Goal: Task Accomplishment & Management: Complete application form

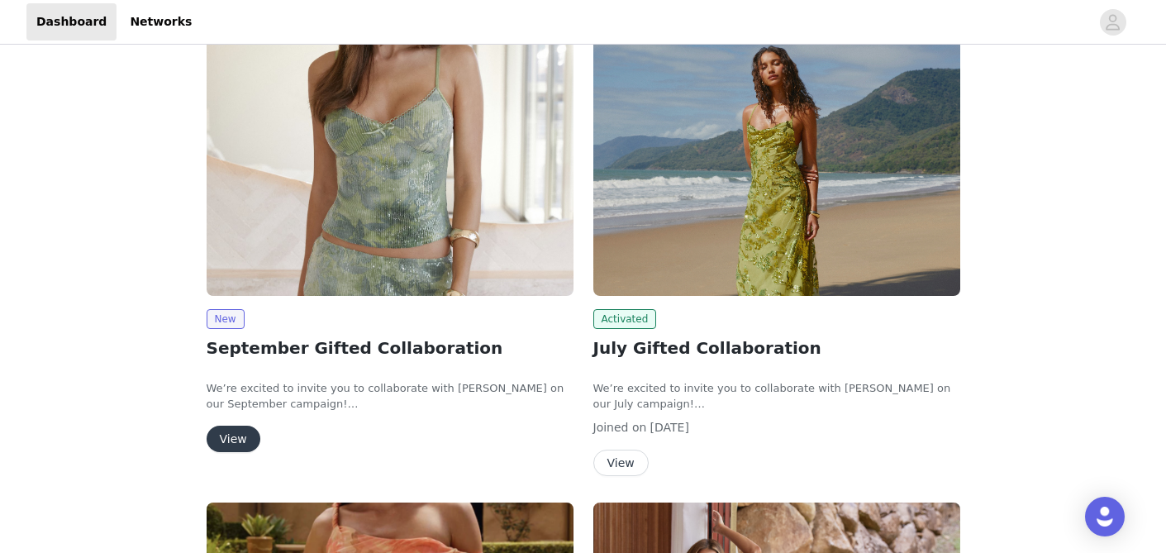
scroll to position [124, 0]
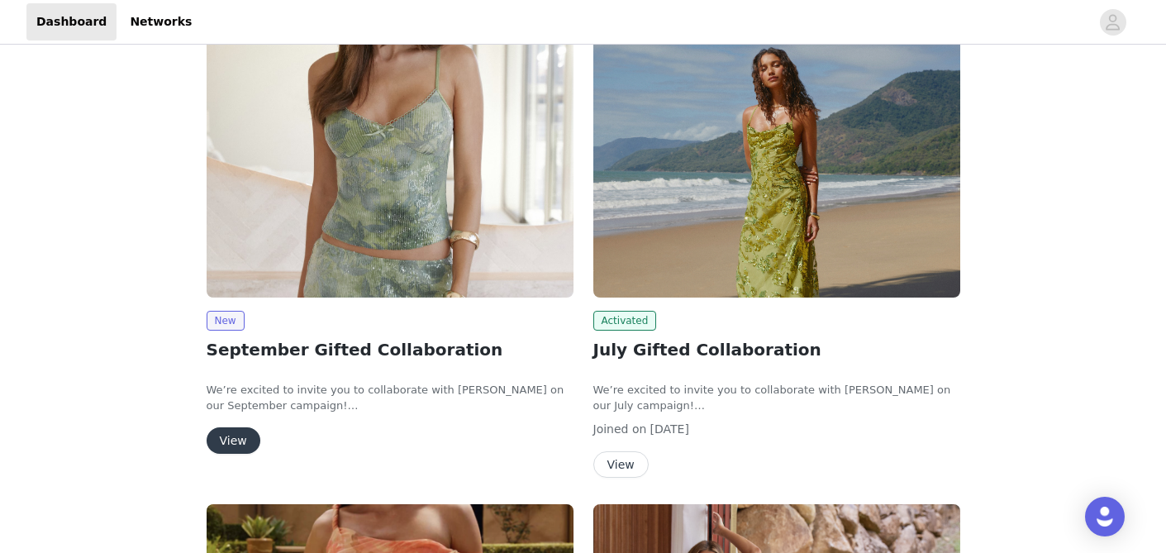
click at [241, 434] on button "View" at bounding box center [234, 440] width 54 height 26
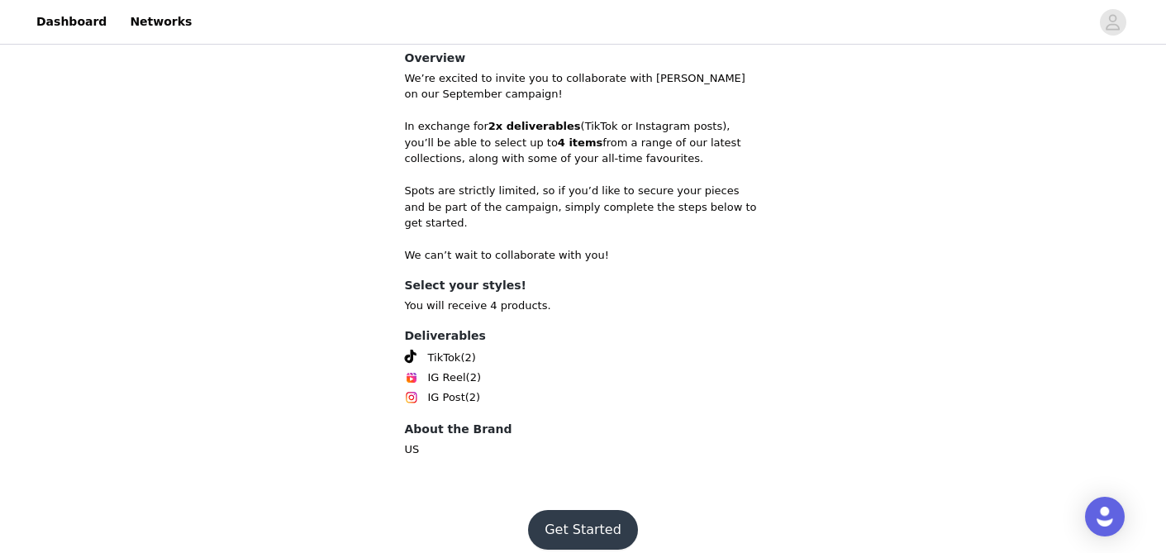
click at [553, 510] on button "Get Started" at bounding box center [583, 530] width 110 height 40
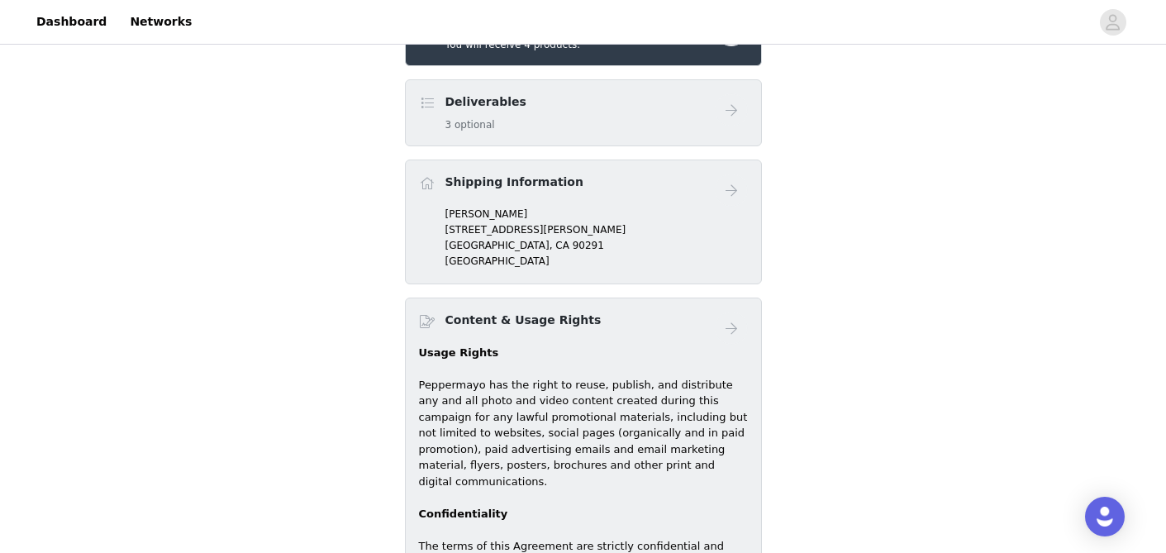
scroll to position [633, 0]
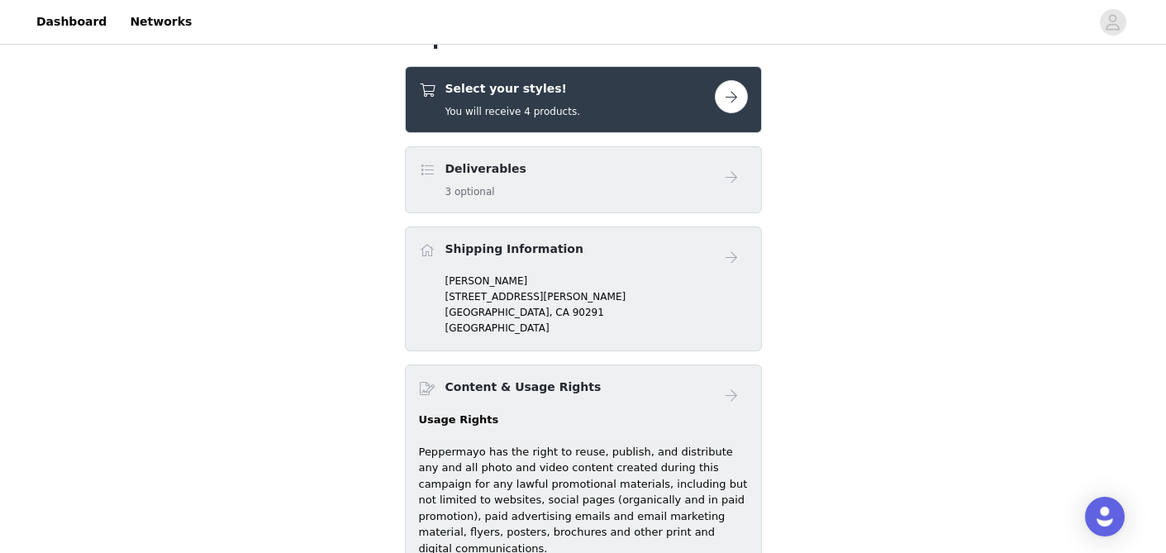
click at [725, 98] on button "button" at bounding box center [731, 96] width 33 height 33
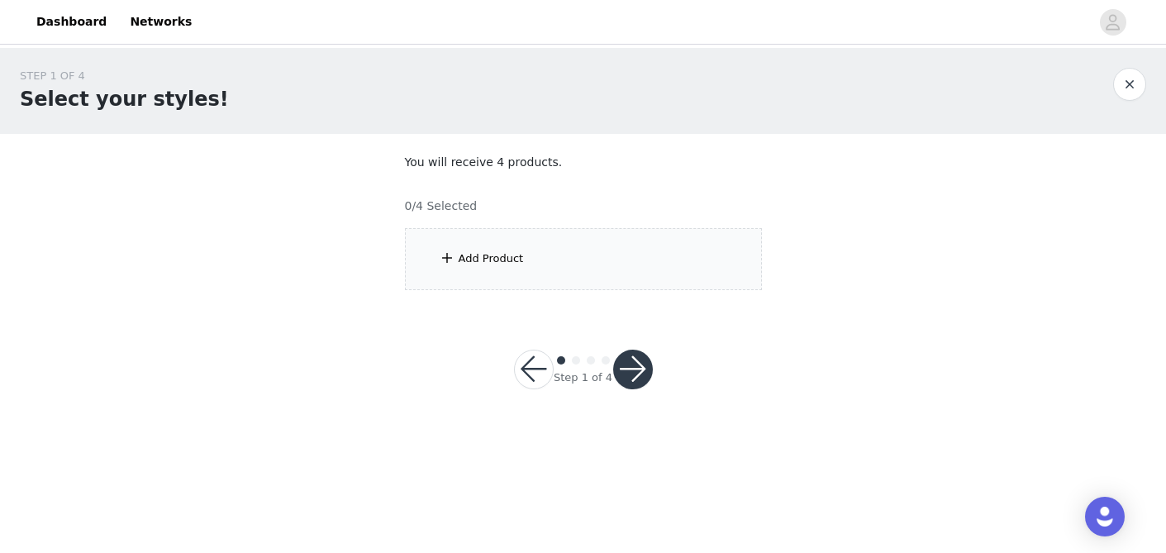
click at [516, 260] on div "Add Product" at bounding box center [491, 258] width 65 height 17
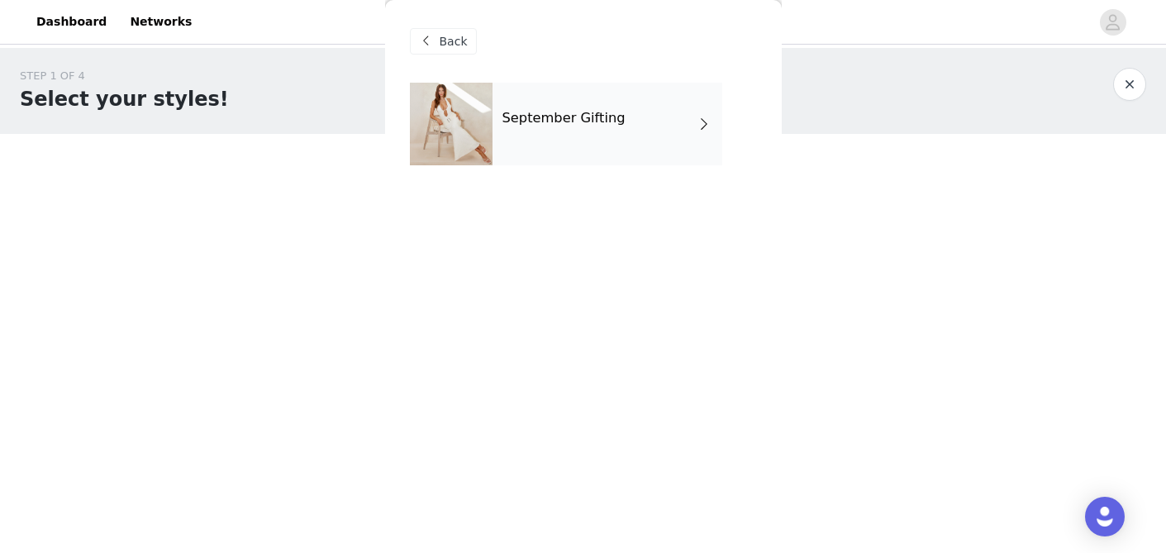
click at [563, 149] on div "September Gifting" at bounding box center [608, 124] width 230 height 83
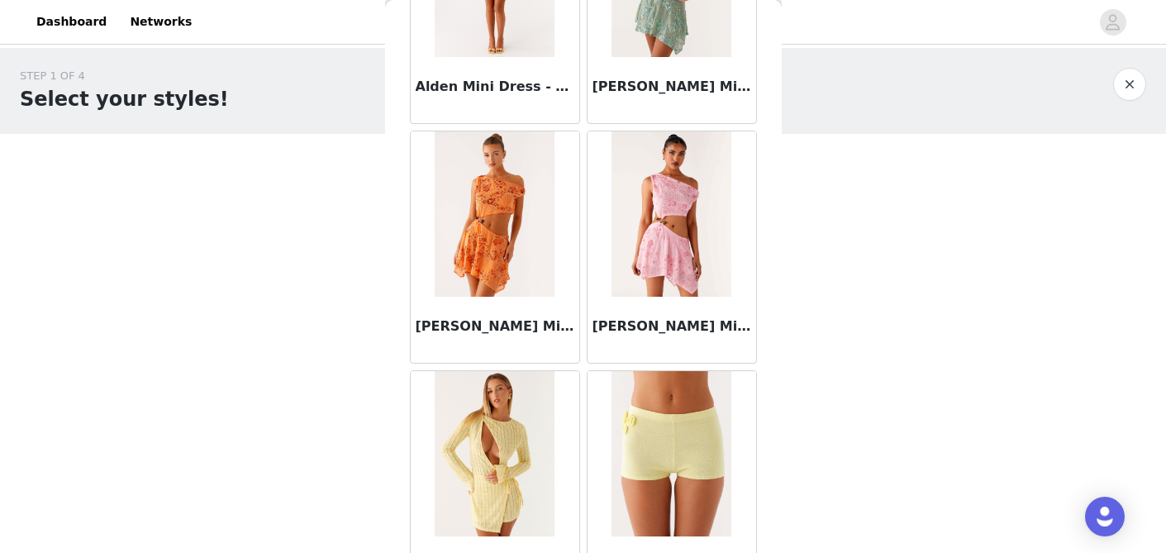
scroll to position [1976, 0]
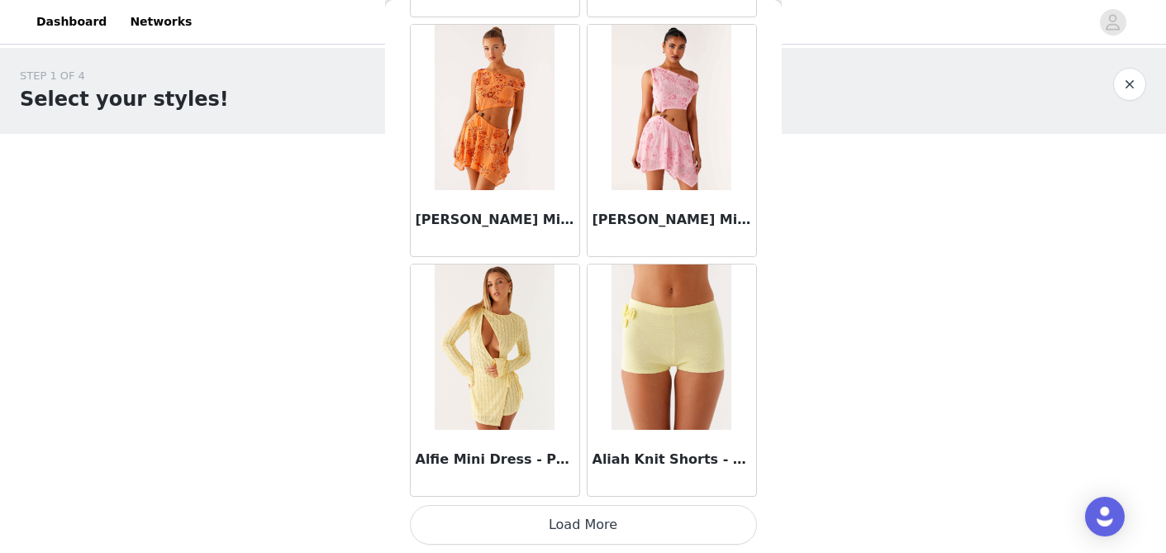
click at [545, 531] on button "Load More" at bounding box center [583, 525] width 347 height 40
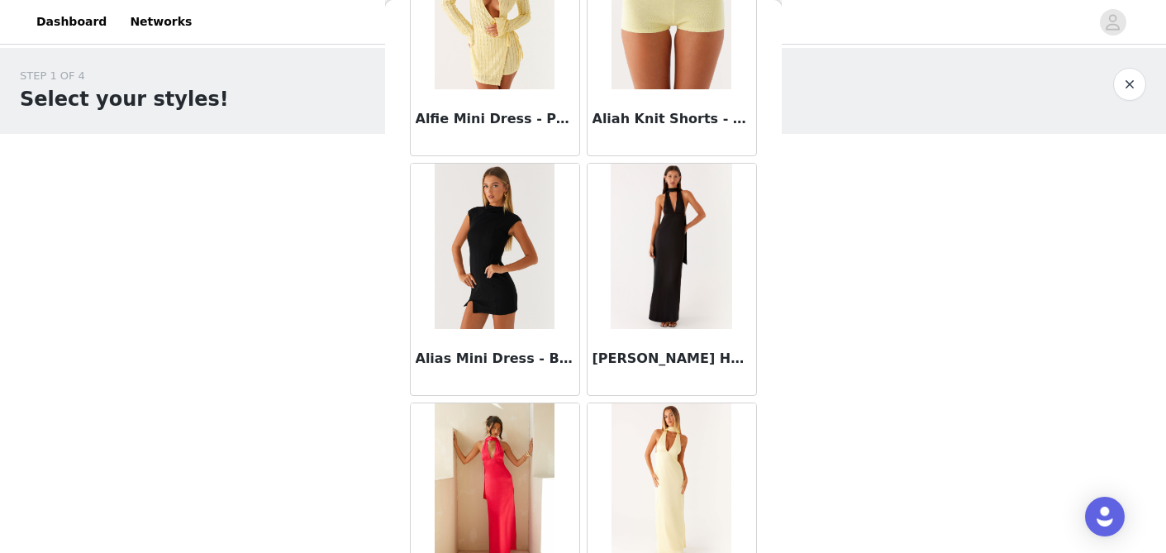
scroll to position [2333, 0]
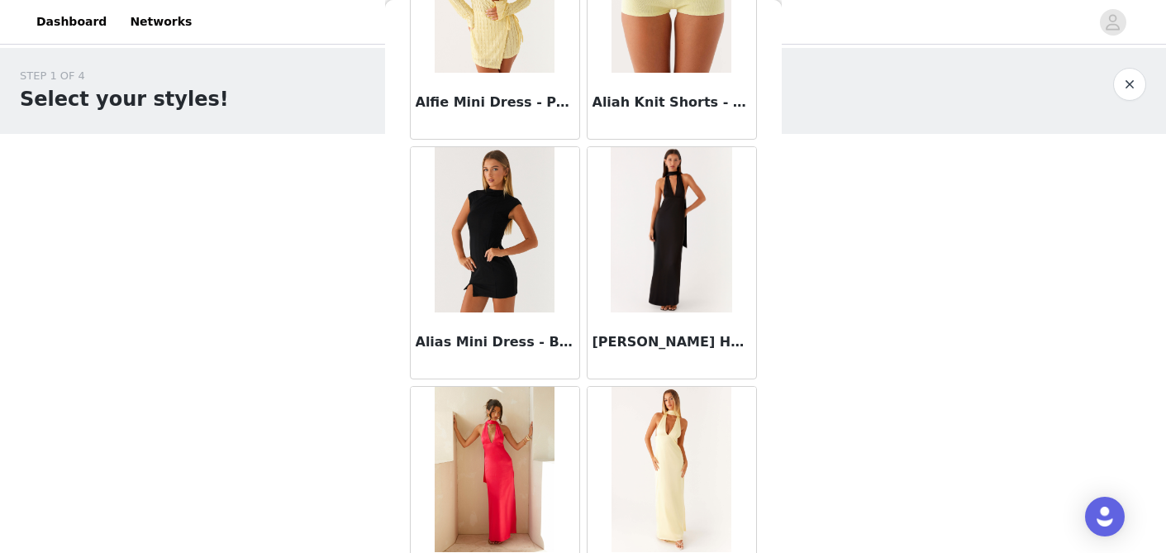
click at [484, 258] on img at bounding box center [495, 229] width 120 height 165
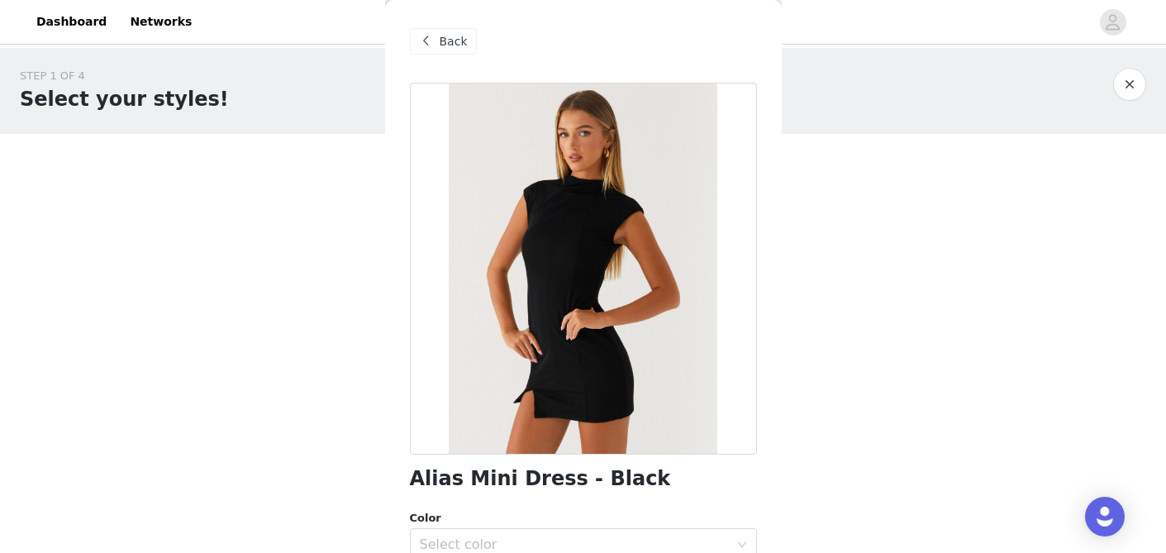
scroll to position [301, 0]
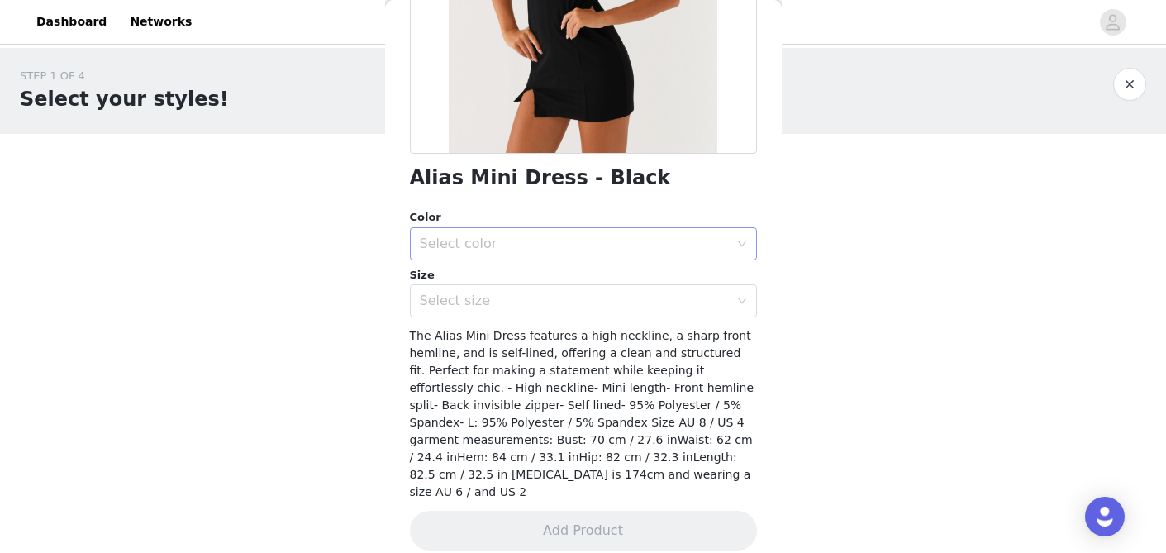
click at [640, 236] on div "Select color" at bounding box center [574, 244] width 309 height 17
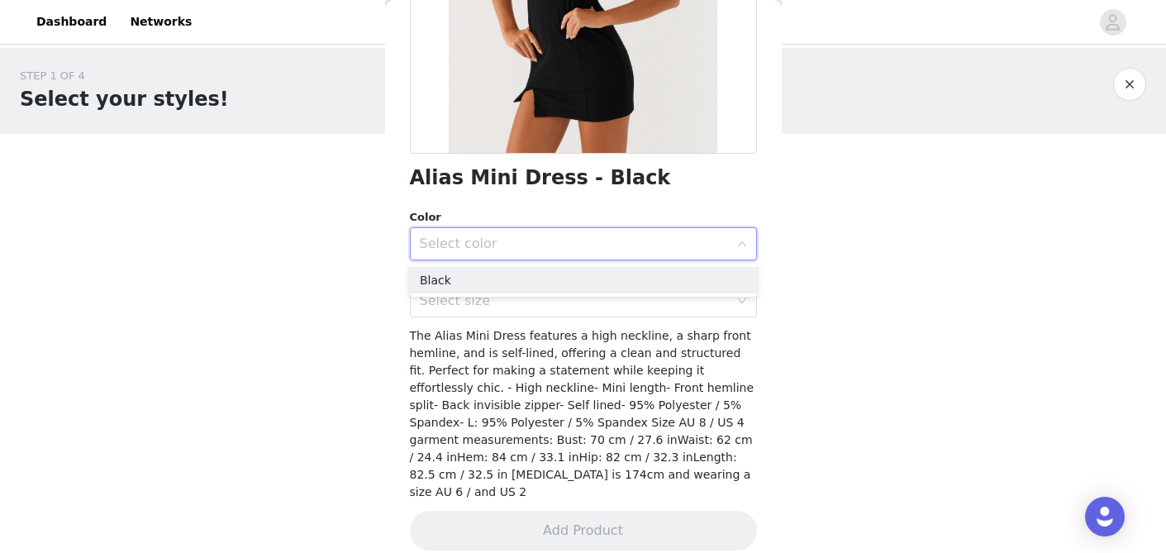
scroll to position [1, 0]
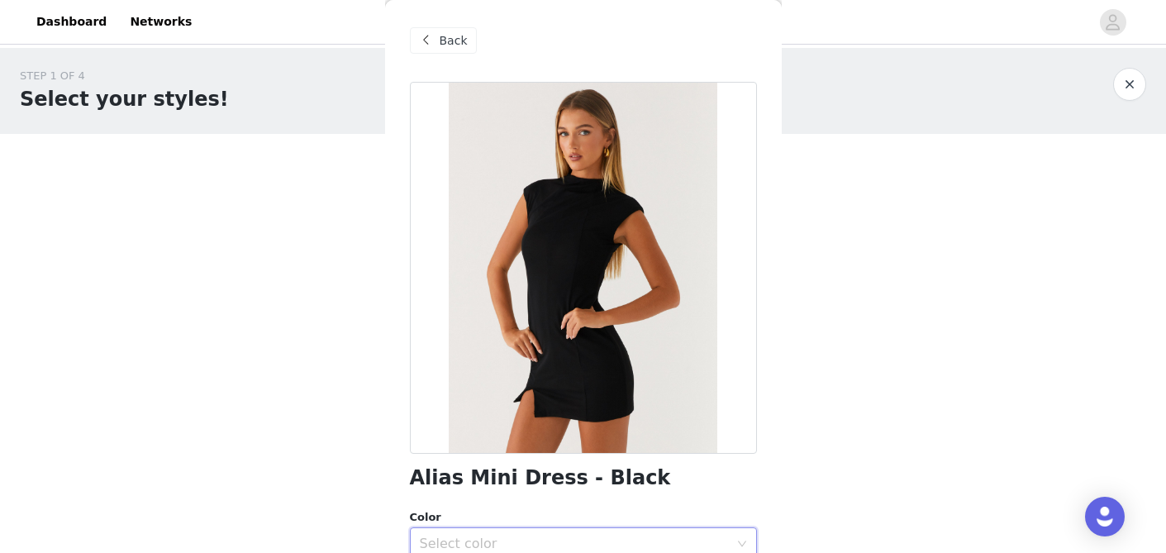
click at [845, 185] on div "STEP 1 OF 4 Select your styles! You will receive 4 products. 0/4 Selected Add P…" at bounding box center [583, 179] width 1166 height 262
click at [428, 38] on span at bounding box center [427, 41] width 20 height 20
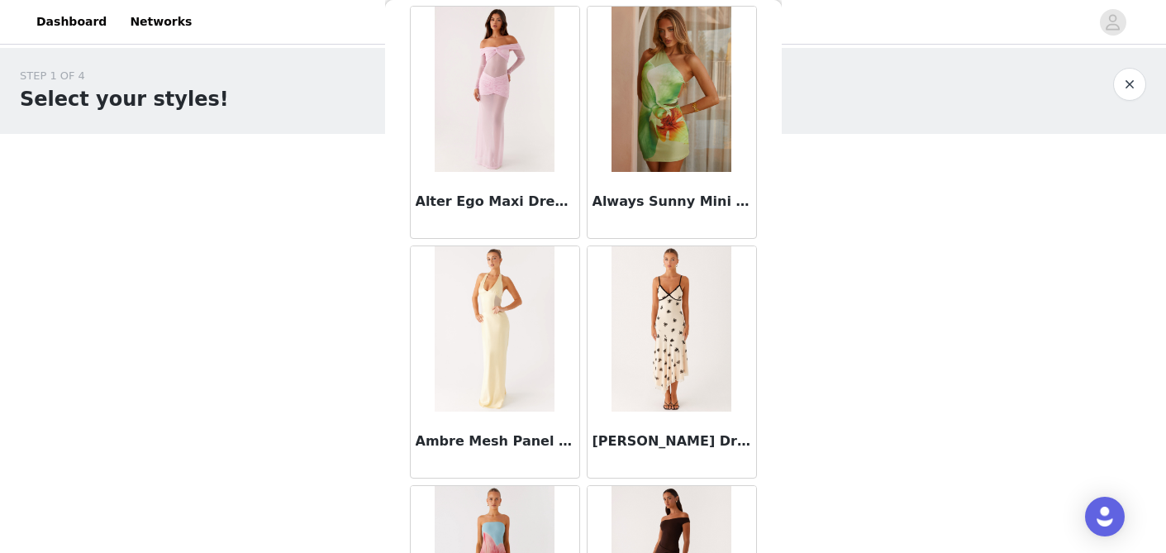
scroll to position [4373, 0]
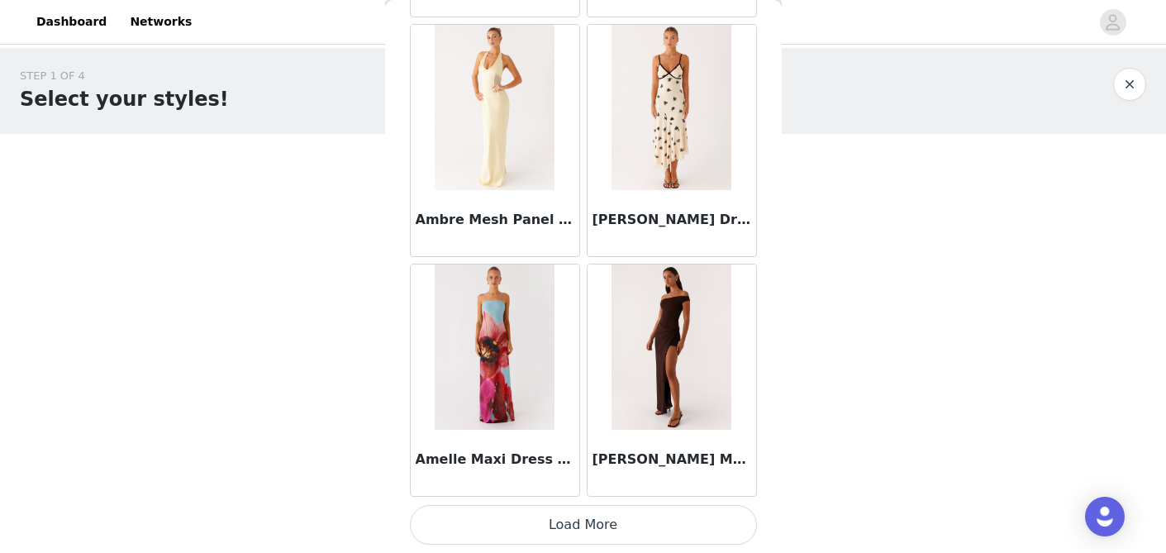
click at [574, 524] on button "Load More" at bounding box center [583, 525] width 347 height 40
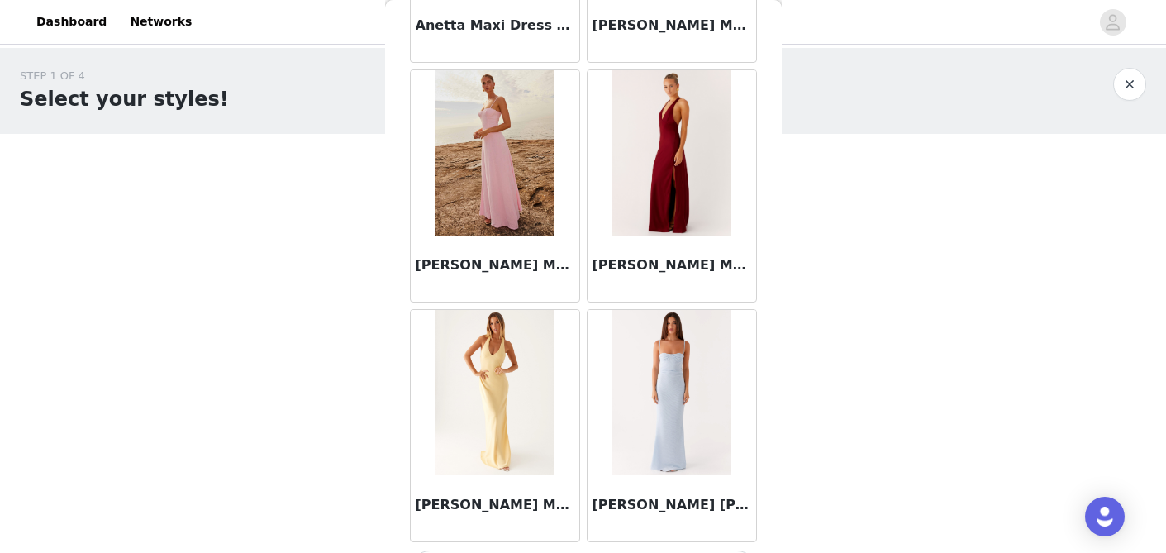
scroll to position [6770, 0]
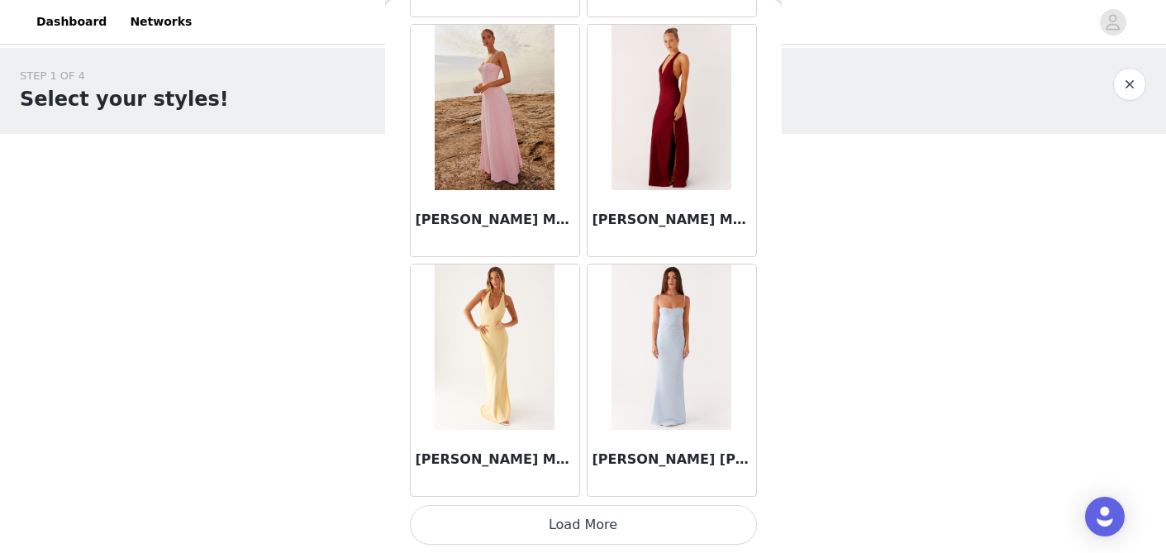
click at [578, 522] on button "Load More" at bounding box center [583, 525] width 347 height 40
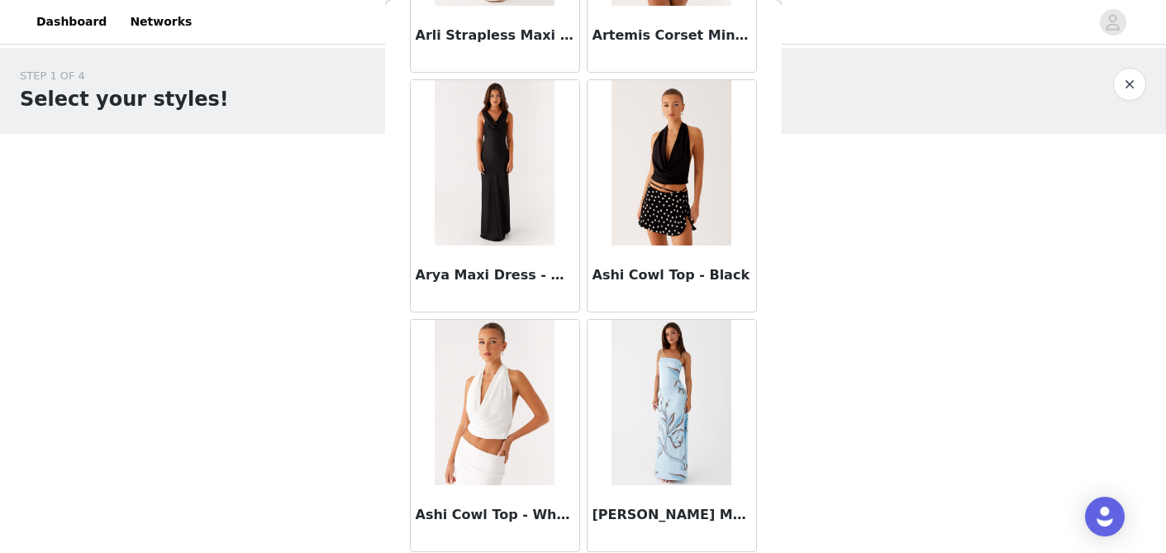
scroll to position [8072, 0]
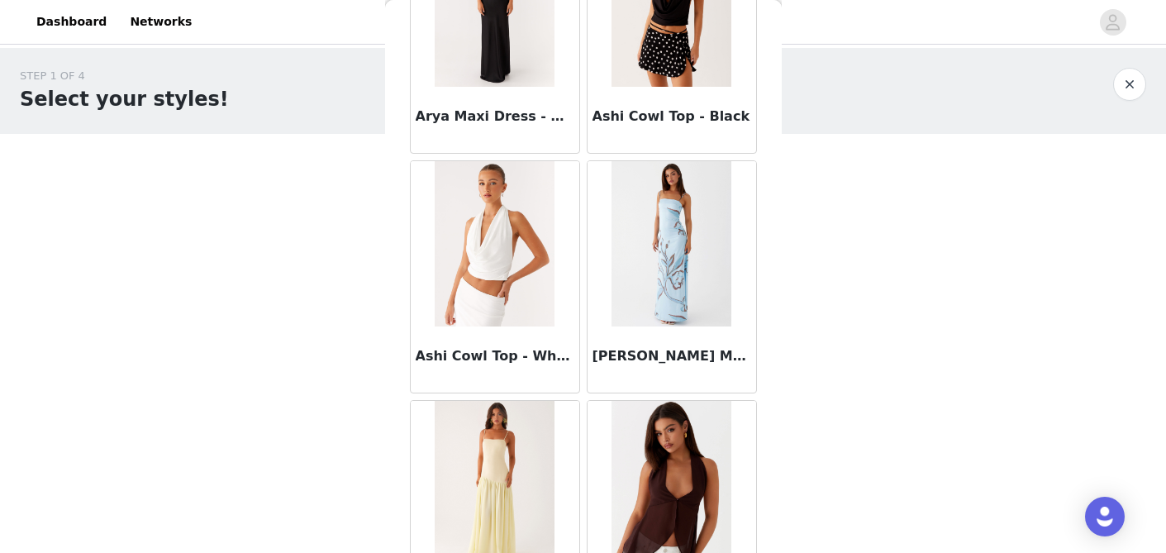
click at [481, 243] on img at bounding box center [495, 243] width 120 height 165
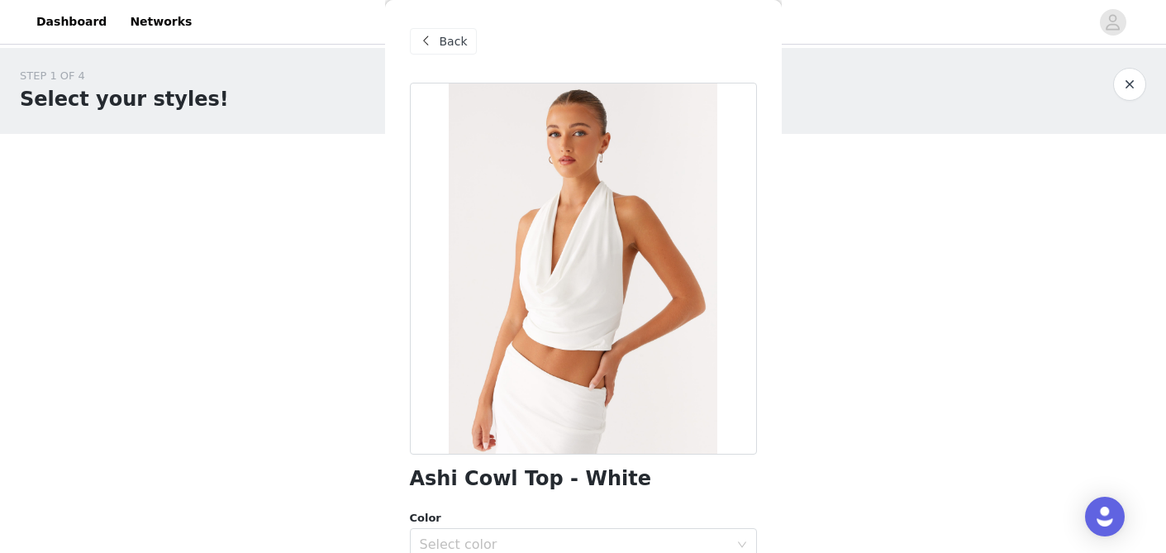
scroll to position [318, 0]
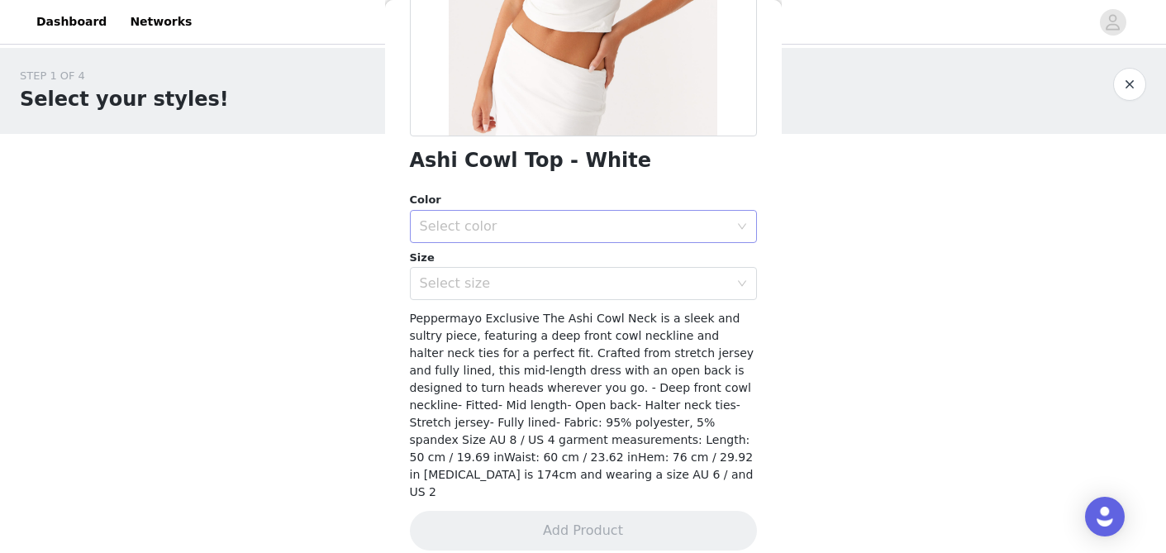
click at [492, 226] on div "Select color" at bounding box center [574, 226] width 309 height 17
click at [484, 260] on li "White" at bounding box center [583, 263] width 347 height 26
click at [479, 288] on div "Select size" at bounding box center [574, 283] width 309 height 17
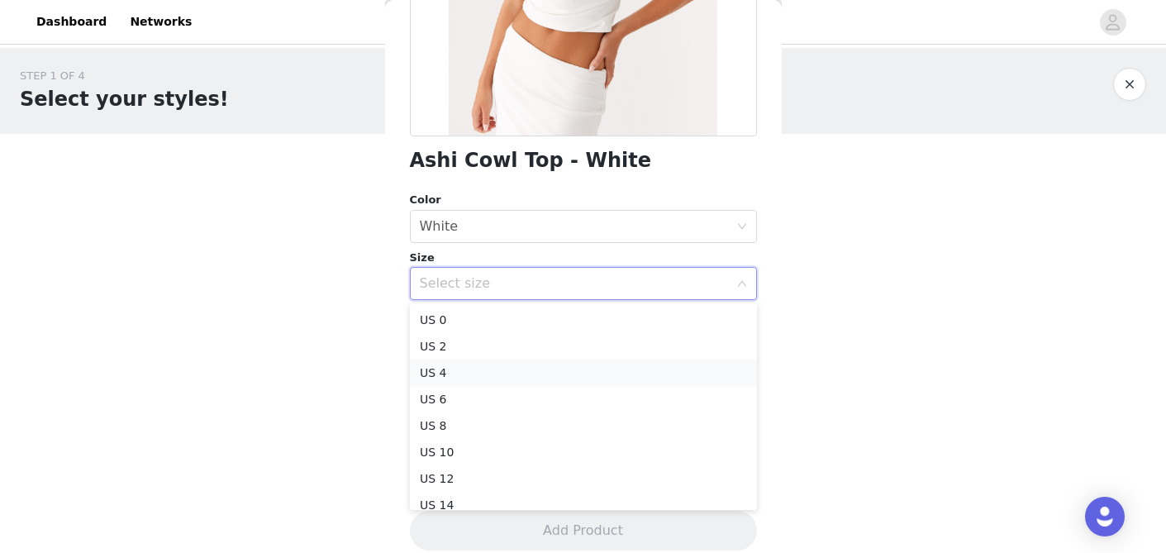
click at [484, 377] on li "US 4" at bounding box center [583, 373] width 347 height 26
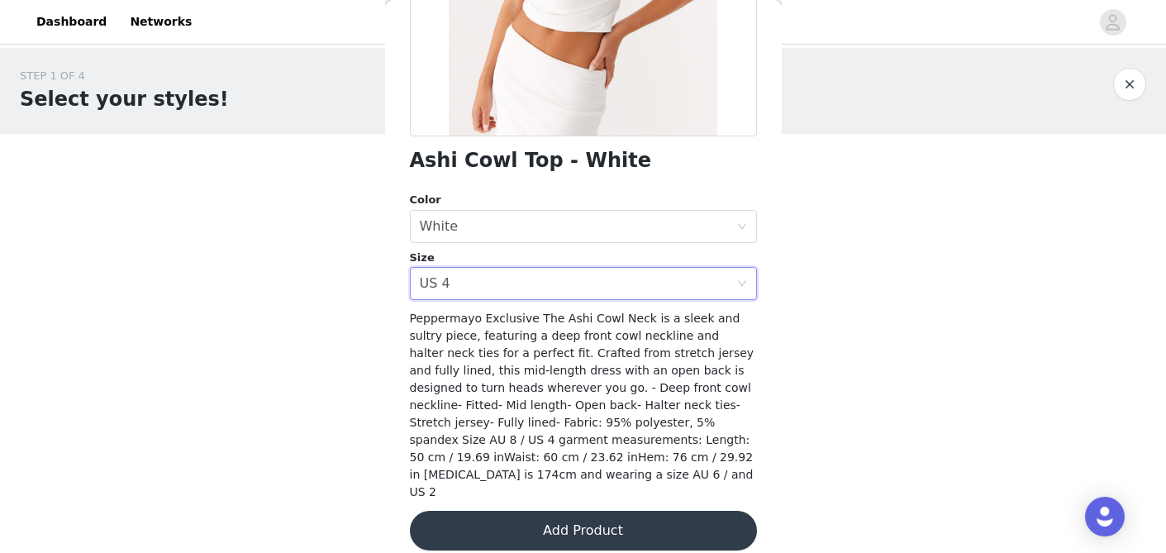
click at [521, 511] on button "Add Product" at bounding box center [583, 531] width 347 height 40
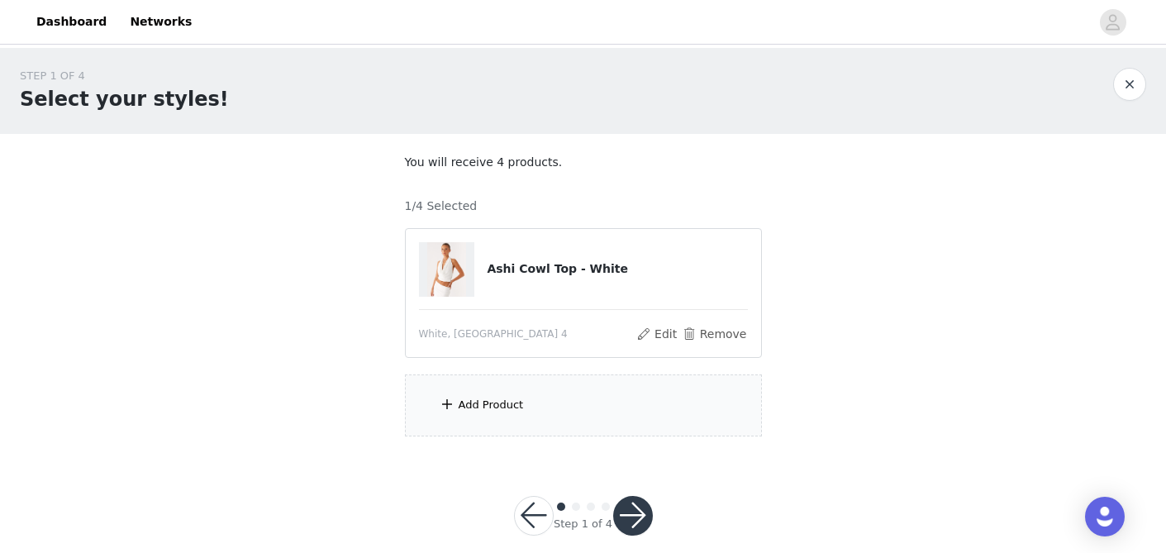
click at [496, 395] on div "Add Product" at bounding box center [583, 405] width 357 height 62
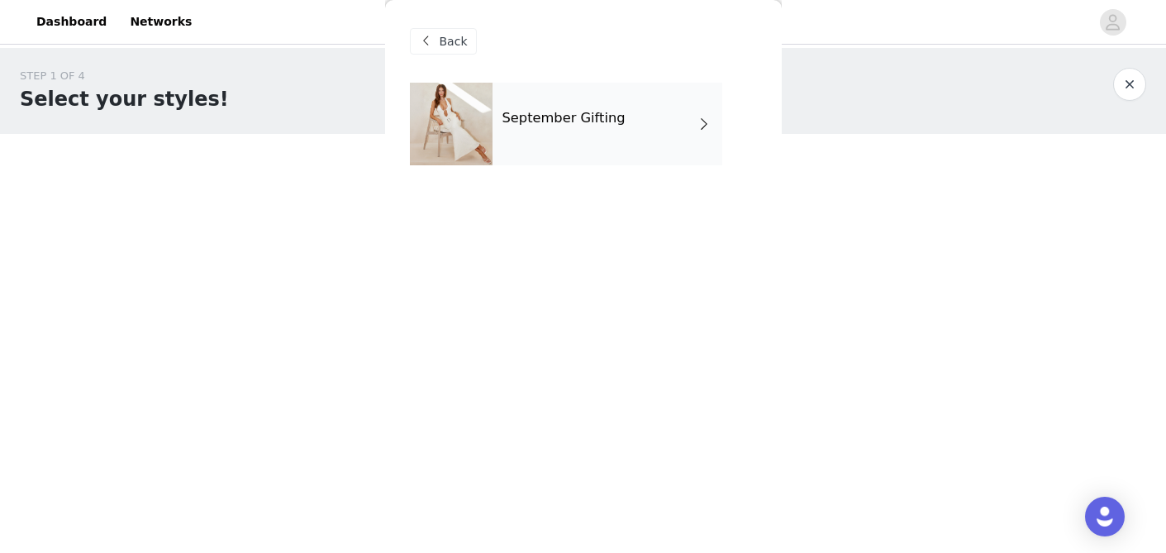
click at [579, 138] on div "September Gifting" at bounding box center [608, 124] width 230 height 83
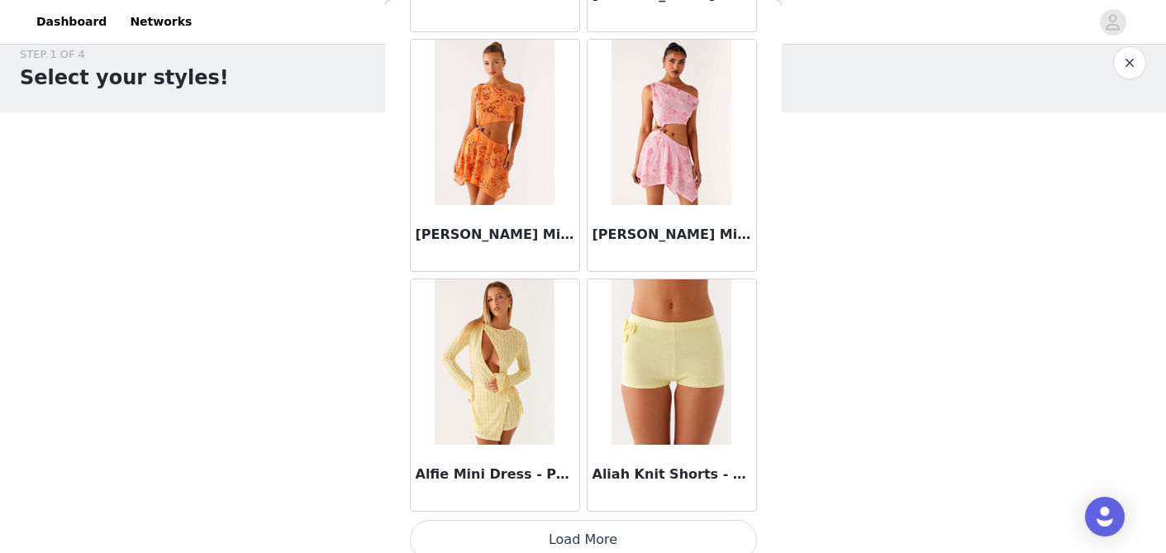
scroll to position [1965, 0]
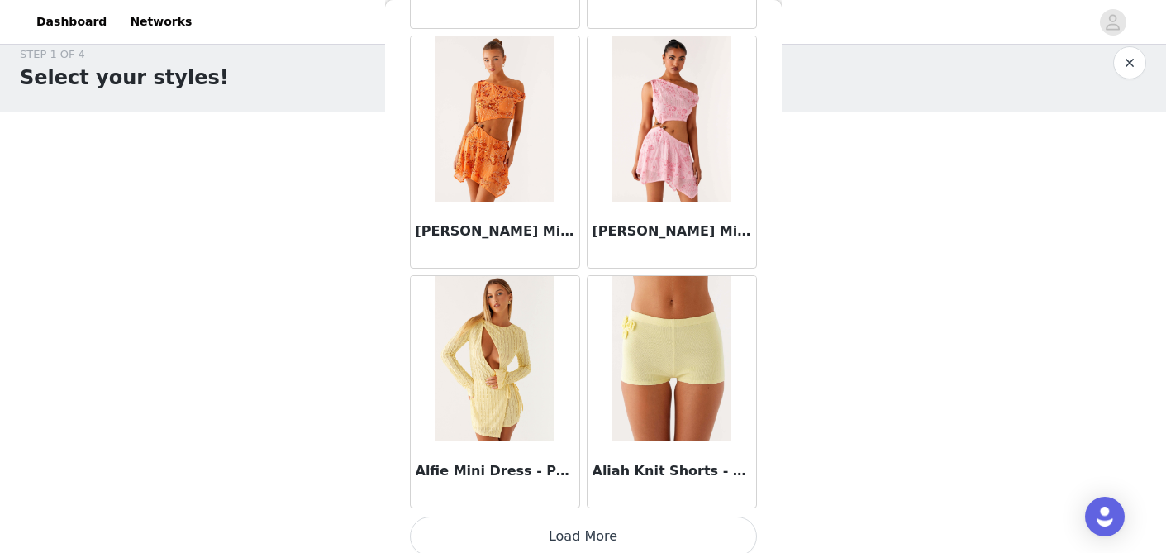
click at [534, 534] on button "Load More" at bounding box center [583, 537] width 347 height 40
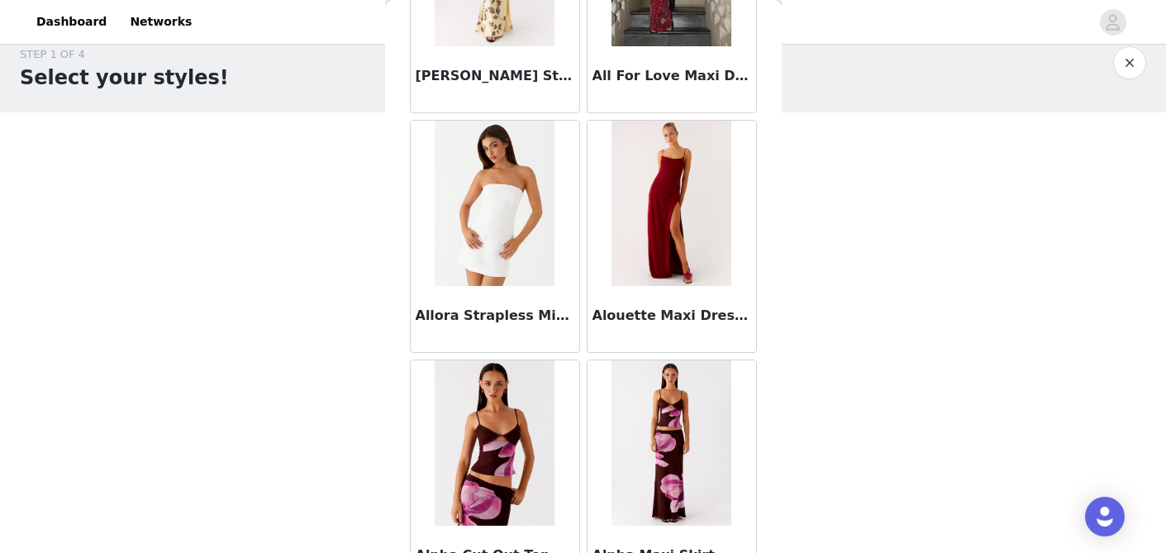
scroll to position [4373, 0]
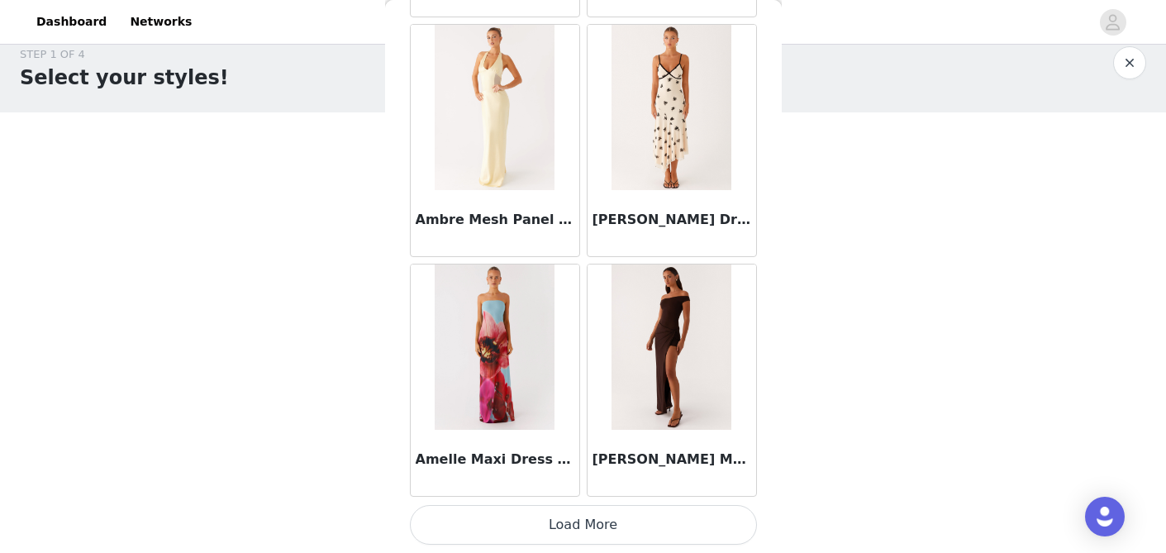
click at [565, 517] on button "Load More" at bounding box center [583, 525] width 347 height 40
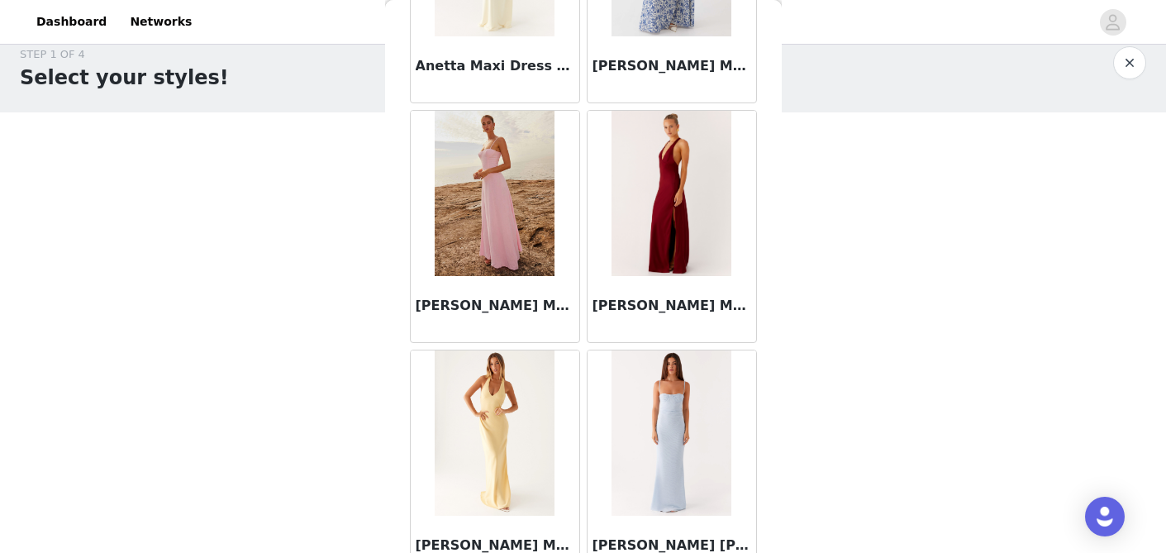
scroll to position [6770, 0]
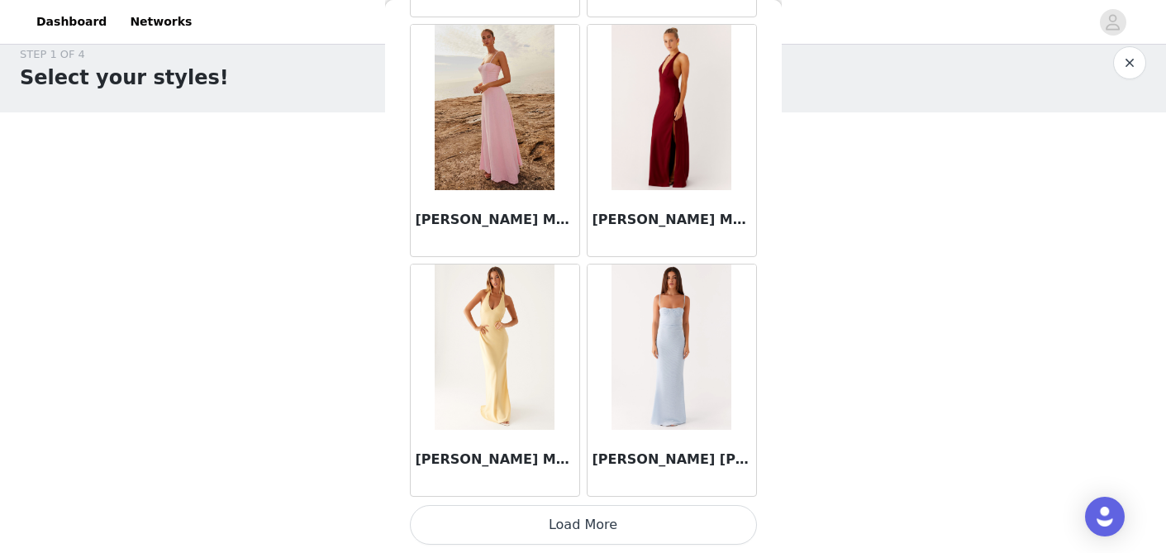
click at [582, 533] on button "Load More" at bounding box center [583, 525] width 347 height 40
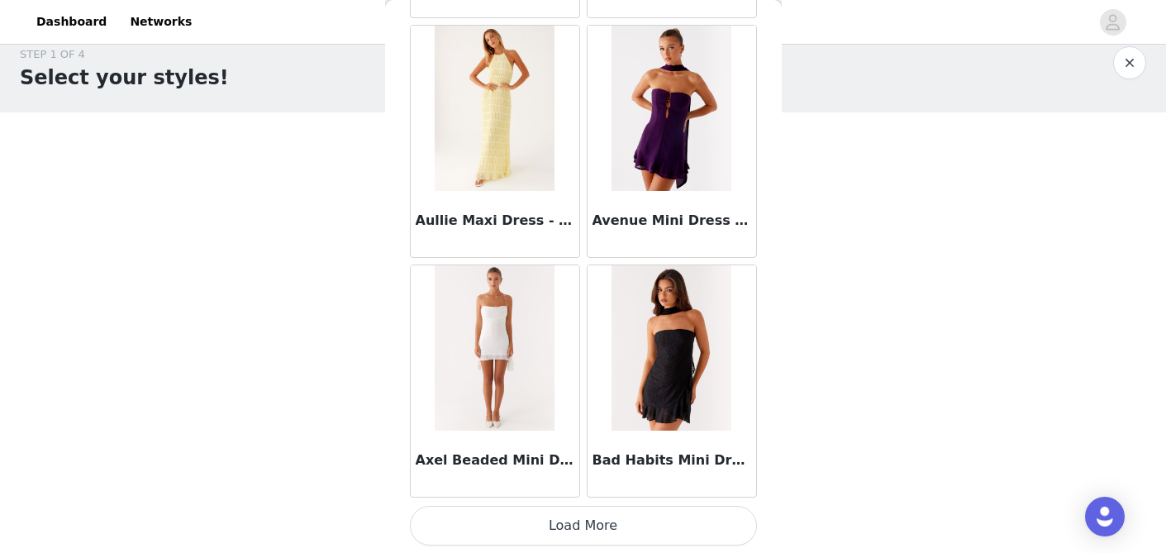
scroll to position [9167, 0]
click at [549, 512] on button "Load More" at bounding box center [583, 525] width 347 height 40
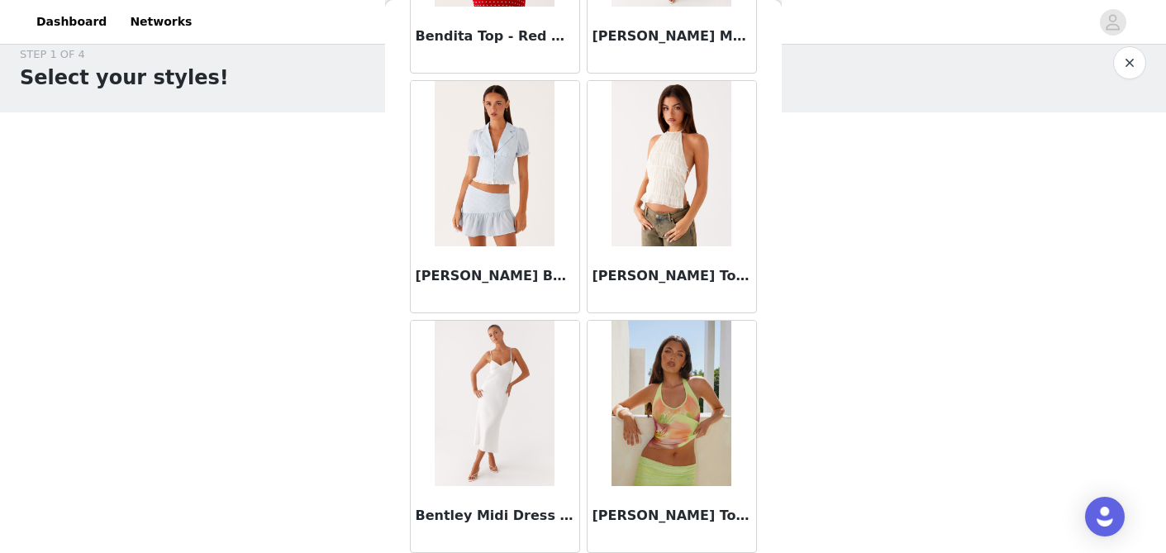
scroll to position [11564, 0]
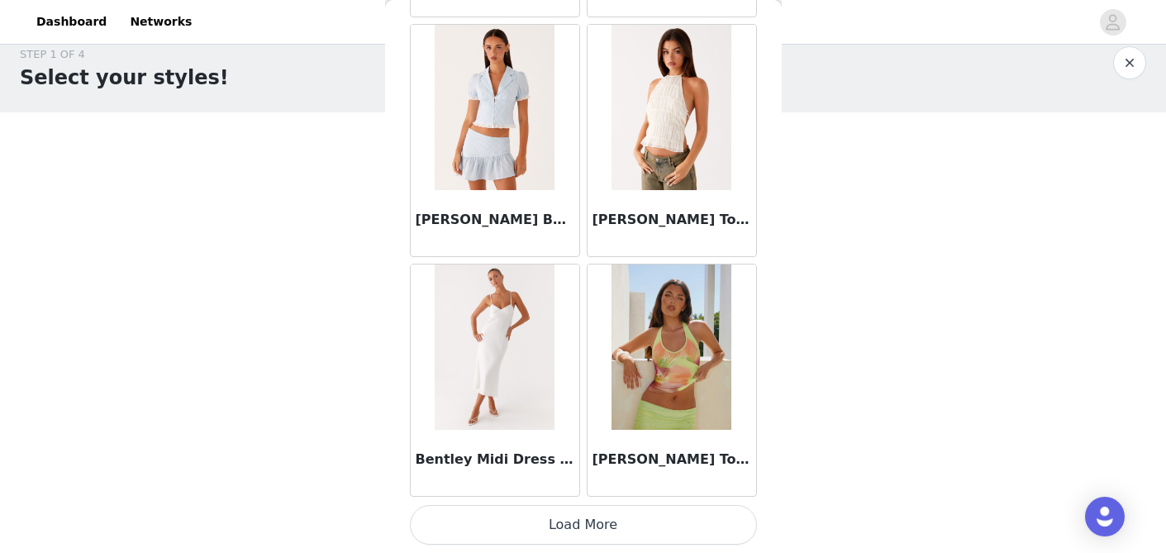
click at [597, 536] on button "Load More" at bounding box center [583, 525] width 347 height 40
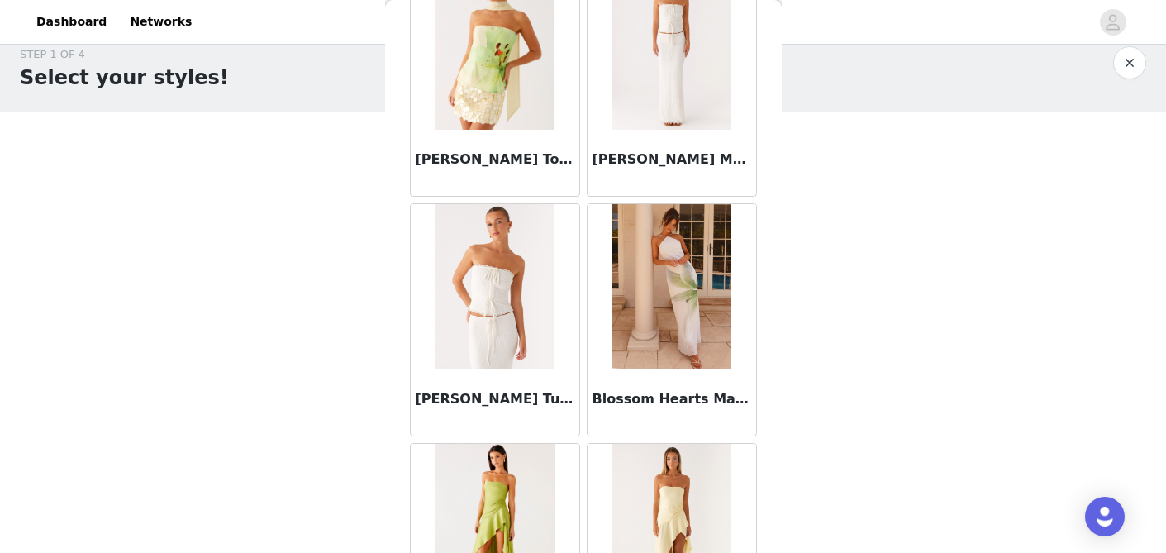
scroll to position [12574, 0]
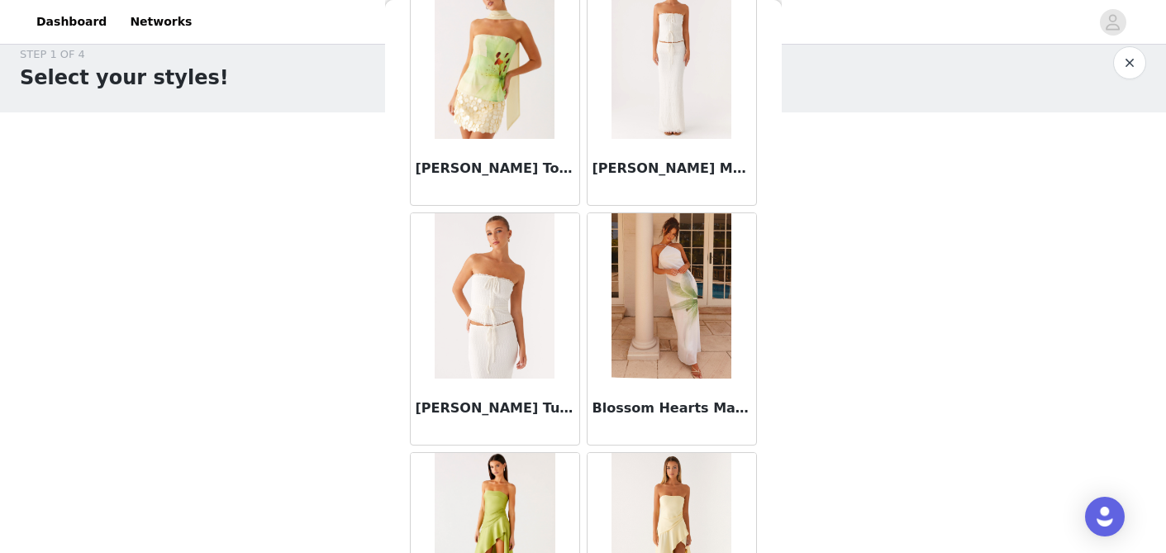
click at [679, 64] on img at bounding box center [672, 56] width 120 height 165
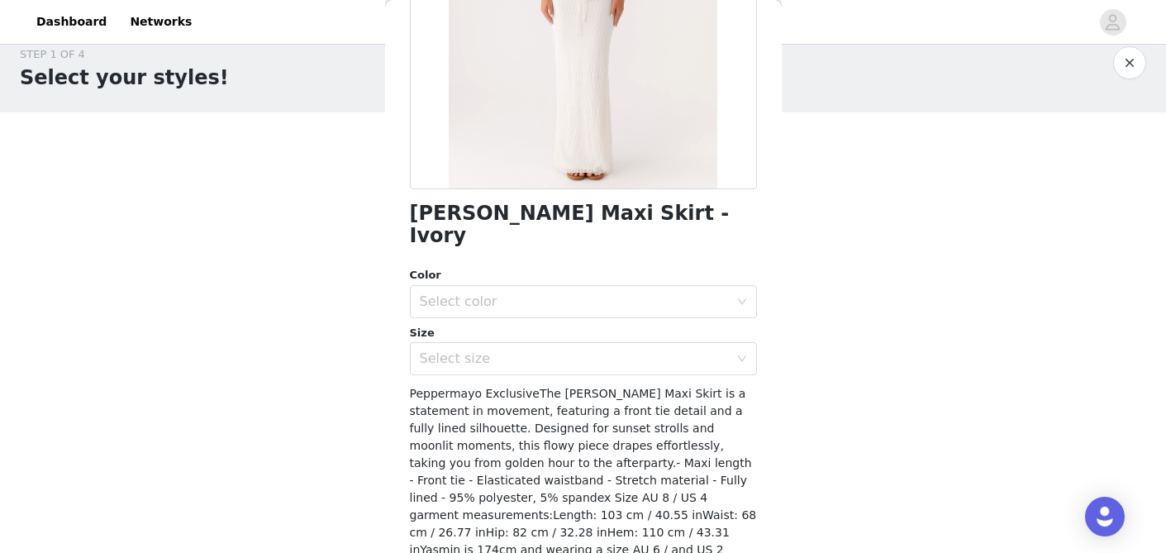
scroll to position [269, 0]
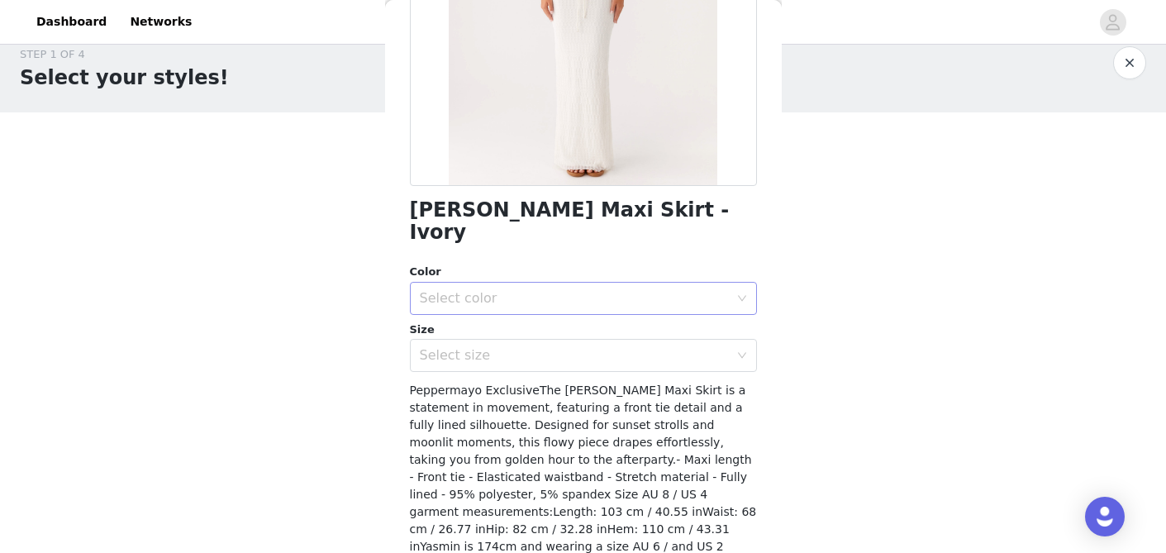
click at [554, 290] on div "Select color" at bounding box center [574, 298] width 309 height 17
click at [544, 304] on li "Ivory" at bounding box center [583, 312] width 347 height 26
click at [541, 343] on div "Select size" at bounding box center [578, 355] width 317 height 31
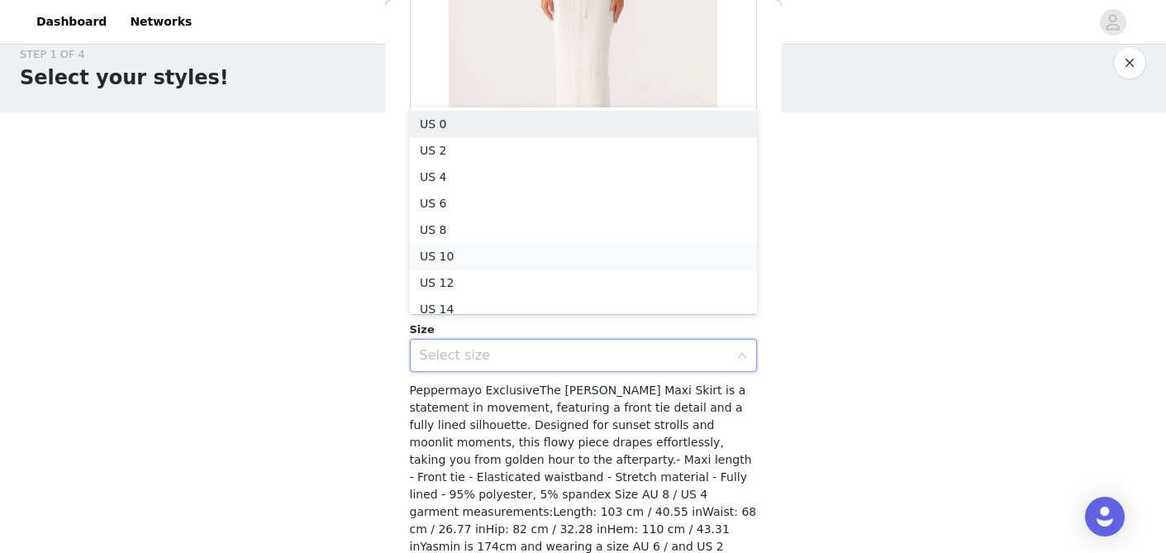
scroll to position [8, 0]
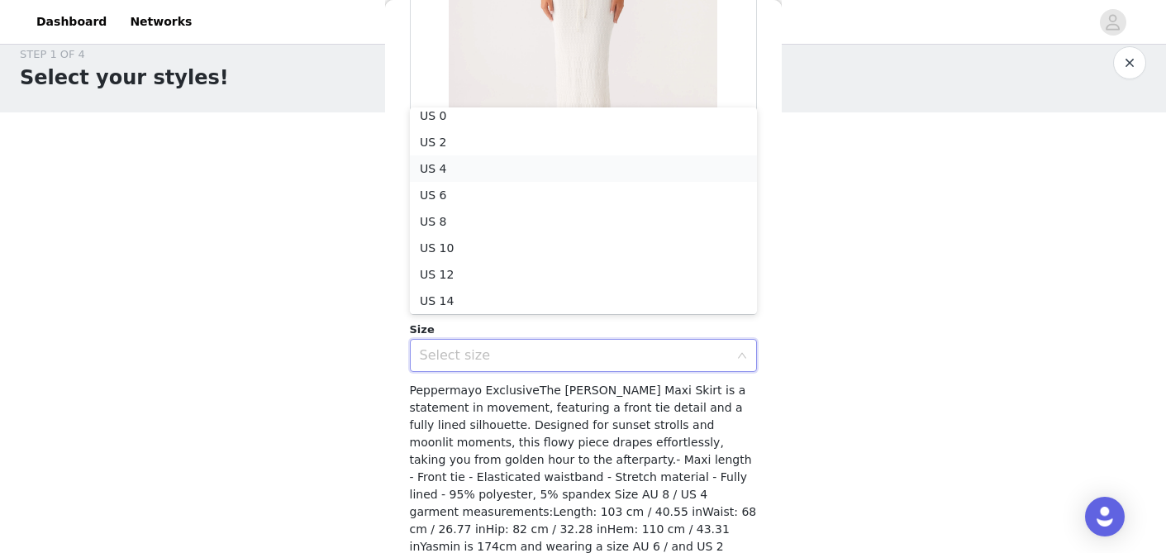
click at [525, 171] on li "US 4" at bounding box center [583, 168] width 347 height 26
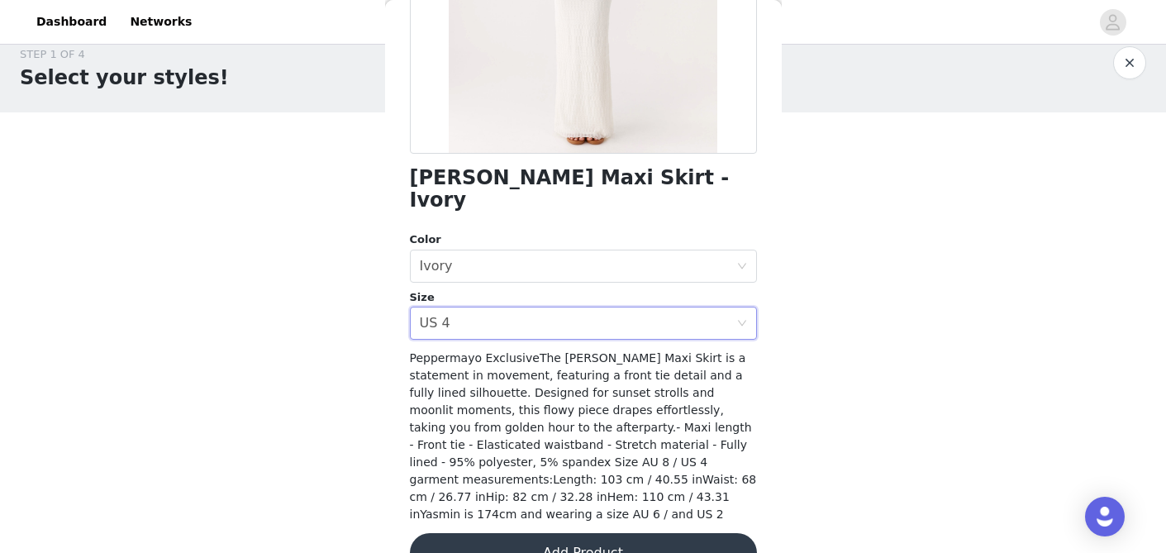
scroll to position [300, 0]
click at [523, 534] on button "Add Product" at bounding box center [583, 554] width 347 height 40
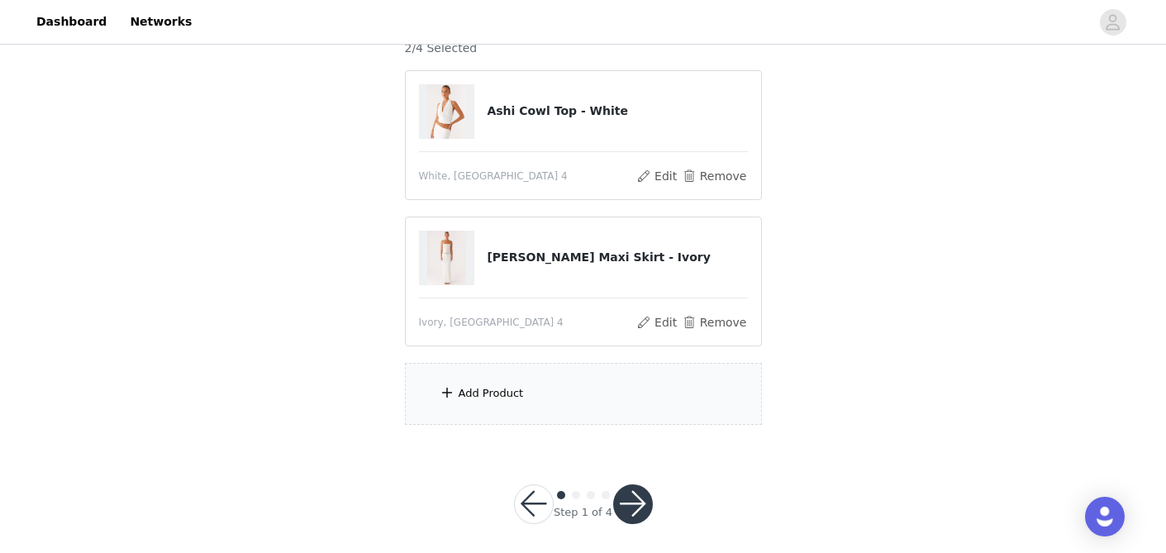
scroll to position [168, 0]
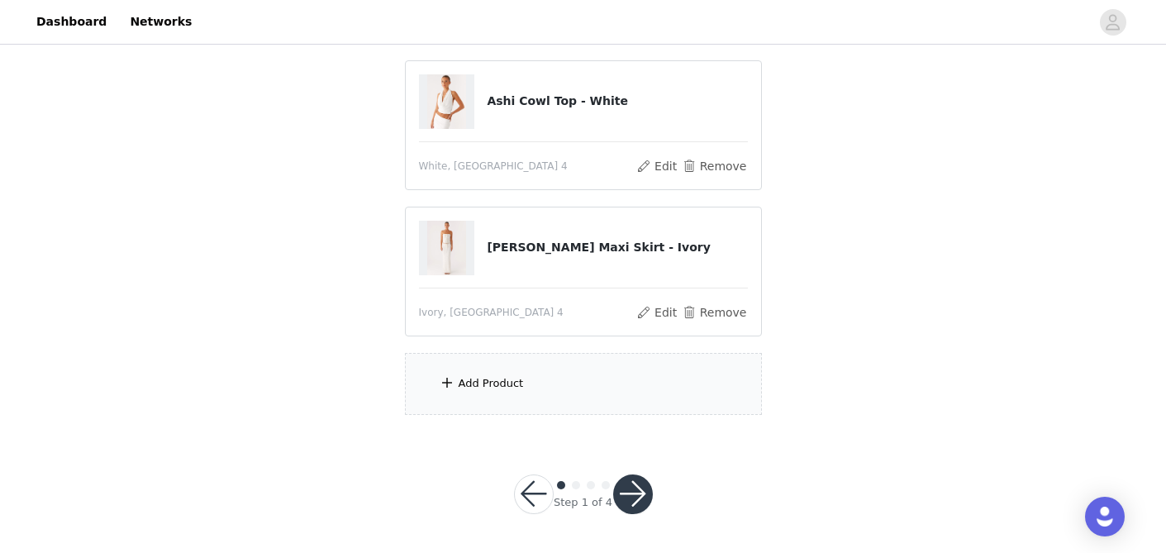
click at [491, 392] on div "Add Product" at bounding box center [583, 384] width 357 height 62
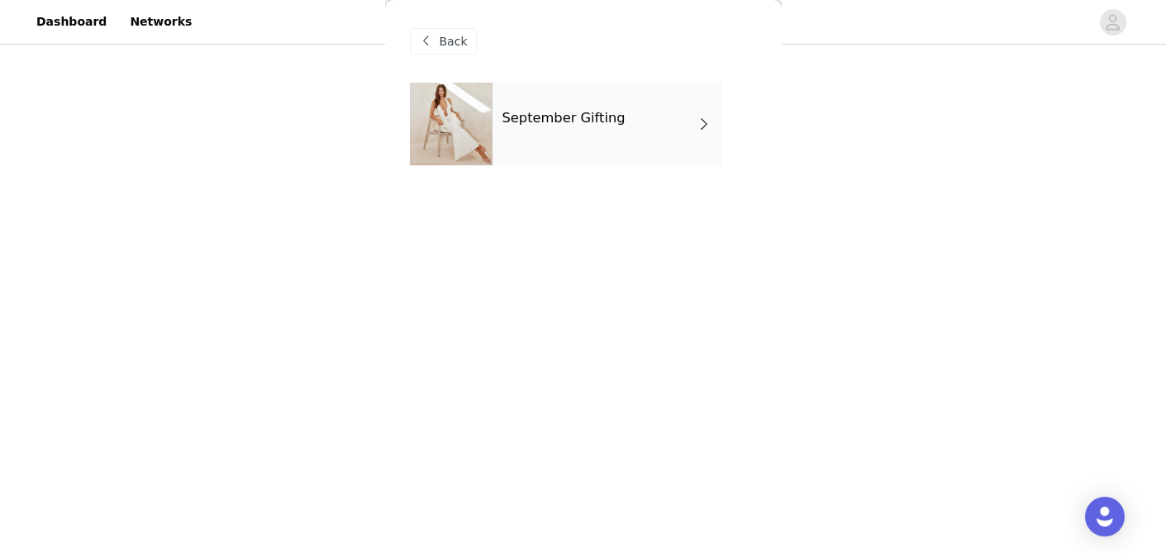
click at [555, 131] on div "September Gifting" at bounding box center [608, 124] width 230 height 83
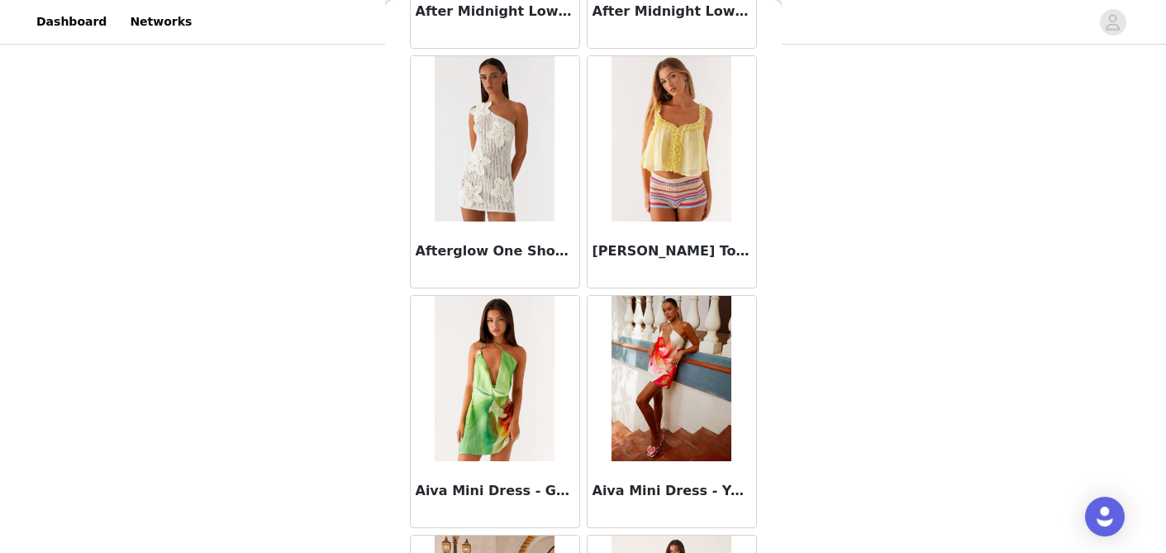
scroll to position [1976, 0]
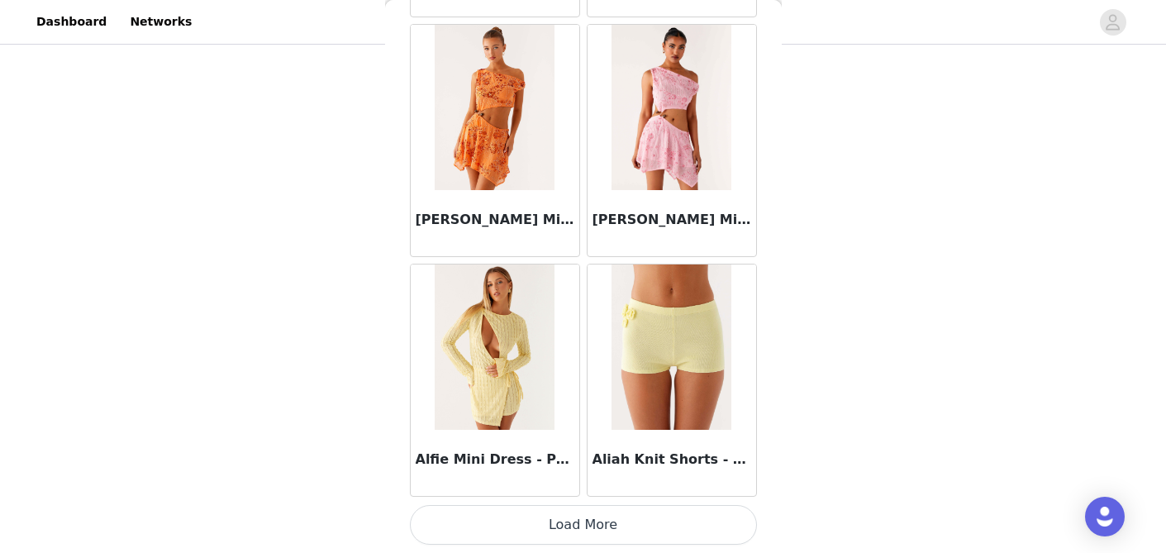
click at [535, 533] on button "Load More" at bounding box center [583, 525] width 347 height 40
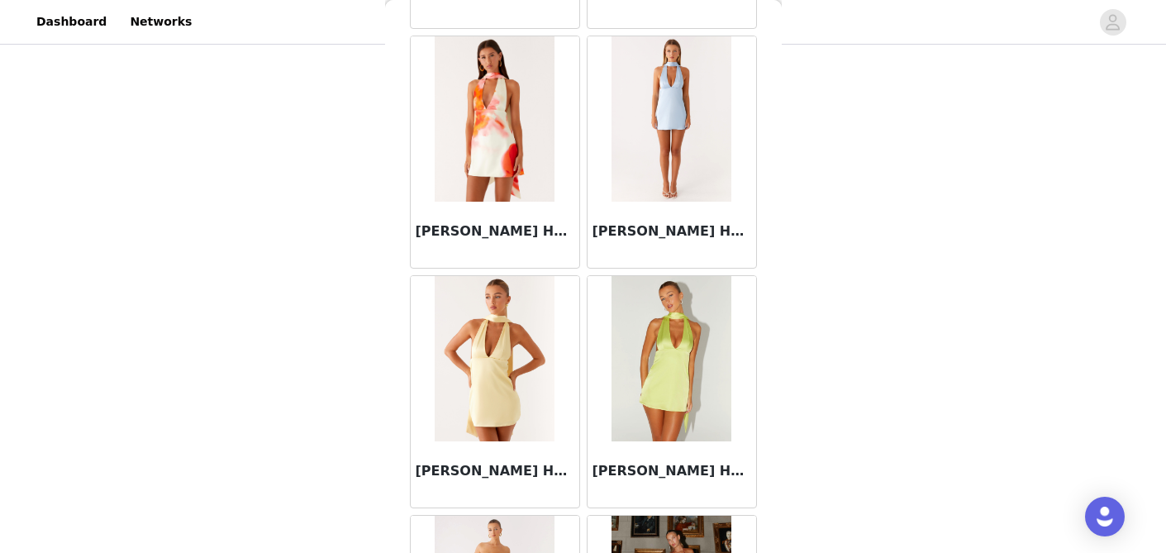
scroll to position [4373, 0]
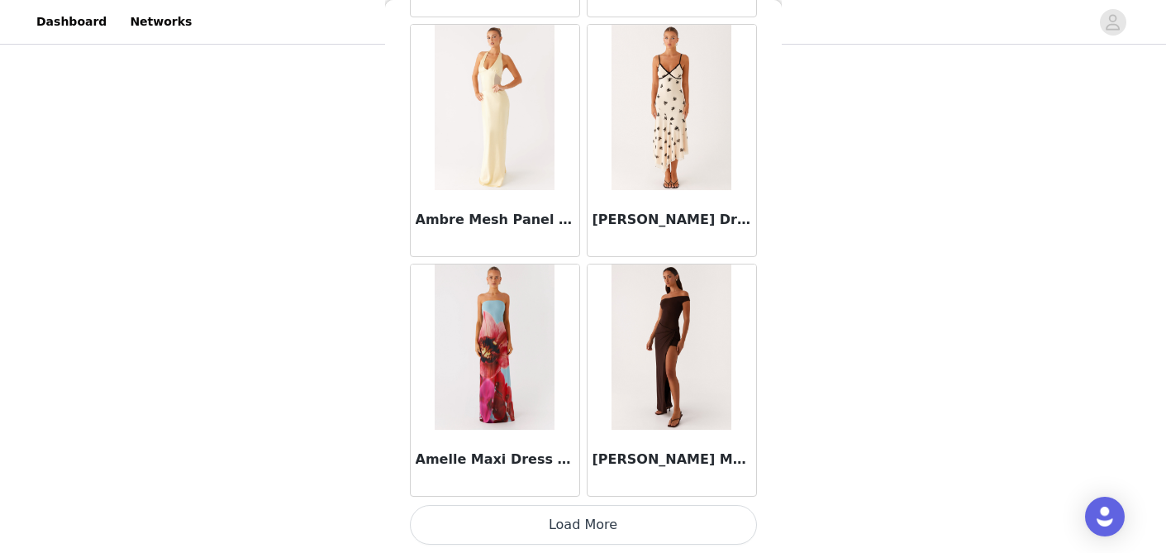
click at [566, 524] on button "Load More" at bounding box center [583, 525] width 347 height 40
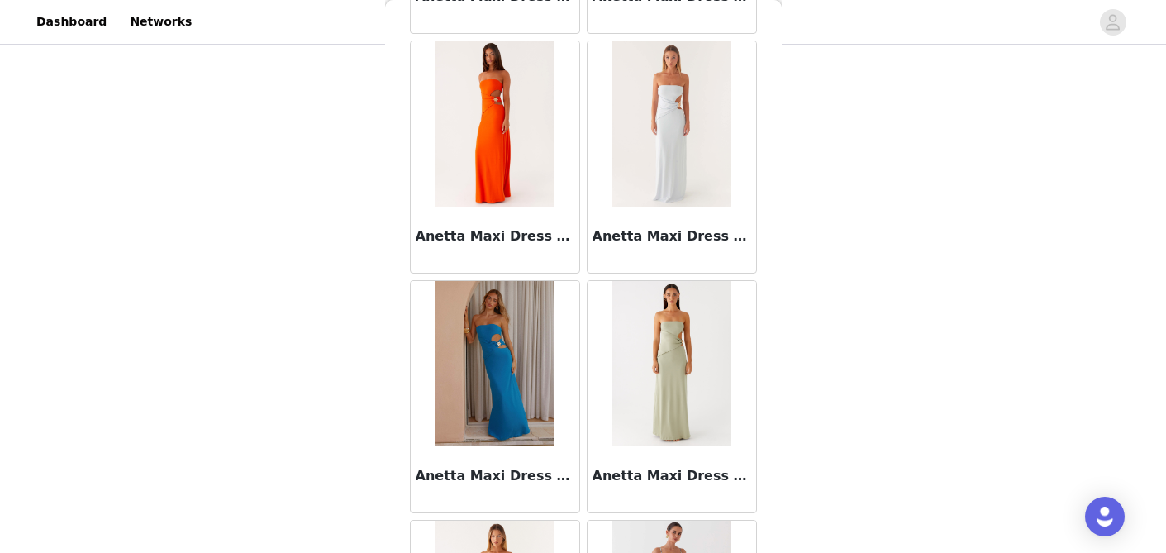
scroll to position [6770, 0]
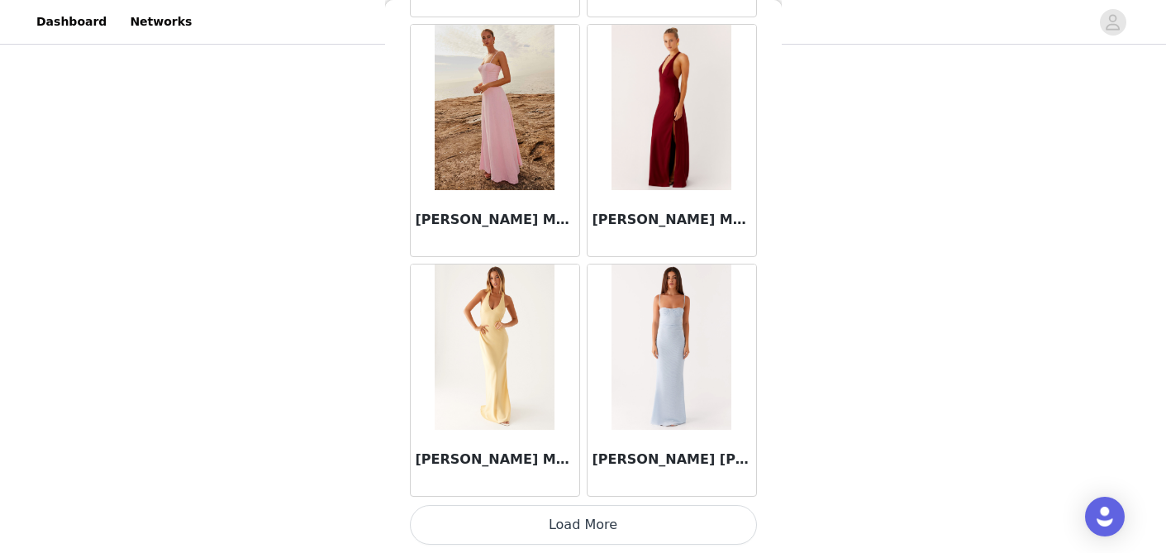
click at [568, 531] on button "Load More" at bounding box center [583, 525] width 347 height 40
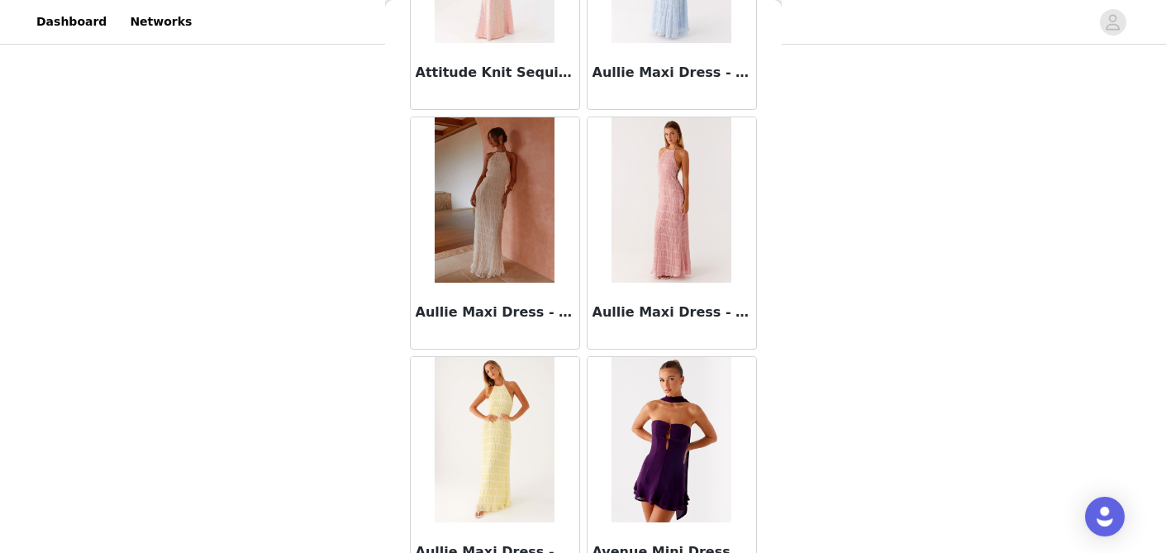
scroll to position [9167, 0]
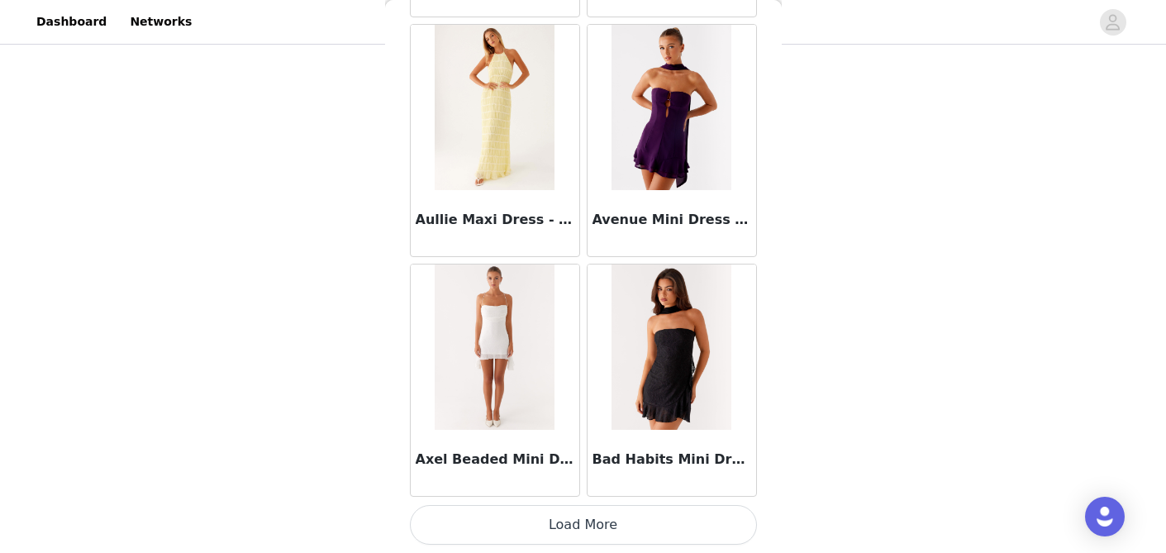
click at [571, 531] on button "Load More" at bounding box center [583, 525] width 347 height 40
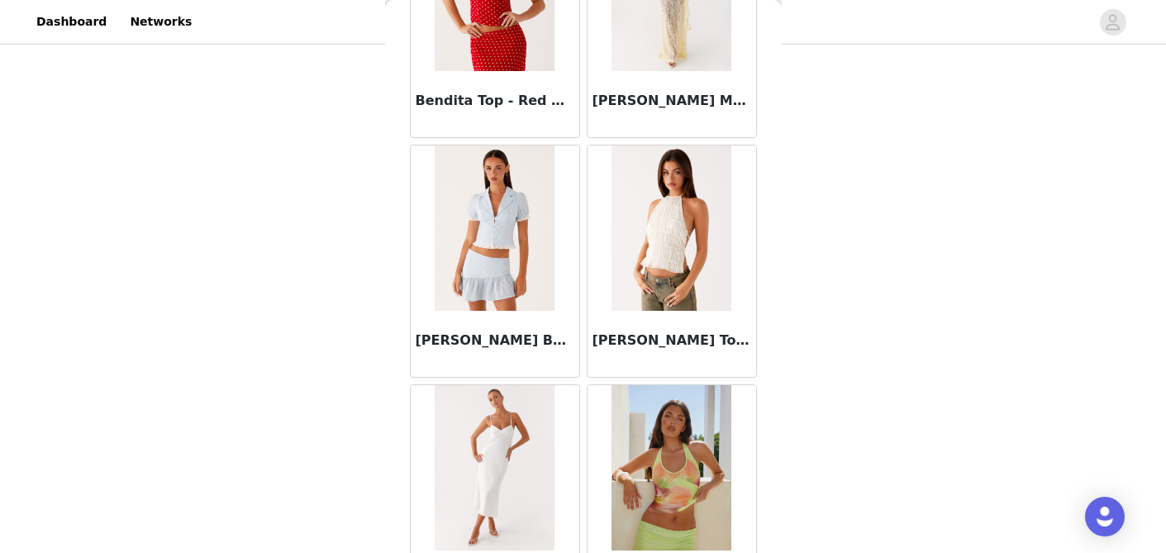
scroll to position [11564, 0]
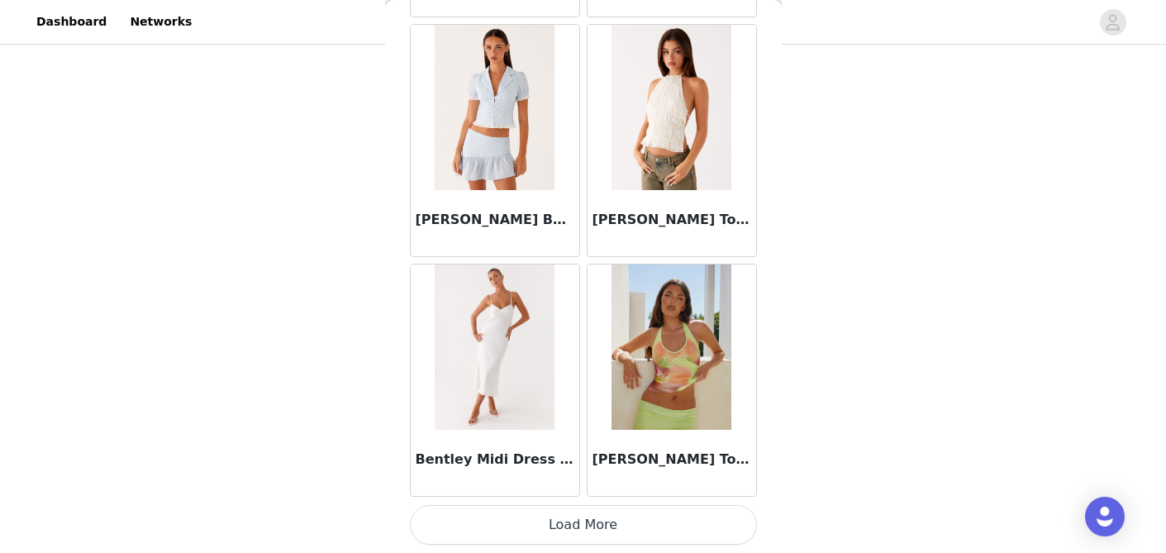
click at [565, 511] on button "Load More" at bounding box center [583, 525] width 347 height 40
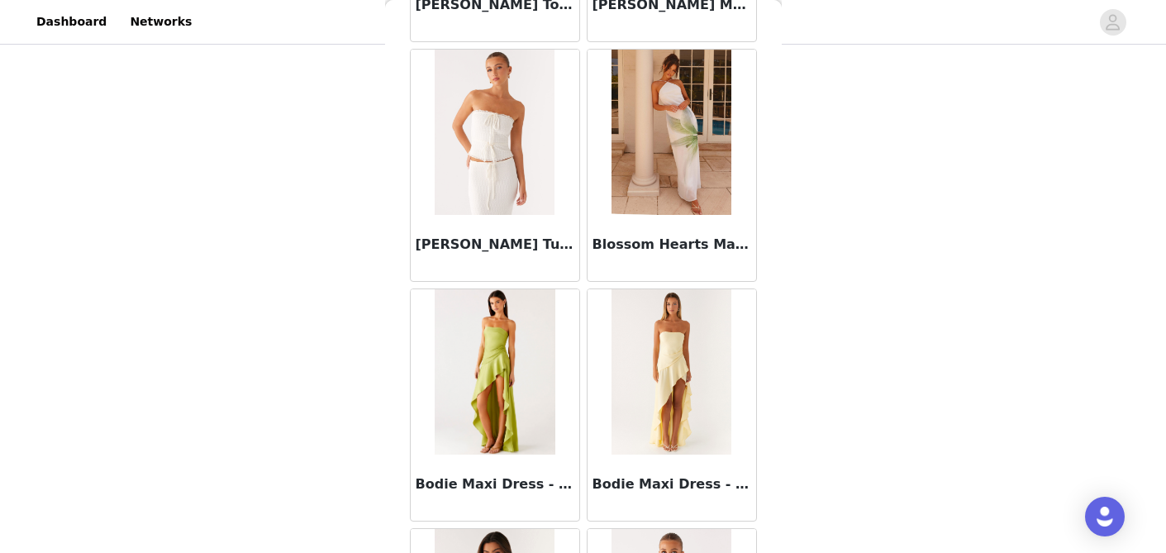
scroll to position [12736, 0]
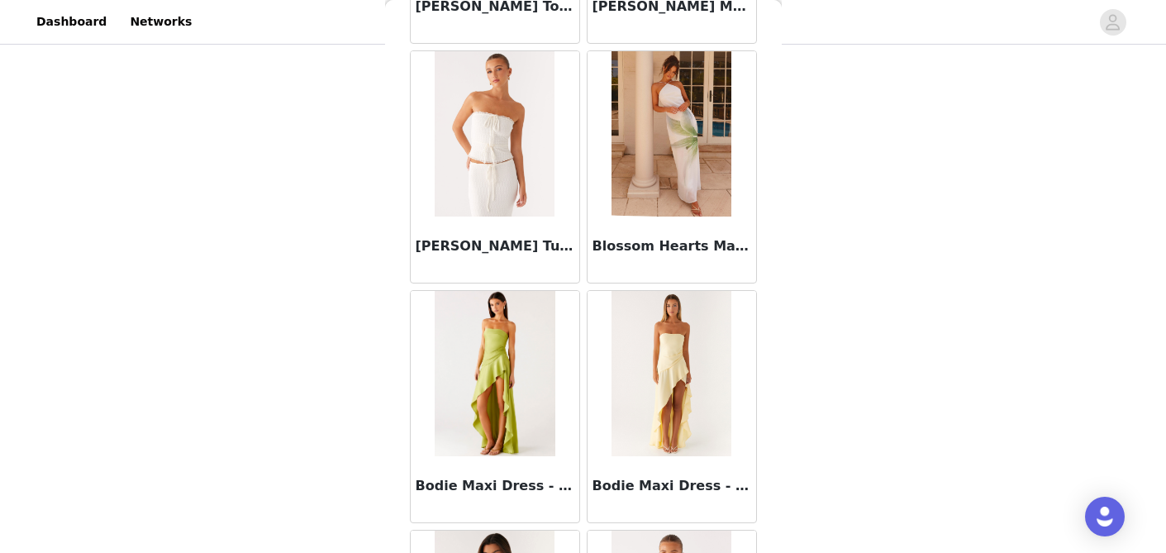
click at [511, 160] on img at bounding box center [495, 133] width 120 height 165
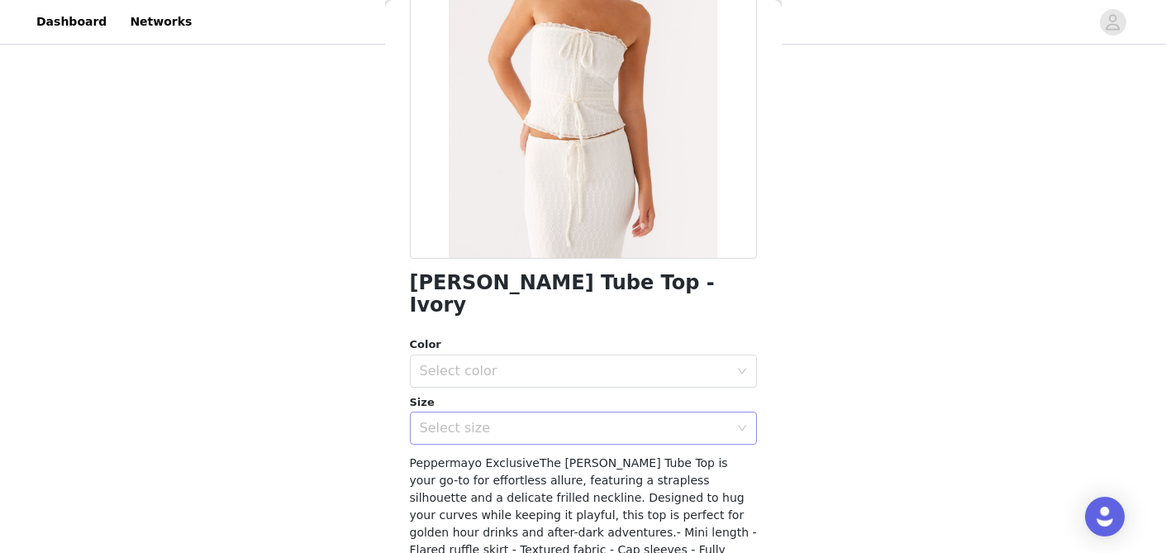
scroll to position [198, 0]
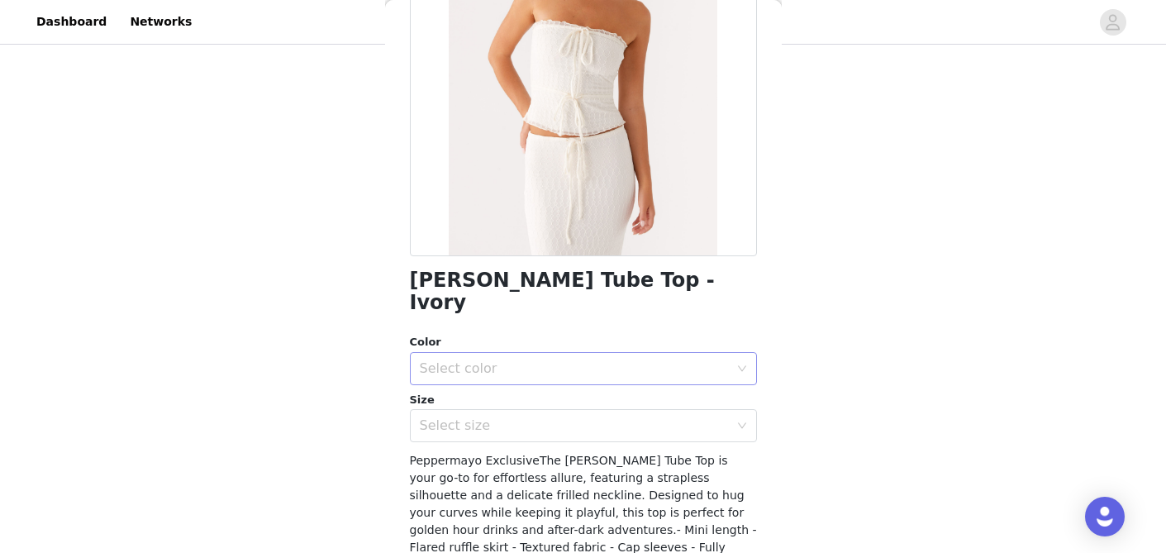
click at [549, 360] on div "Select color" at bounding box center [574, 368] width 309 height 17
click at [520, 376] on li "Ivory" at bounding box center [583, 382] width 347 height 26
click at [517, 410] on div "Select size" at bounding box center [578, 425] width 317 height 31
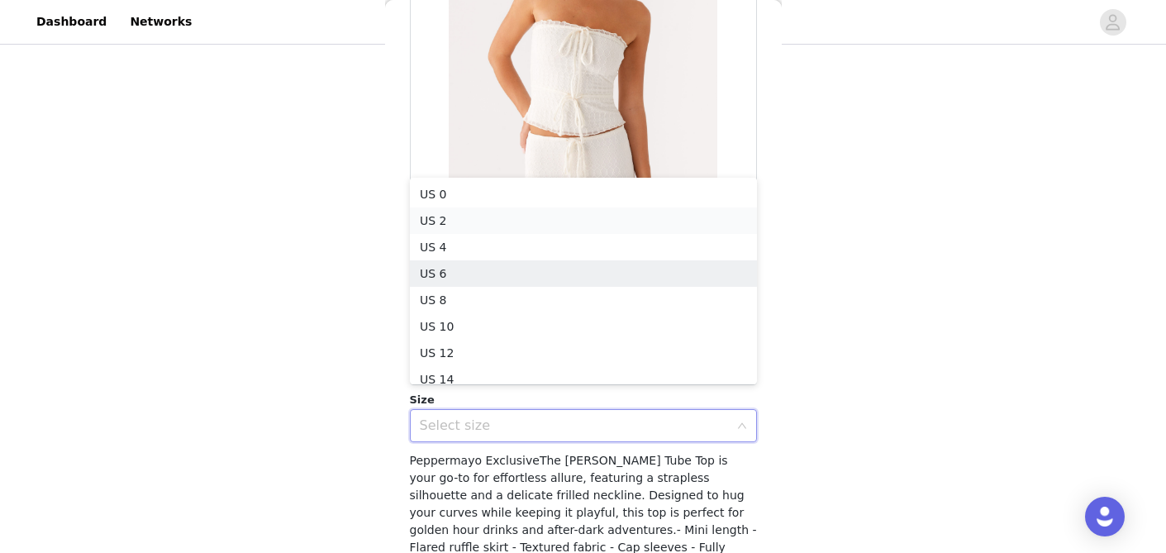
scroll to position [8, 0]
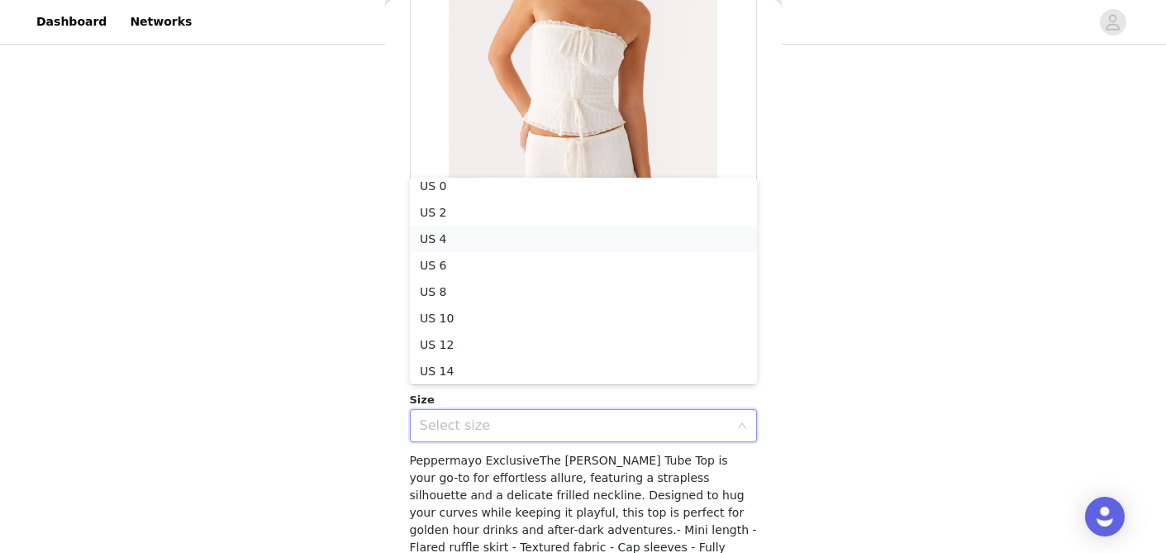
click at [535, 238] on li "US 4" at bounding box center [583, 239] width 347 height 26
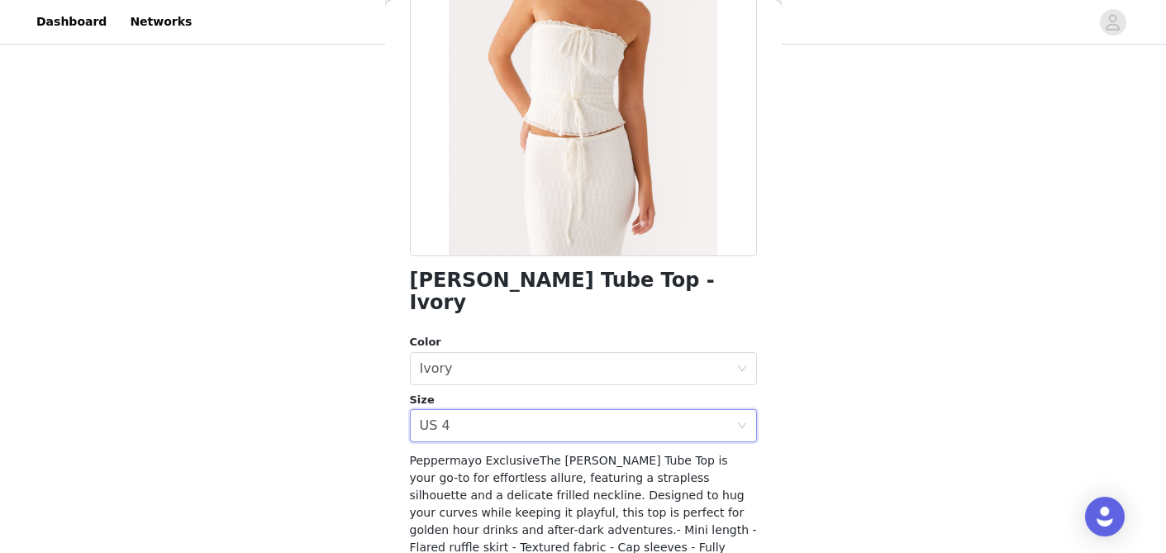
click at [828, 250] on div "STEP 1 OF 4 Select your styles! You will receive 4 products. 2/4 Selected Ashi …" at bounding box center [583, 157] width 1166 height 555
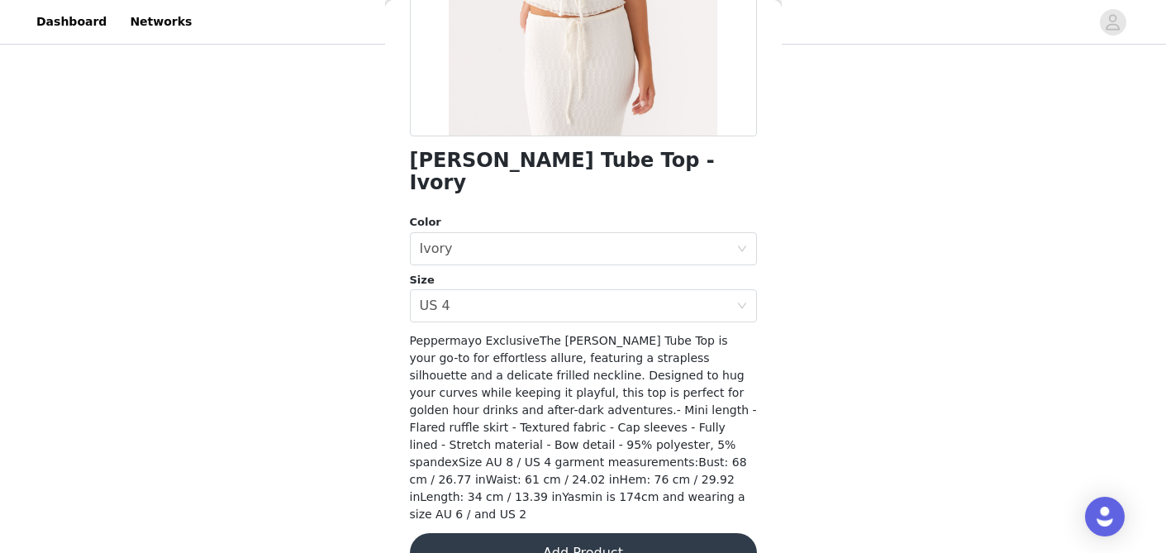
click at [592, 533] on button "Add Product" at bounding box center [583, 553] width 347 height 40
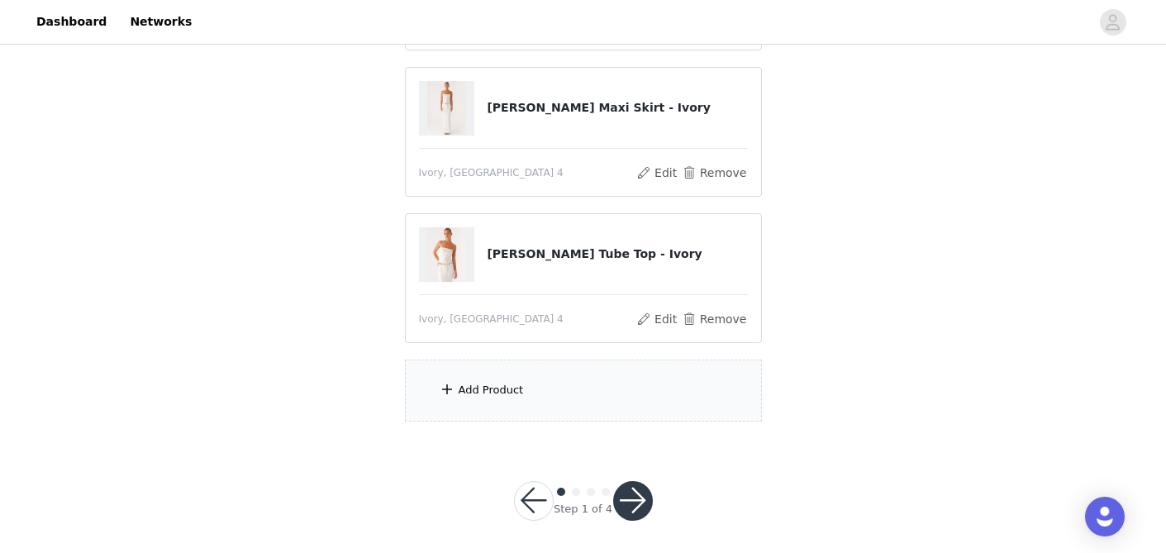
scroll to position [312, 0]
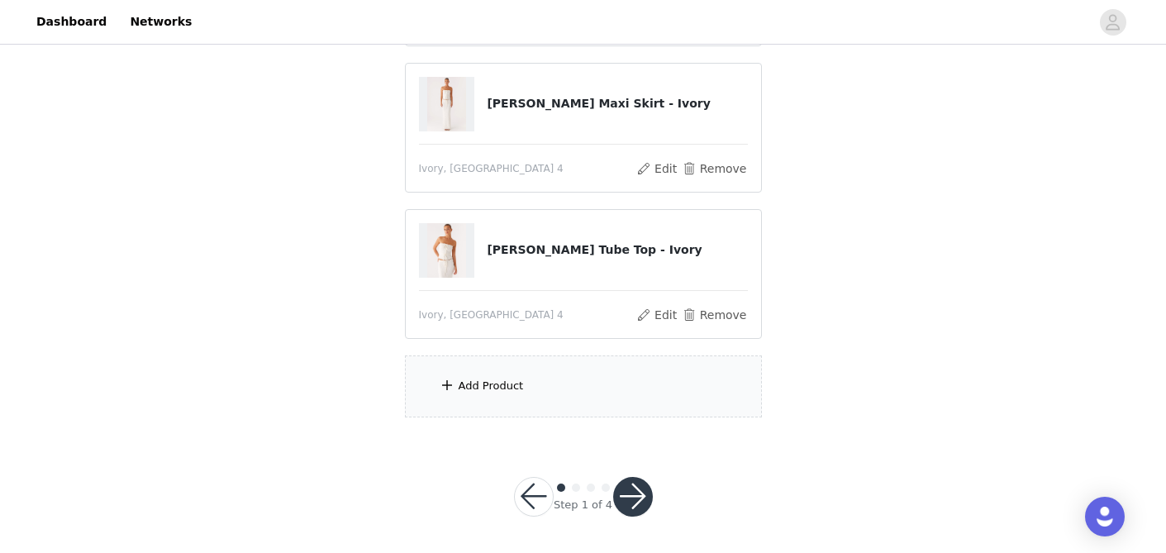
click at [530, 414] on div "Add Product" at bounding box center [583, 386] width 357 height 62
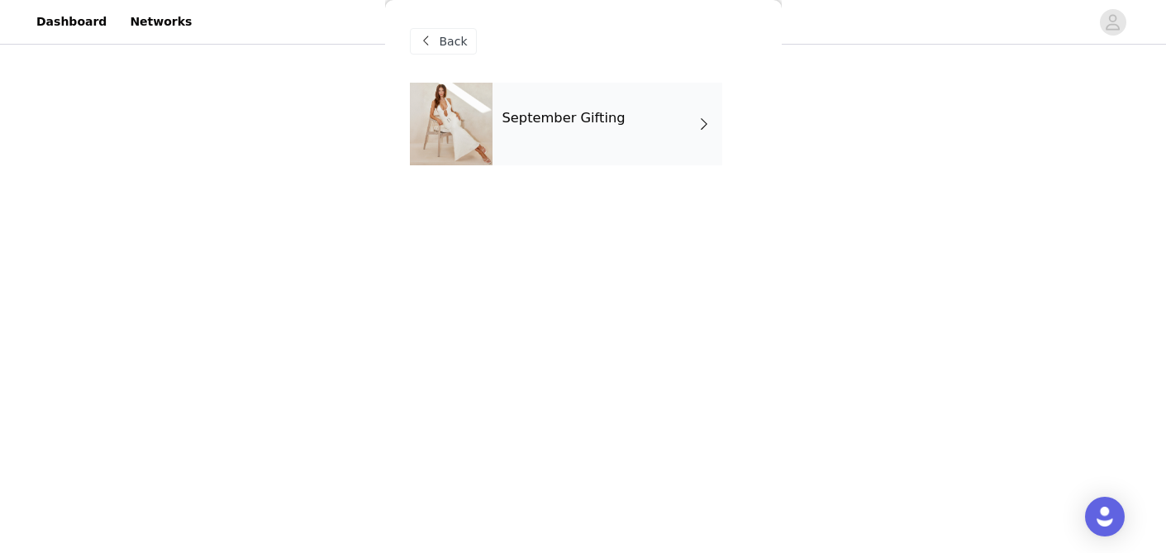
click at [567, 177] on div "September Gifting" at bounding box center [583, 136] width 347 height 107
click at [572, 137] on div "September Gifting" at bounding box center [608, 124] width 230 height 83
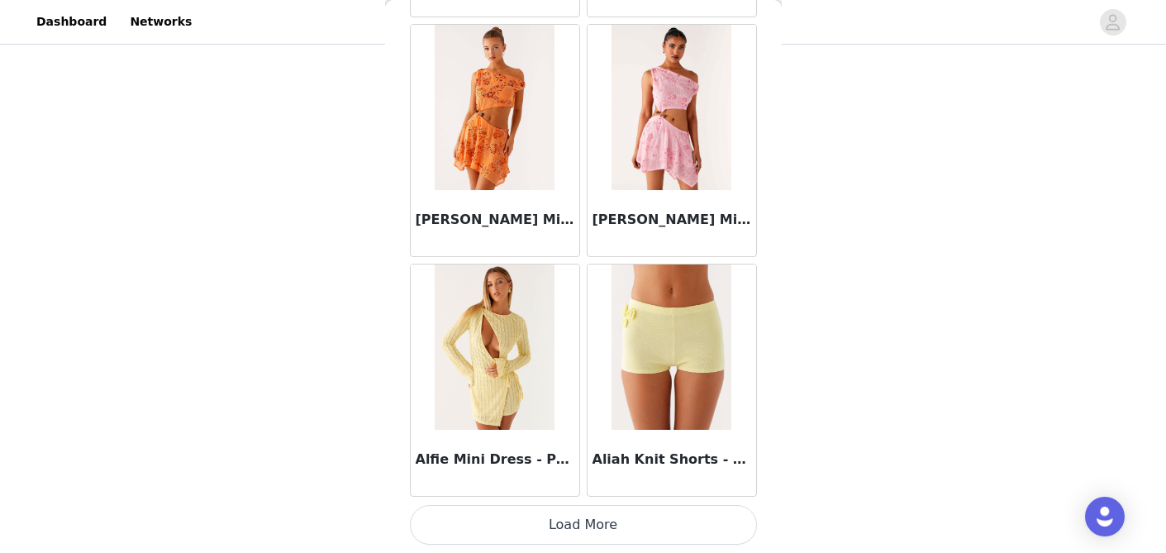
scroll to position [314, 0]
click at [483, 523] on button "Load More" at bounding box center [583, 525] width 347 height 40
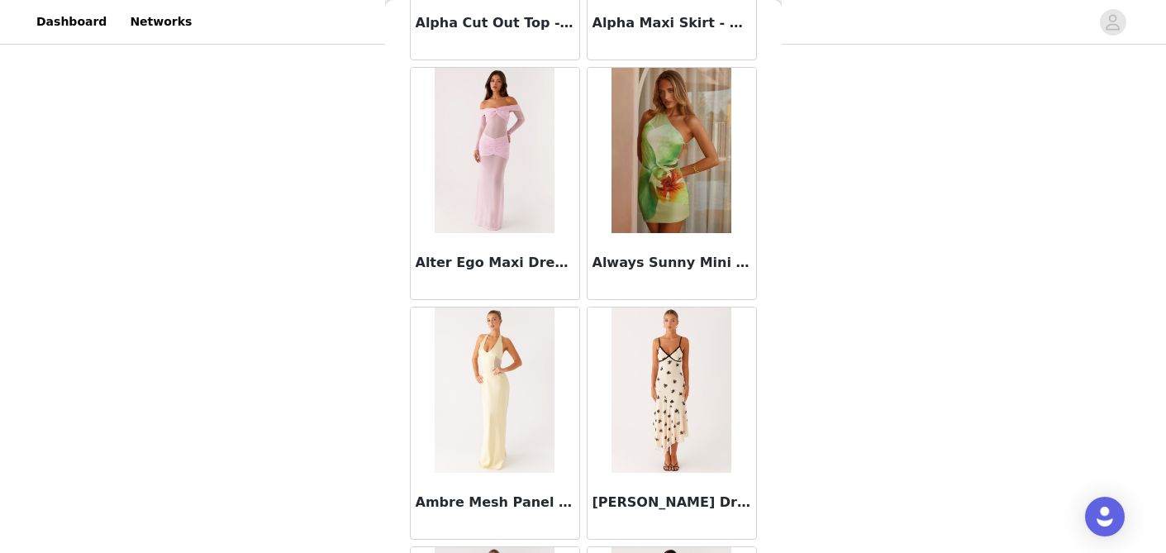
scroll to position [4373, 0]
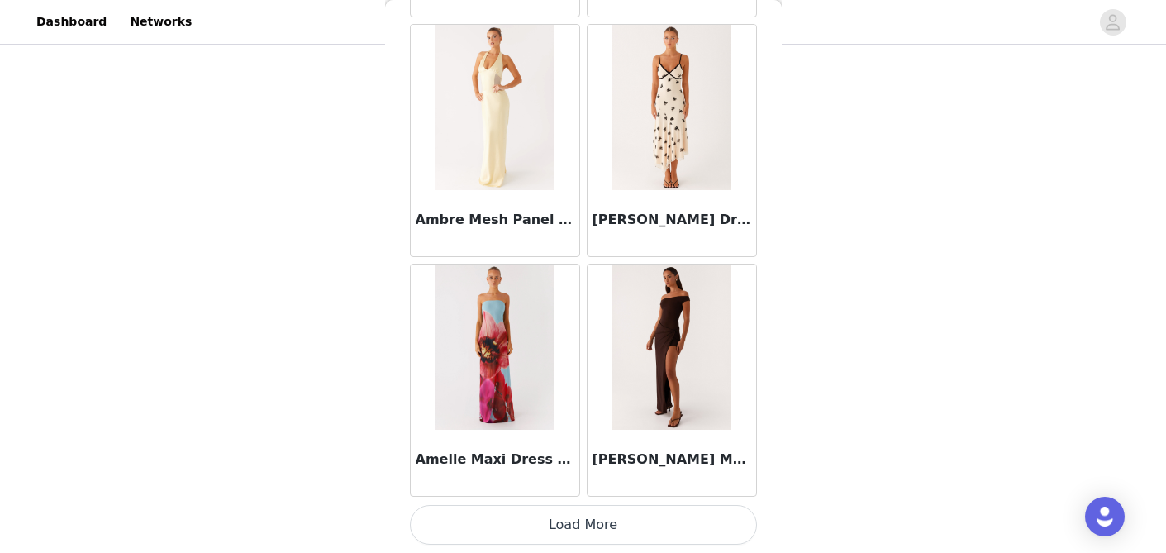
click at [523, 518] on button "Load More" at bounding box center [583, 525] width 347 height 40
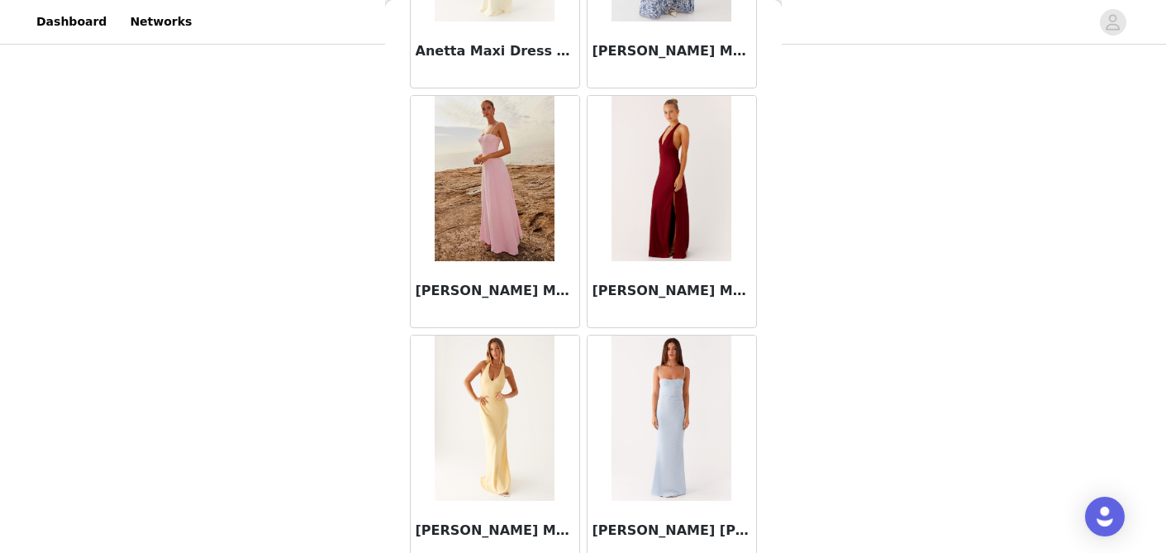
scroll to position [6770, 0]
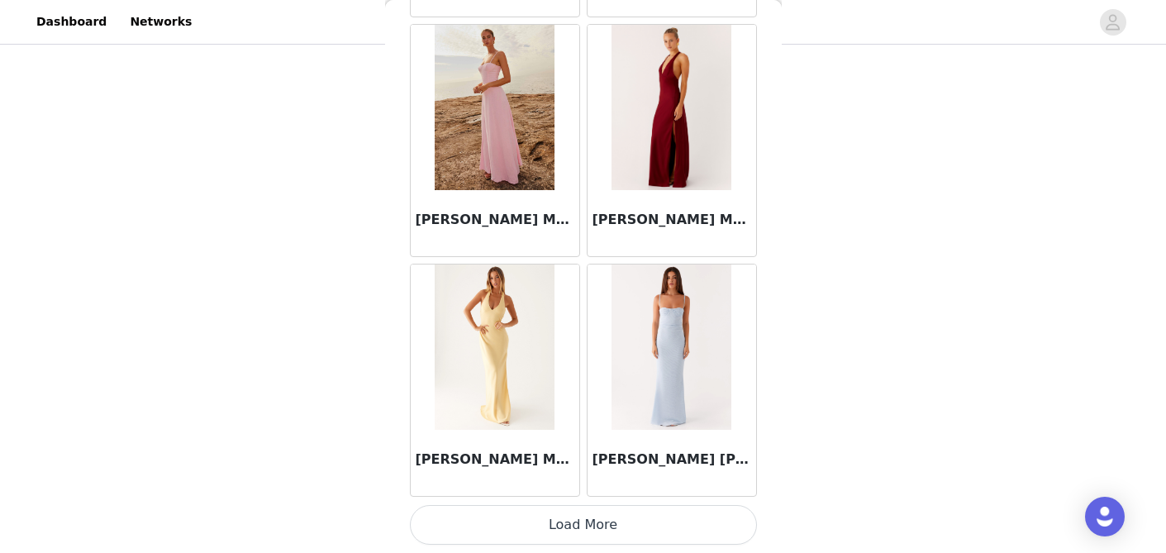
click at [543, 523] on button "Load More" at bounding box center [583, 525] width 347 height 40
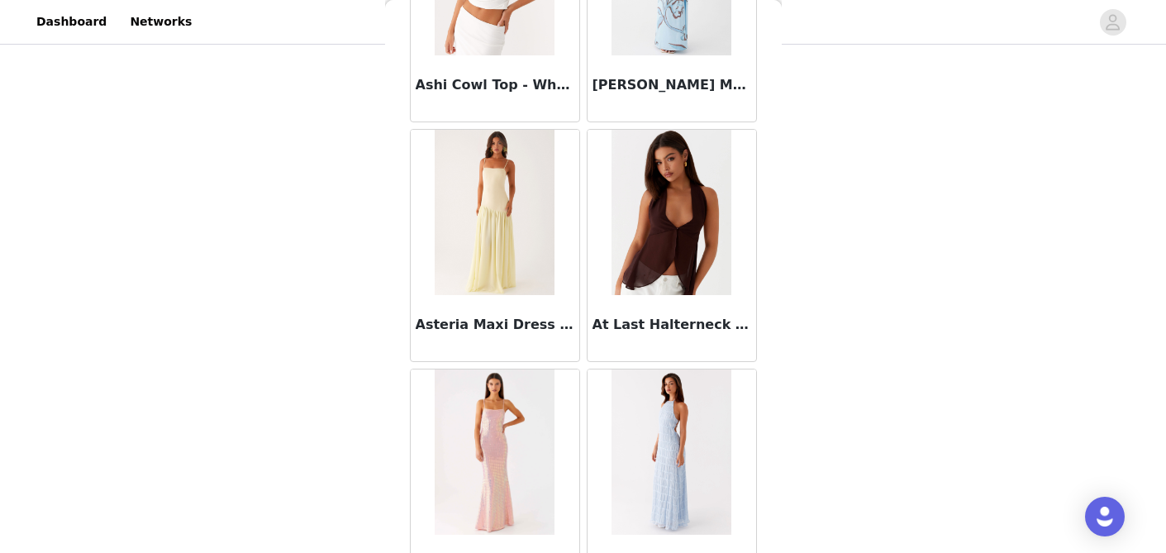
scroll to position [9167, 0]
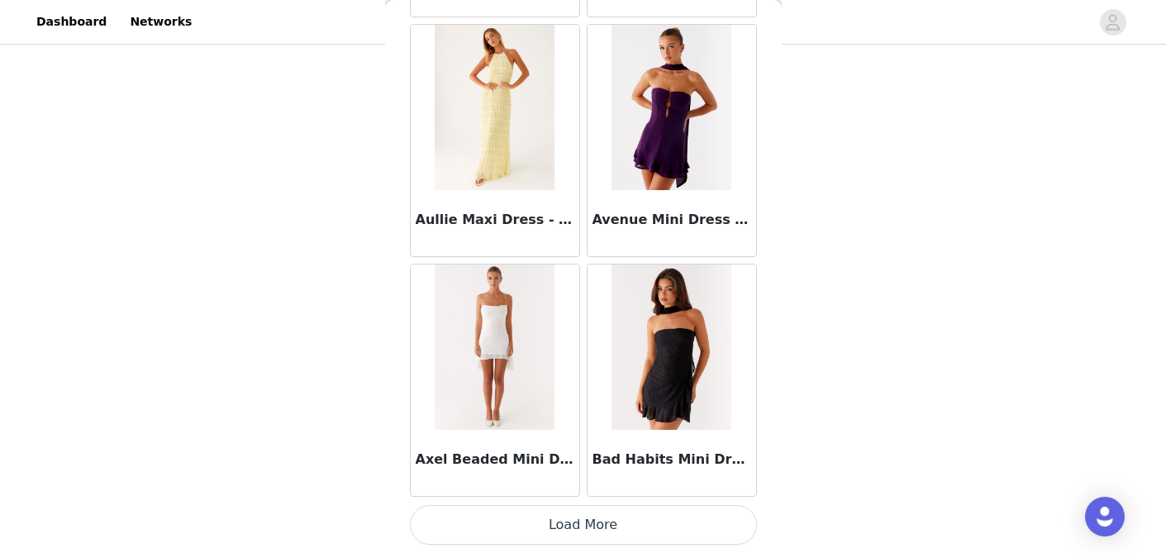
click at [552, 517] on button "Load More" at bounding box center [583, 525] width 347 height 40
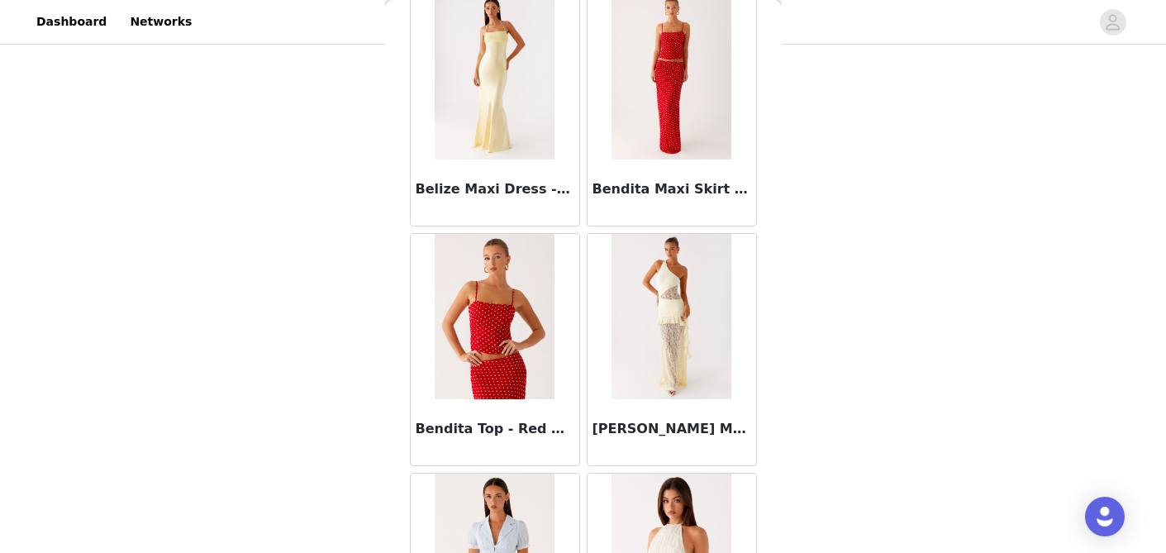
scroll to position [11564, 0]
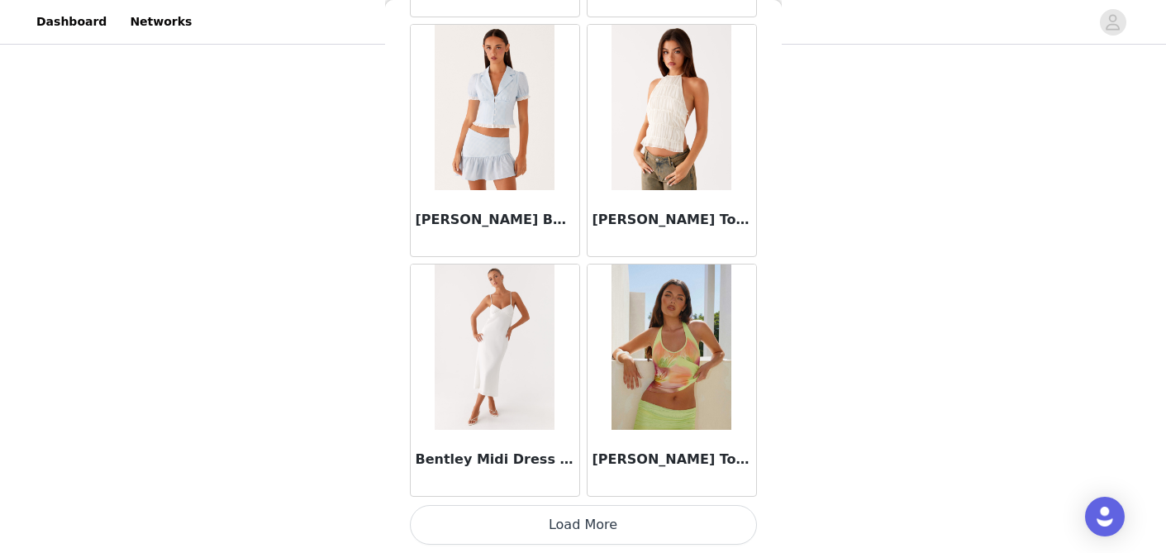
click at [568, 533] on button "Load More" at bounding box center [583, 525] width 347 height 40
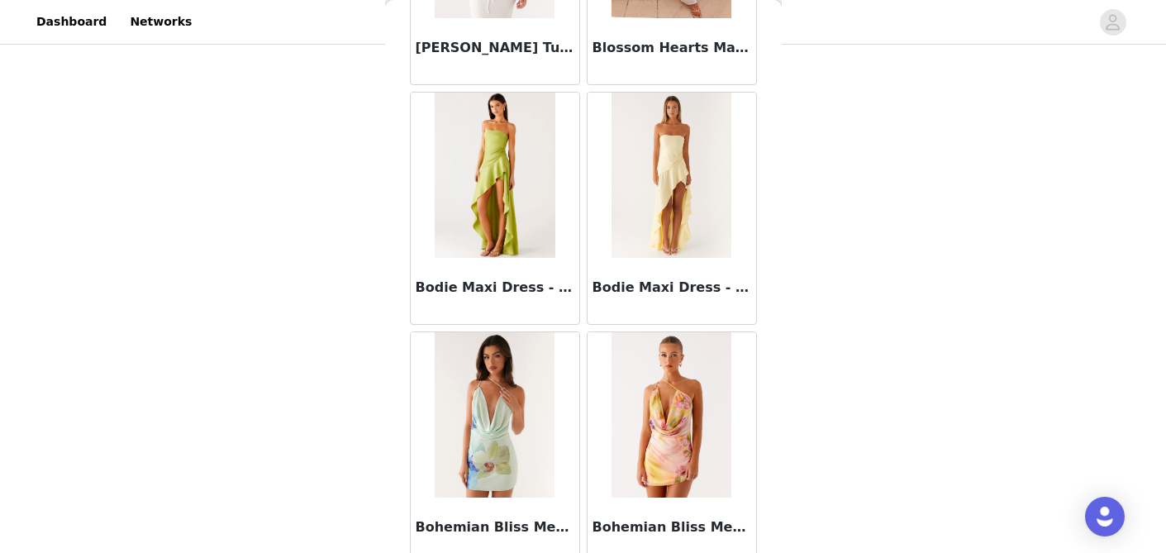
scroll to position [13961, 0]
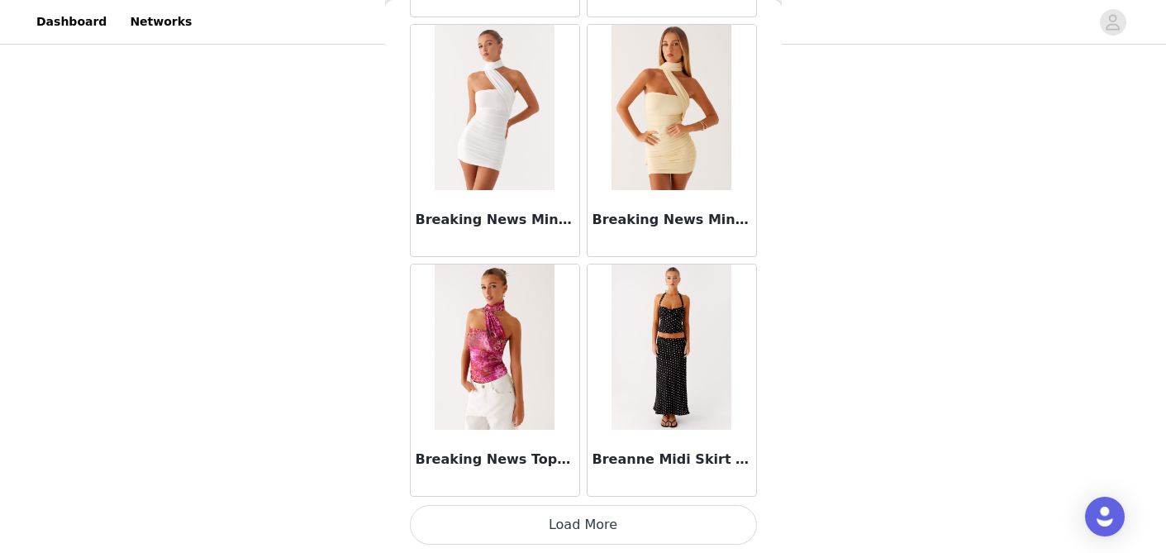
click at [577, 527] on button "Load More" at bounding box center [583, 525] width 347 height 40
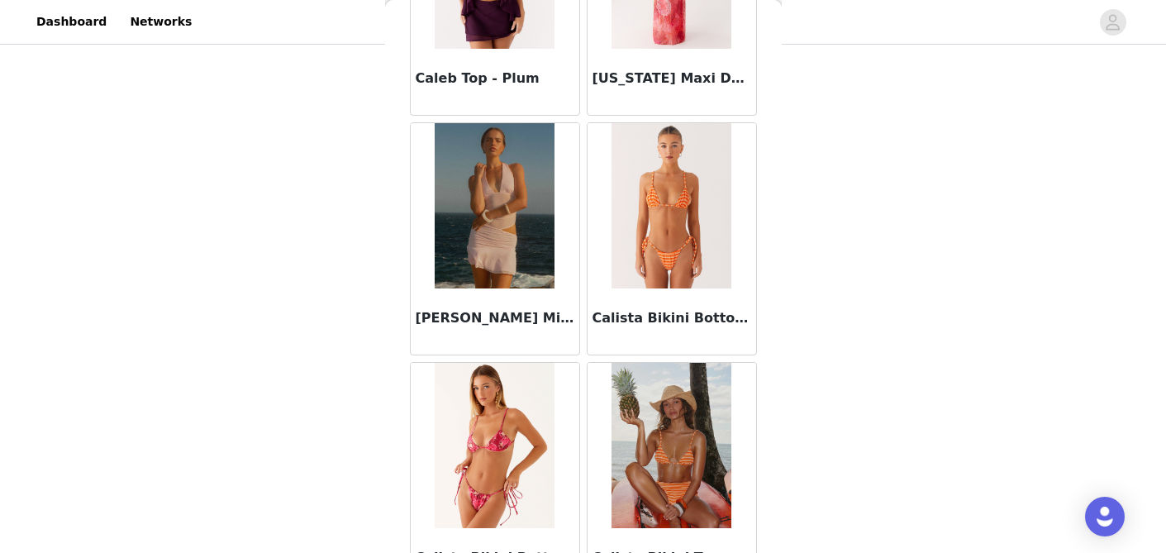
scroll to position [16358, 0]
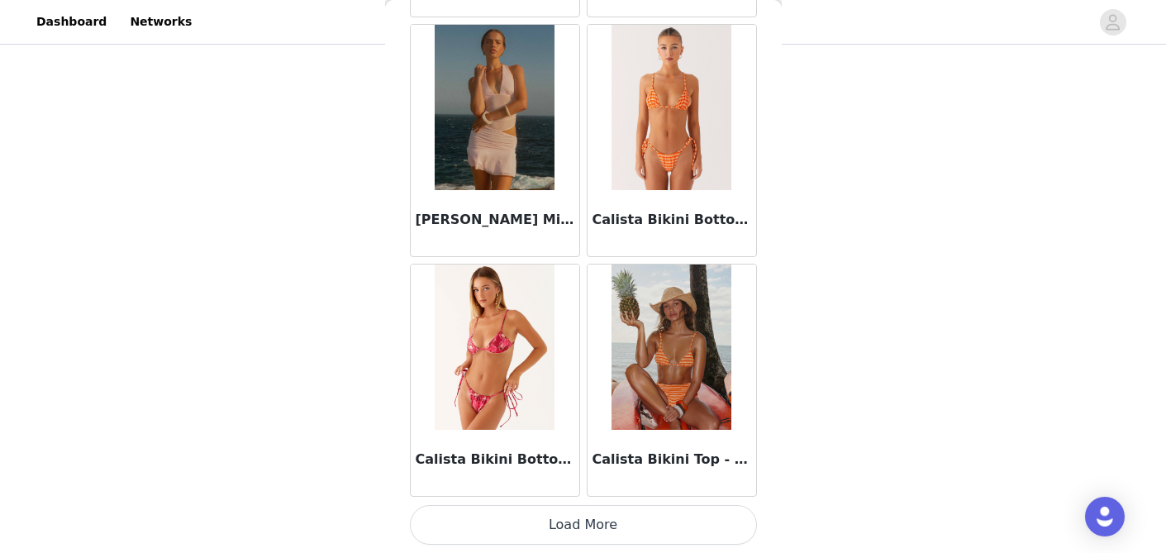
click at [688, 155] on img at bounding box center [672, 107] width 120 height 165
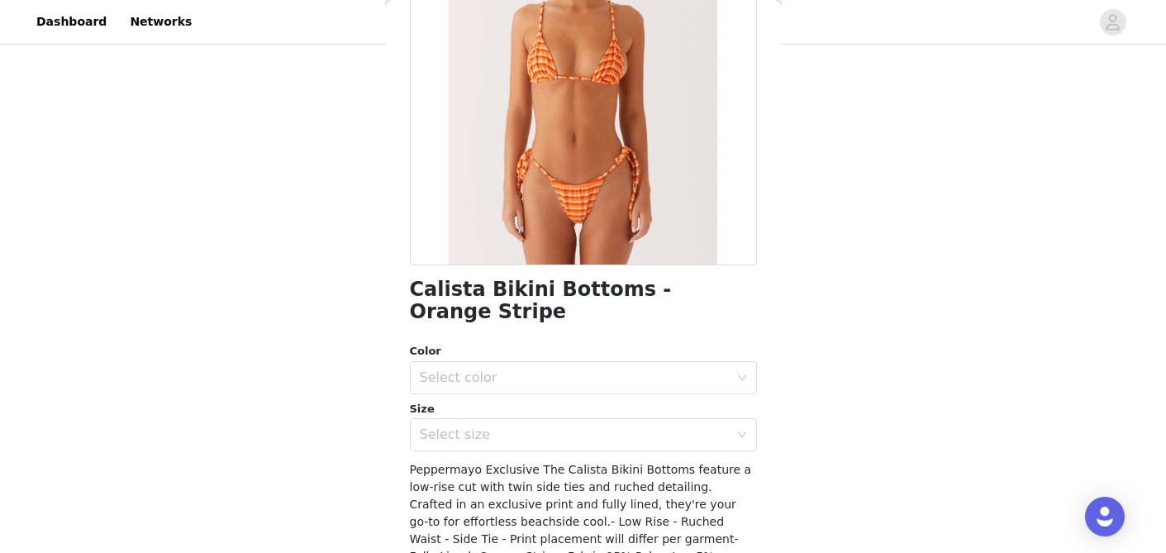
scroll to position [191, 0]
click at [597, 341] on div "Color" at bounding box center [583, 349] width 347 height 17
click at [586, 368] on div "Select color" at bounding box center [574, 376] width 309 height 17
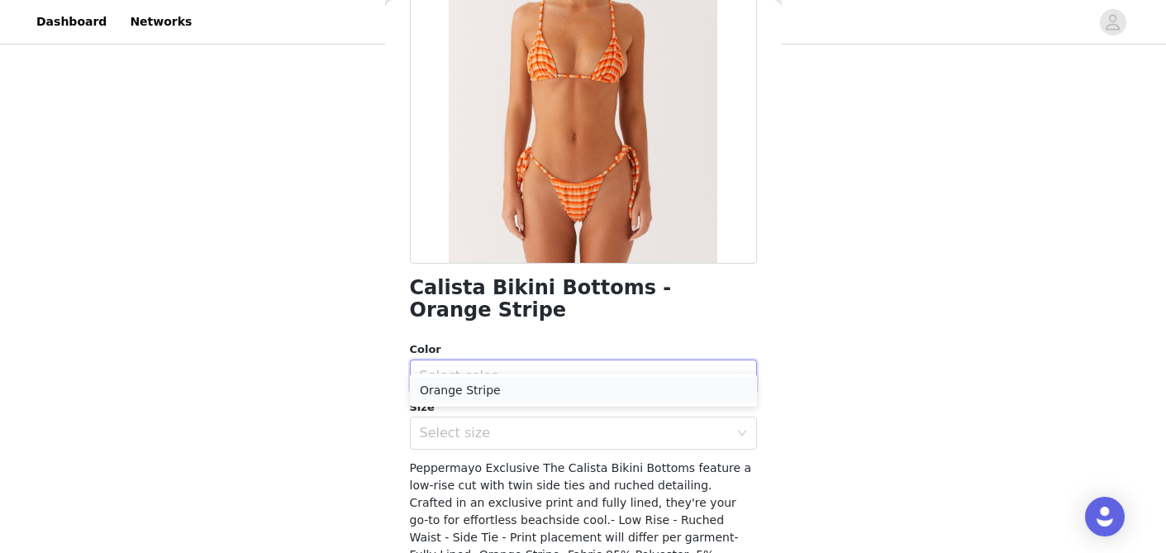
click at [553, 390] on li "Orange Stripe" at bounding box center [583, 390] width 347 height 26
click at [535, 425] on div "Select size" at bounding box center [574, 433] width 309 height 17
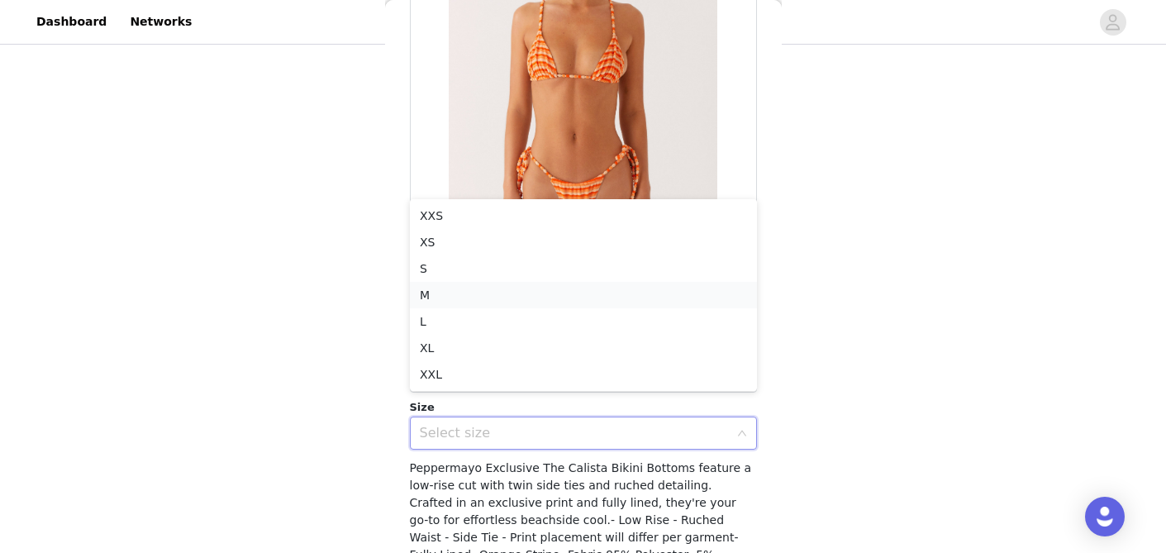
click at [521, 293] on li "M" at bounding box center [583, 295] width 347 height 26
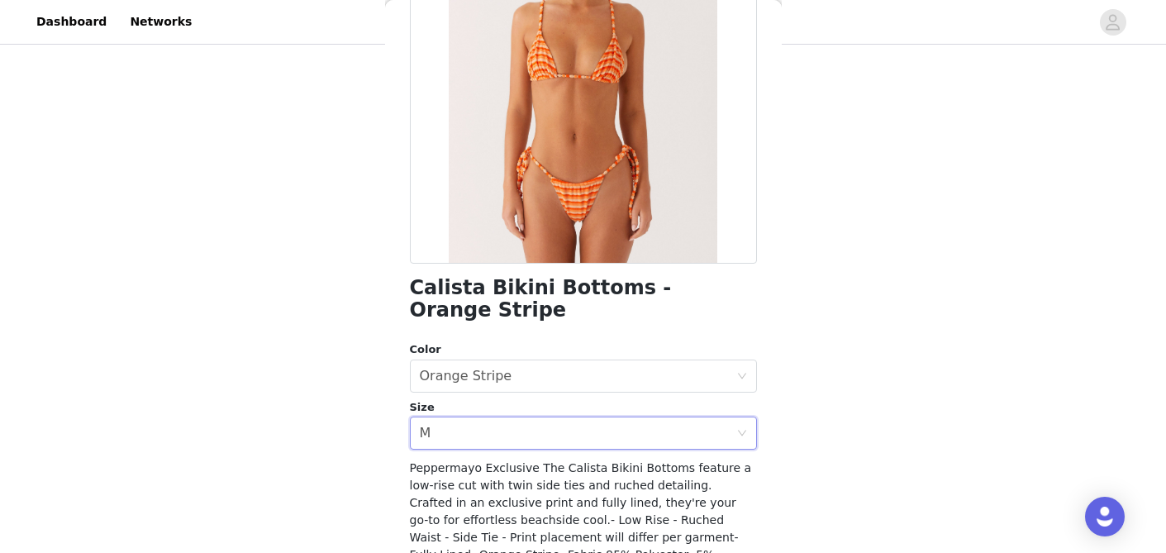
click at [326, 297] on div "STEP 1 OF 4 Select your styles! You will receive 4 products. 3/4 Selected Ashi …" at bounding box center [583, 86] width 1166 height 701
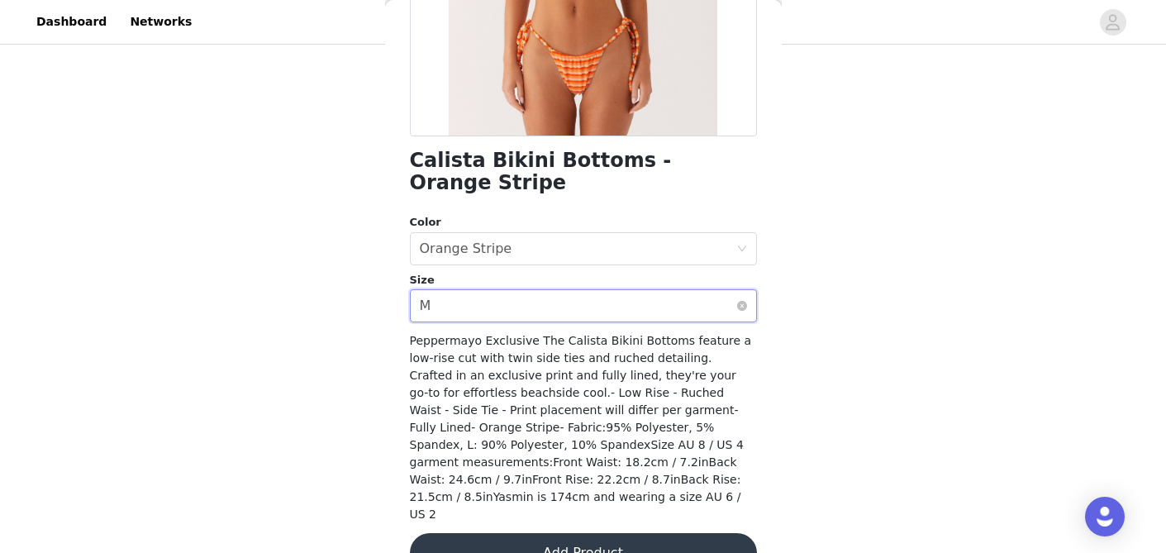
click at [514, 290] on div "Select size M" at bounding box center [578, 305] width 317 height 31
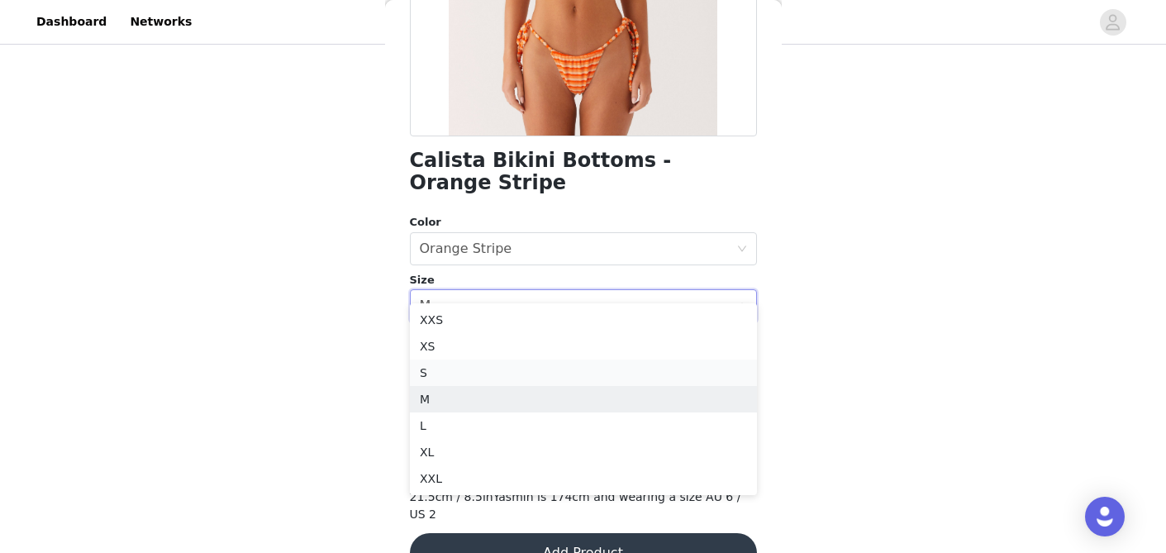
click at [459, 377] on li "S" at bounding box center [583, 373] width 347 height 26
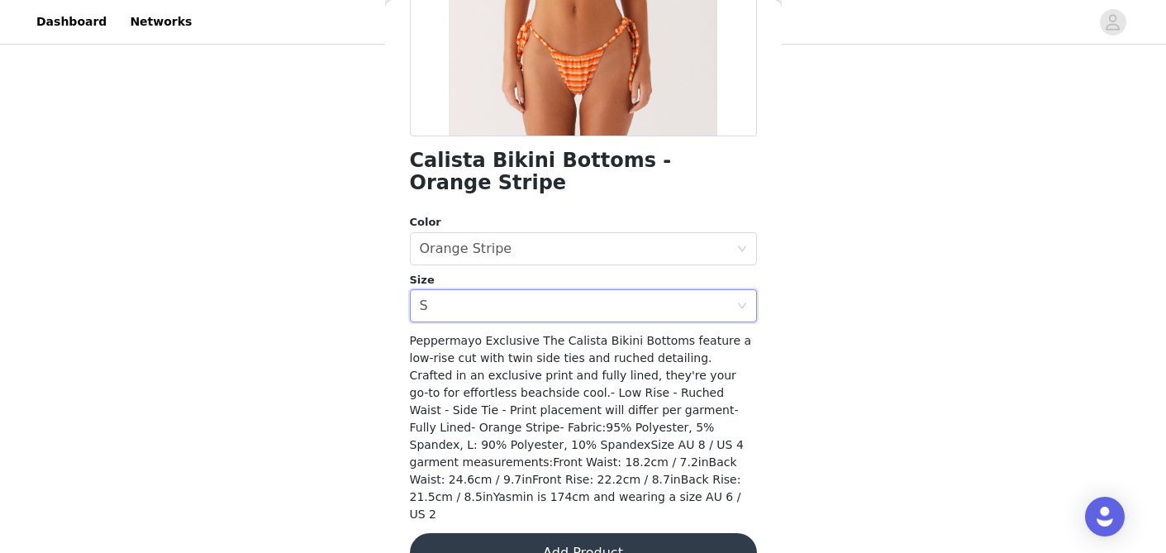
click at [317, 327] on div "STEP 1 OF 4 Select your styles! You will receive 4 products. 3/4 Selected Ashi …" at bounding box center [583, 86] width 1166 height 701
click at [502, 533] on button "Add Product" at bounding box center [583, 553] width 347 height 40
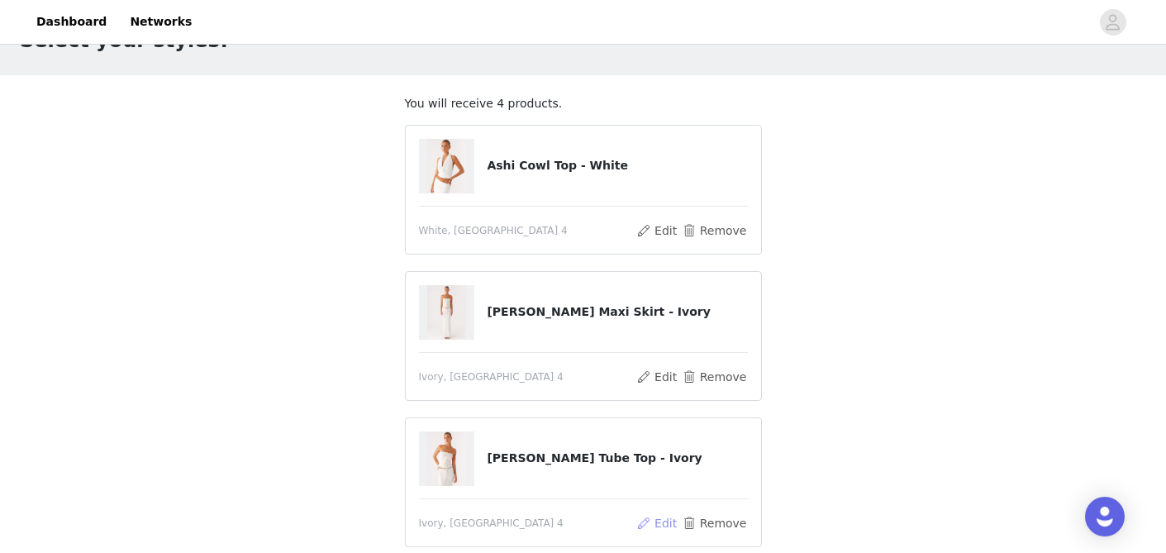
scroll to position [58, 0]
click at [687, 226] on button "Remove" at bounding box center [714, 232] width 66 height 20
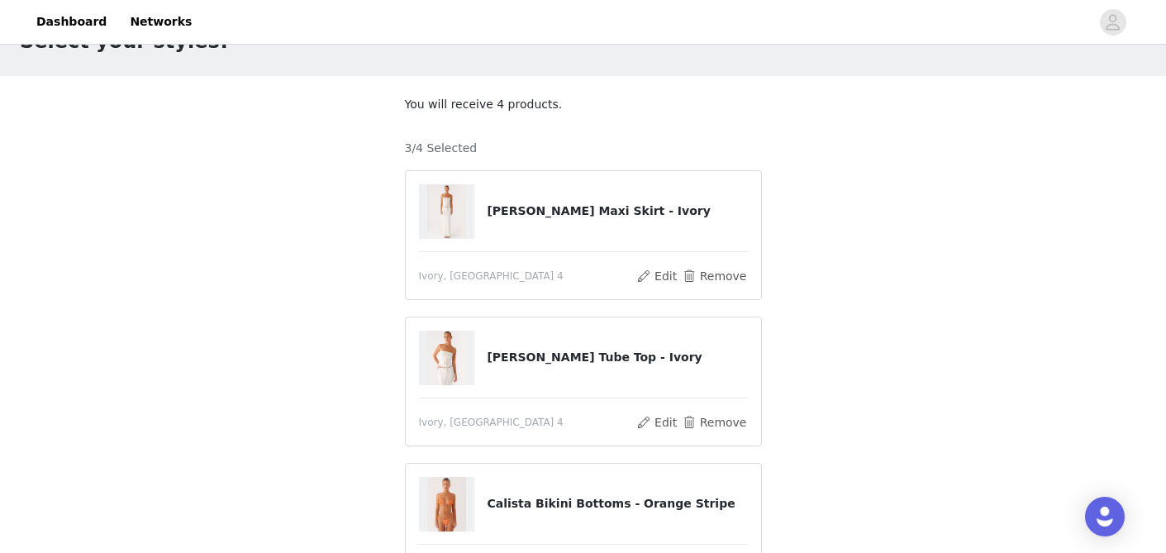
scroll to position [314, 0]
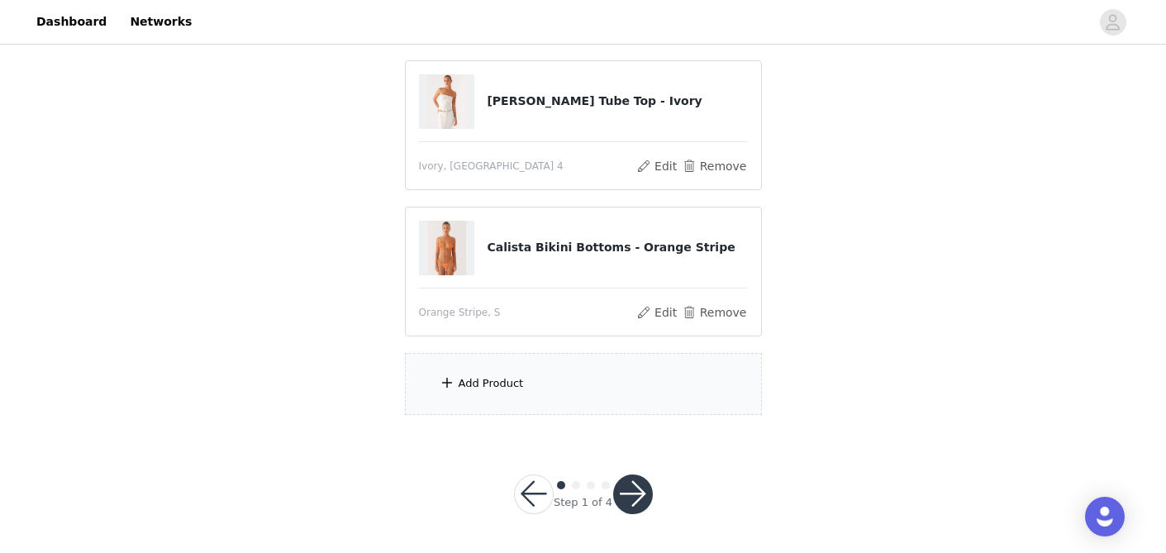
click at [539, 394] on div "Add Product" at bounding box center [583, 384] width 357 height 62
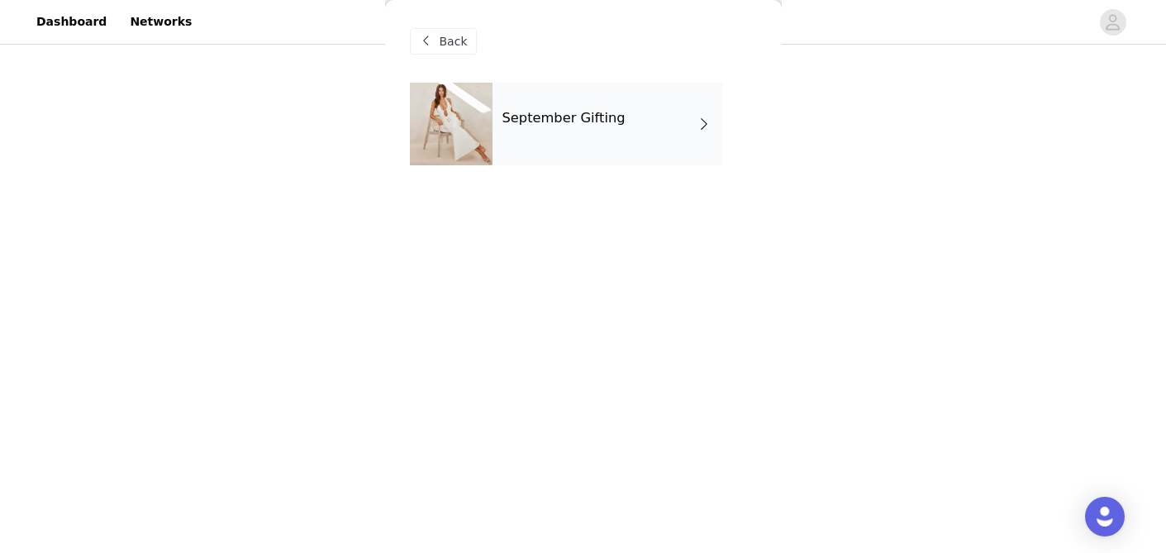
click at [569, 133] on div "September Gifting" at bounding box center [608, 124] width 230 height 83
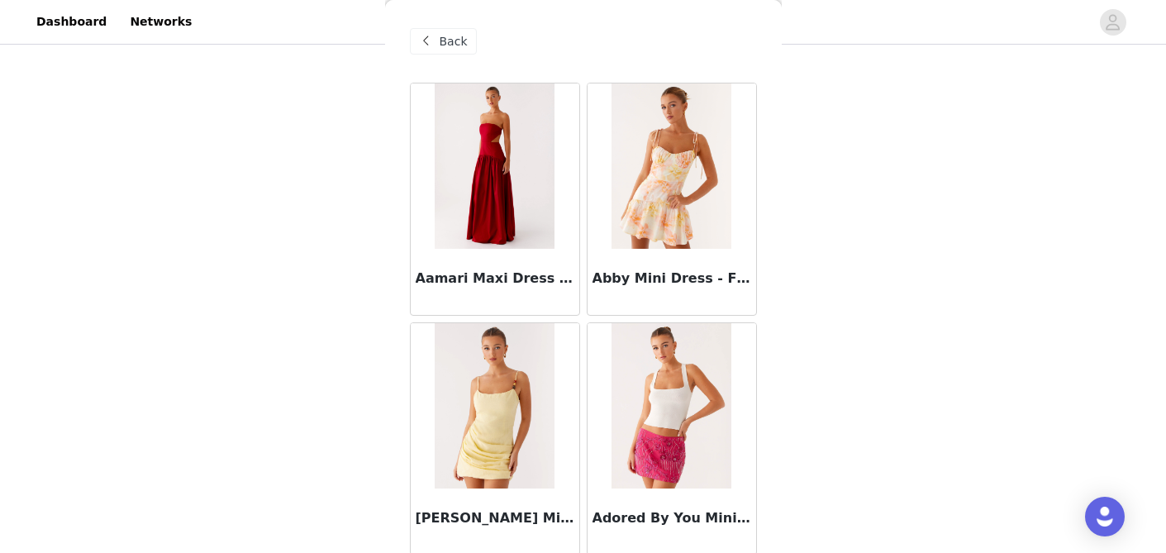
scroll to position [1976, 0]
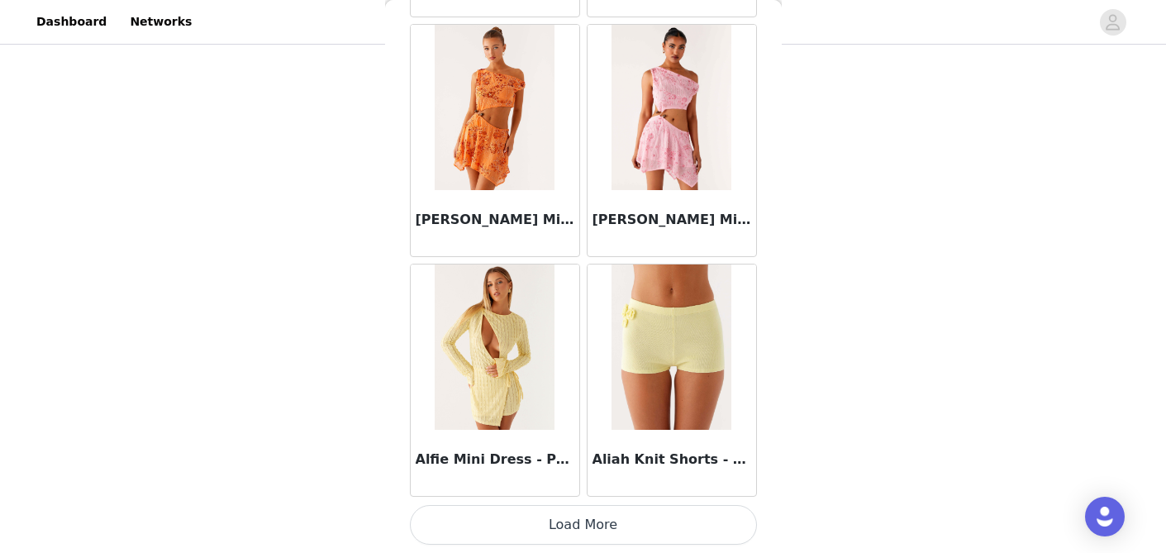
click at [526, 518] on button "Load More" at bounding box center [583, 525] width 347 height 40
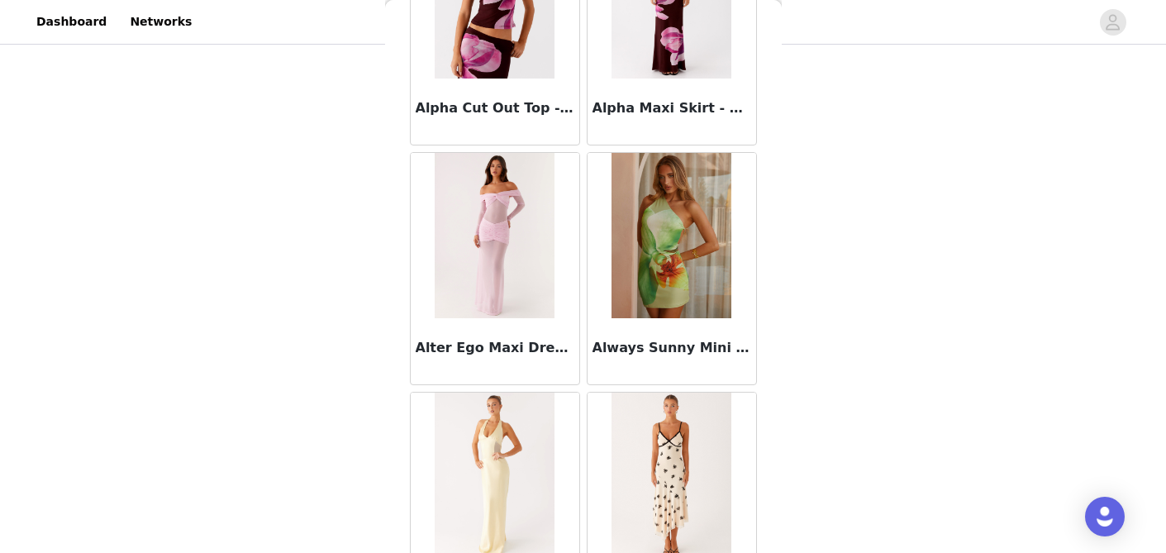
scroll to position [4373, 0]
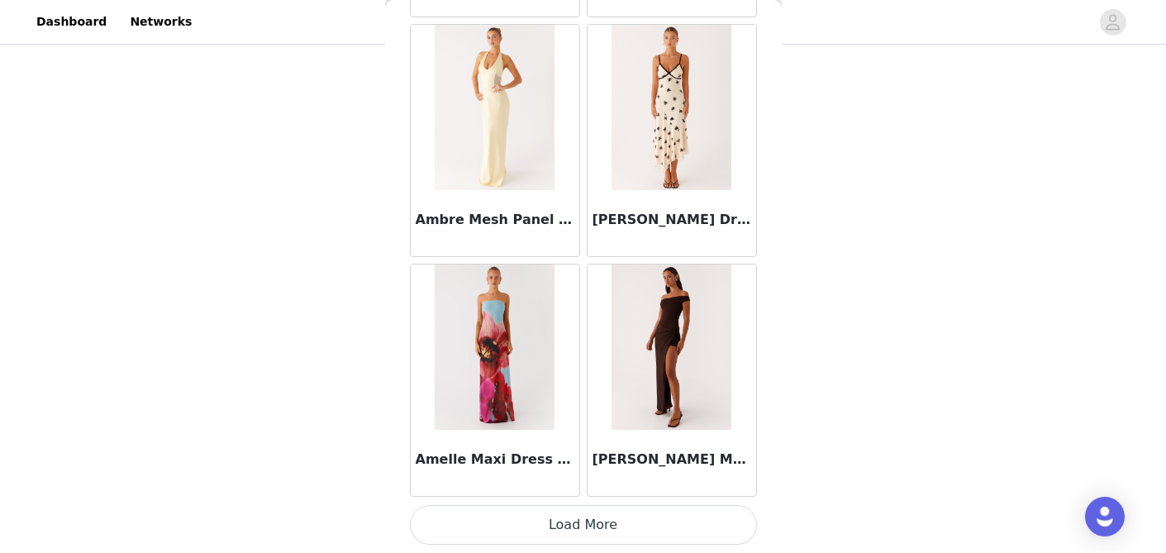
click at [541, 522] on button "Load More" at bounding box center [583, 525] width 347 height 40
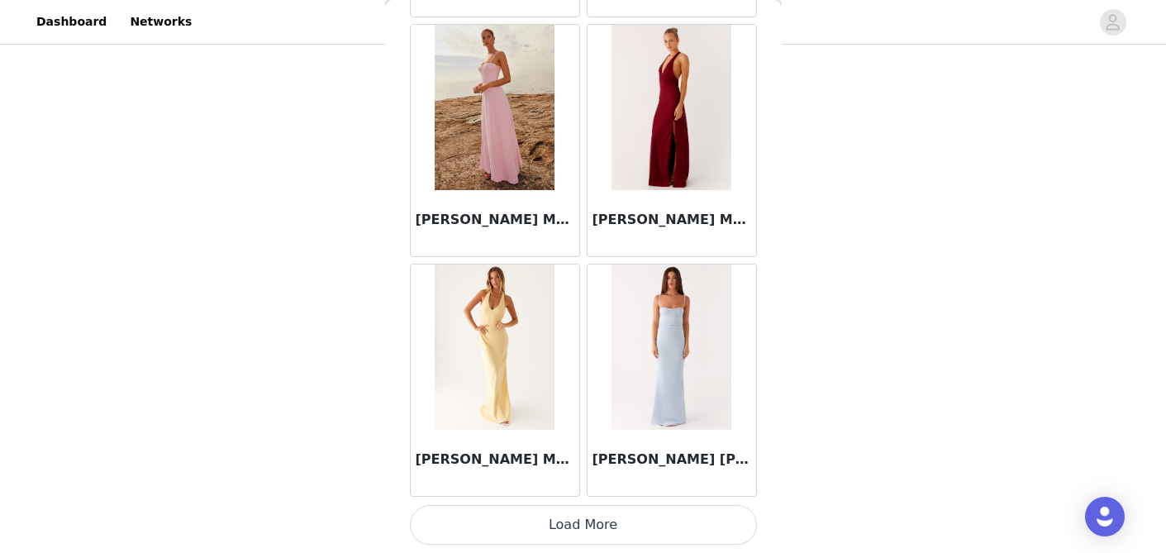
click at [541, 522] on button "Load More" at bounding box center [583, 525] width 347 height 40
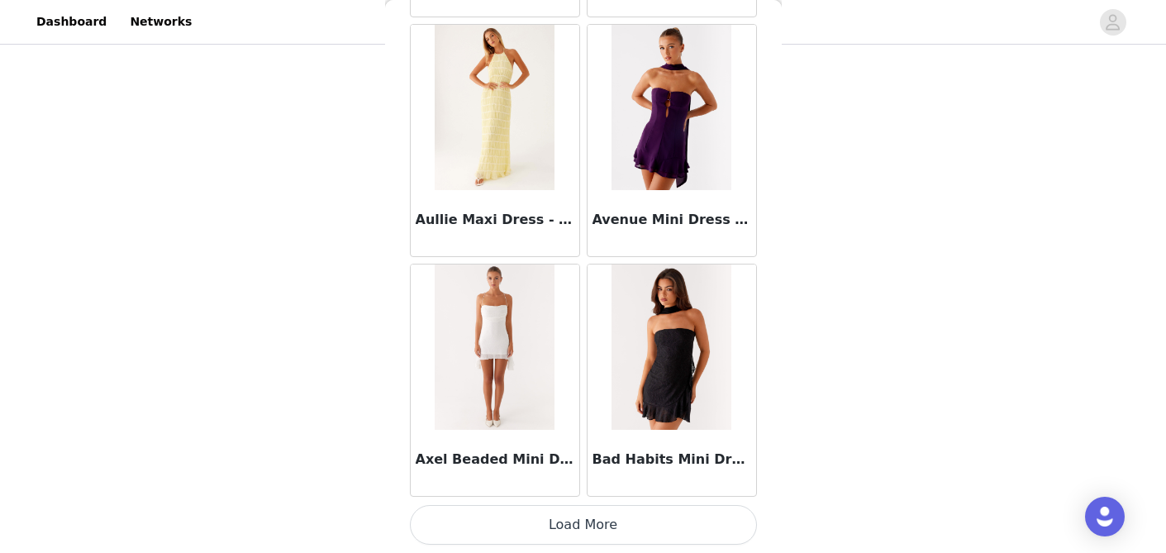
click at [541, 522] on button "Load More" at bounding box center [583, 525] width 347 height 40
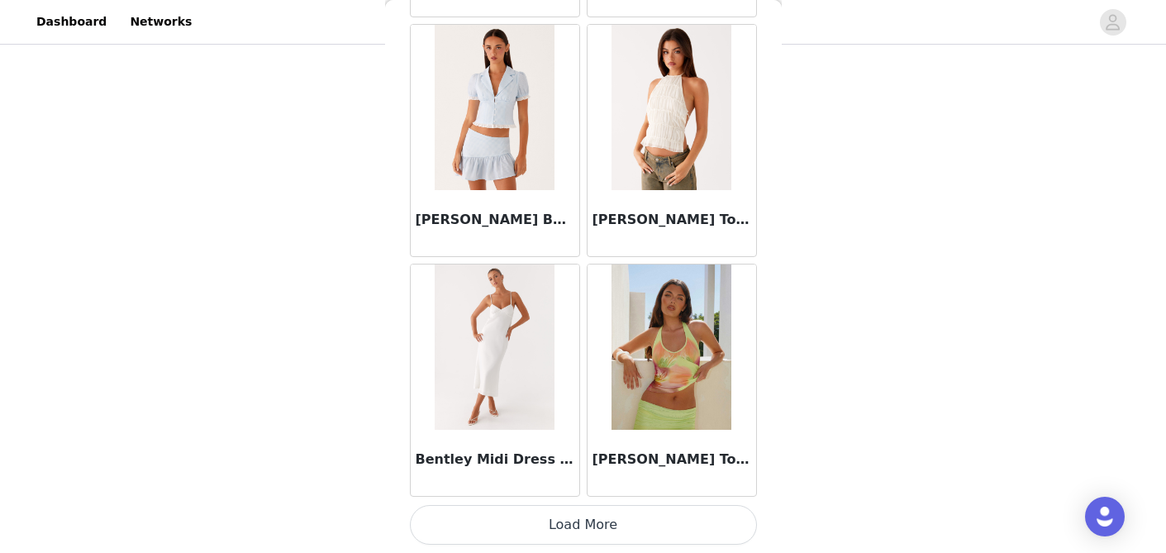
click at [541, 522] on button "Load More" at bounding box center [583, 525] width 347 height 40
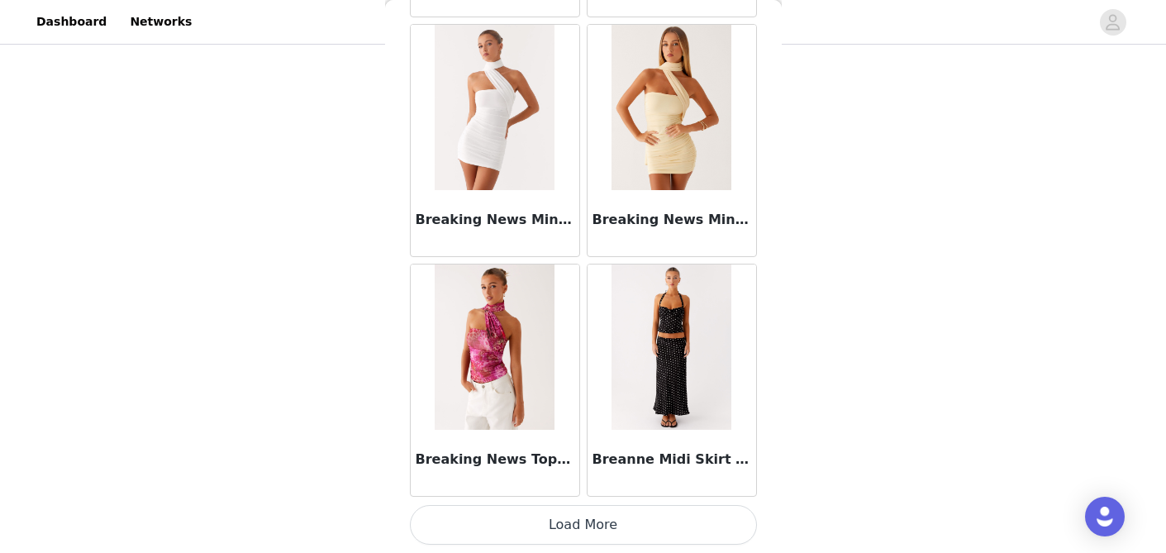
click at [541, 522] on button "Load More" at bounding box center [583, 525] width 347 height 40
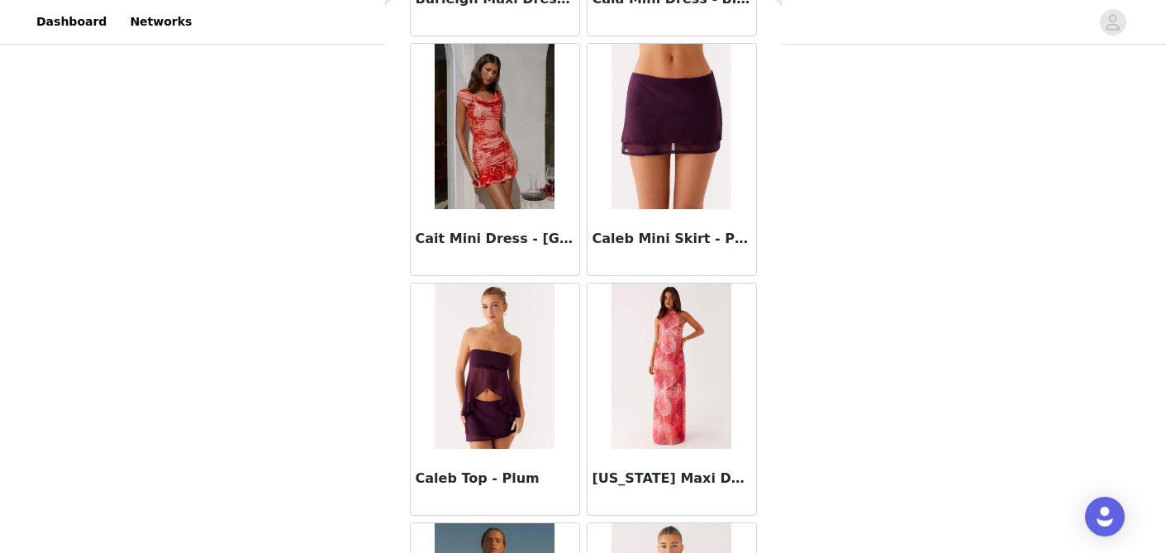
scroll to position [16358, 0]
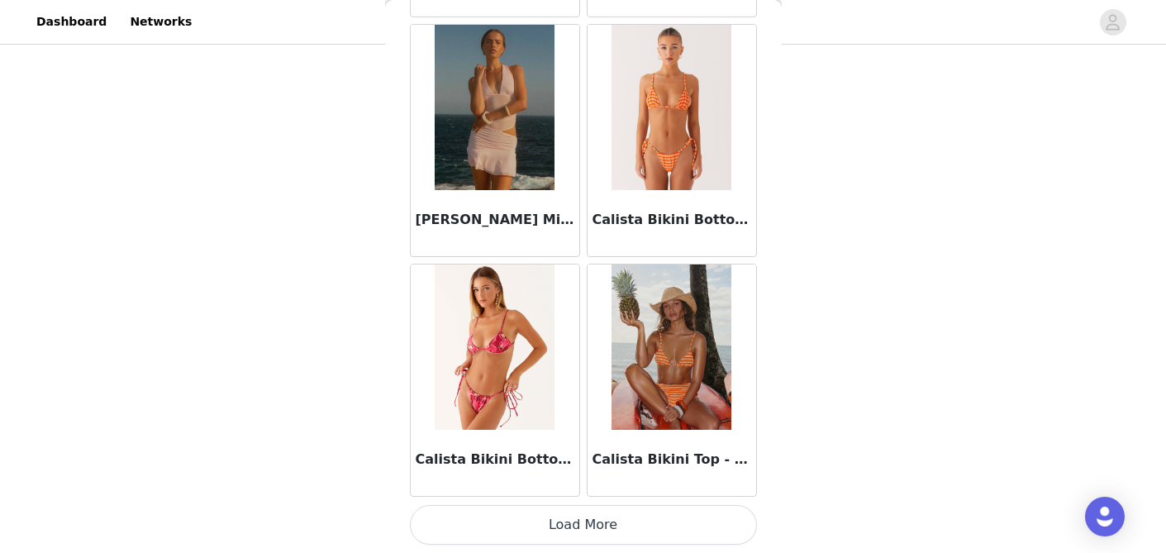
click at [661, 358] on img at bounding box center [672, 346] width 120 height 165
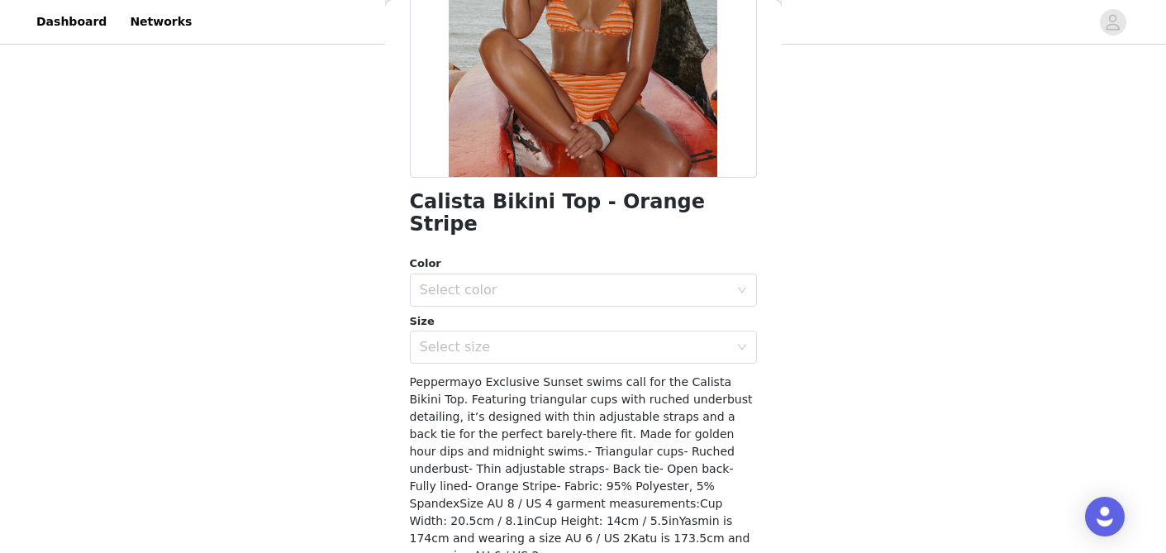
scroll to position [278, 0]
click at [559, 281] on div "Select color" at bounding box center [574, 289] width 309 height 17
click at [547, 313] on li "Orange Stripe" at bounding box center [583, 303] width 347 height 26
click at [535, 338] on div "Select size" at bounding box center [574, 346] width 309 height 17
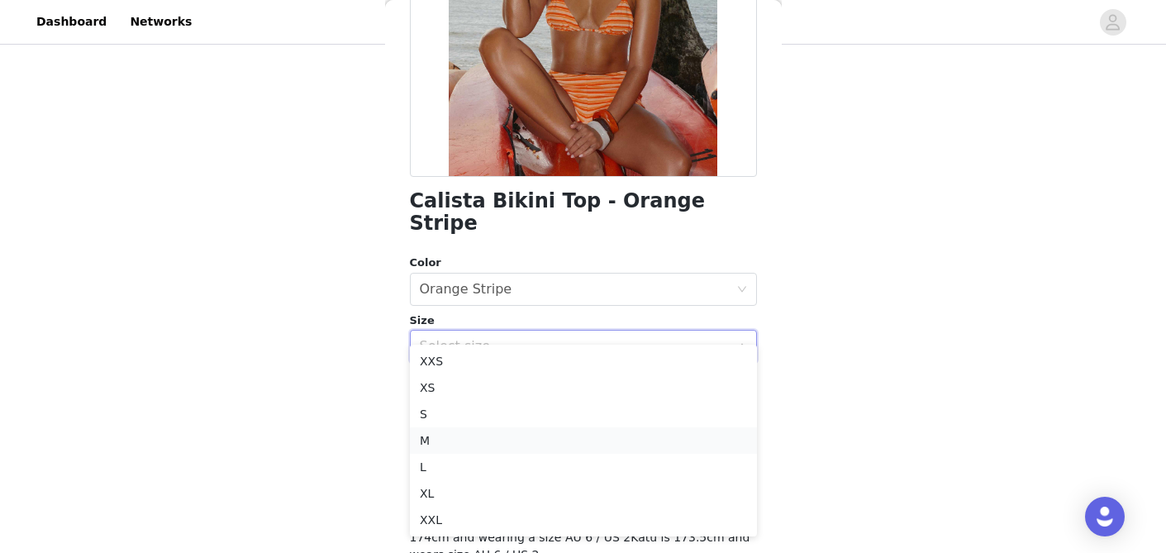
click at [516, 436] on li "M" at bounding box center [583, 440] width 347 height 26
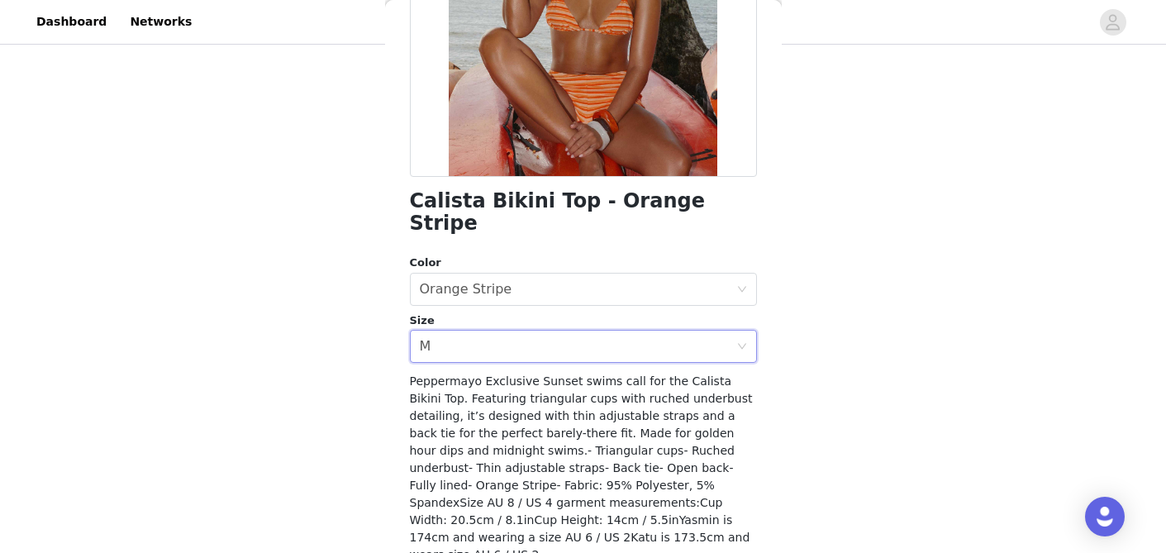
click at [347, 340] on div "STEP 1 OF 4 Select your styles! You will receive 4 products. 3/4 Selected [PERS…" at bounding box center [583, 84] width 1166 height 701
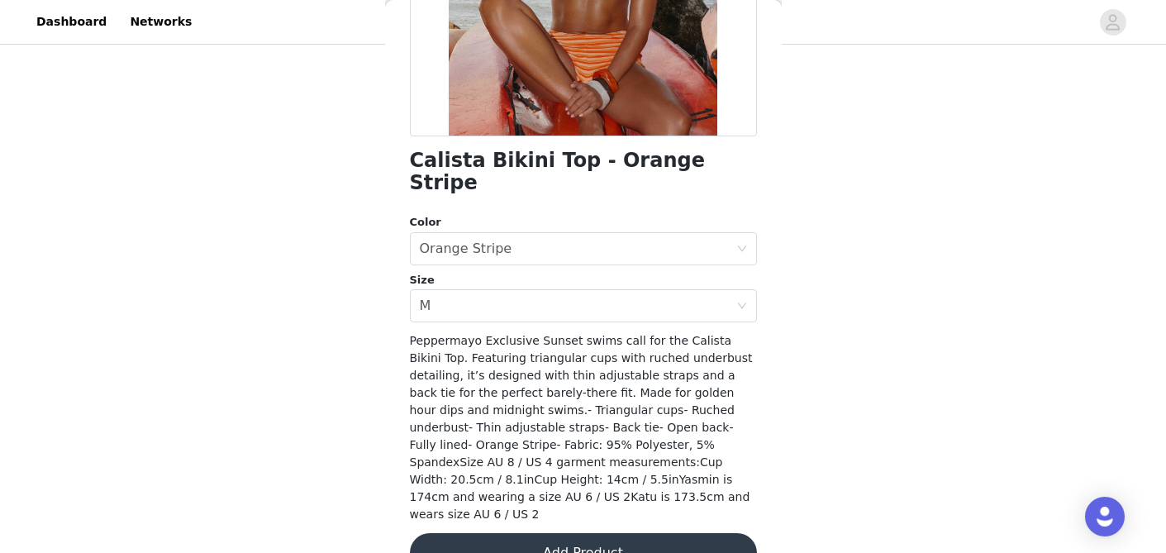
scroll to position [315, 0]
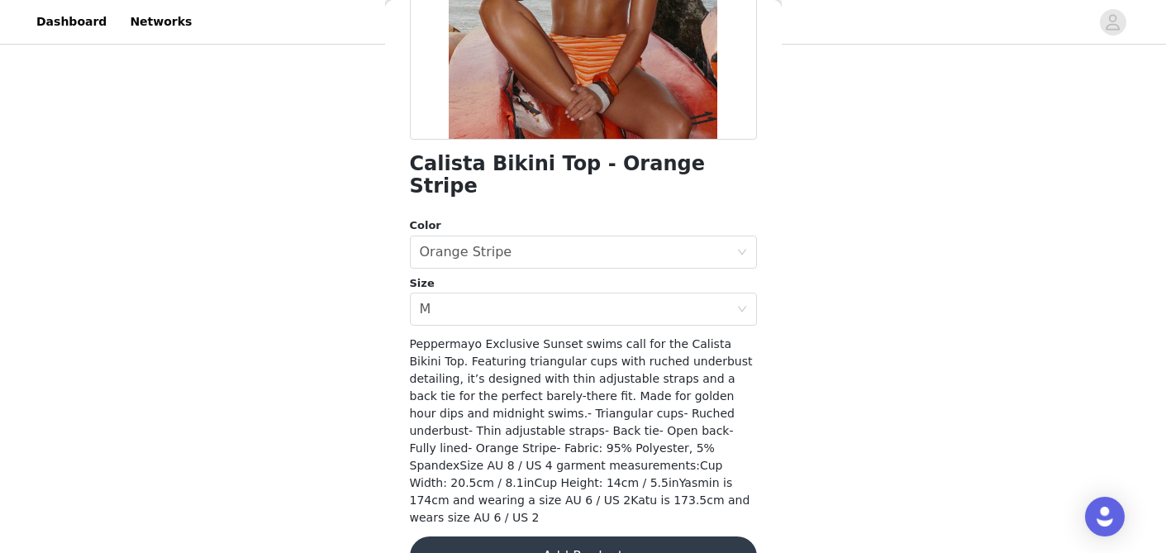
click at [503, 536] on button "Add Product" at bounding box center [583, 556] width 347 height 40
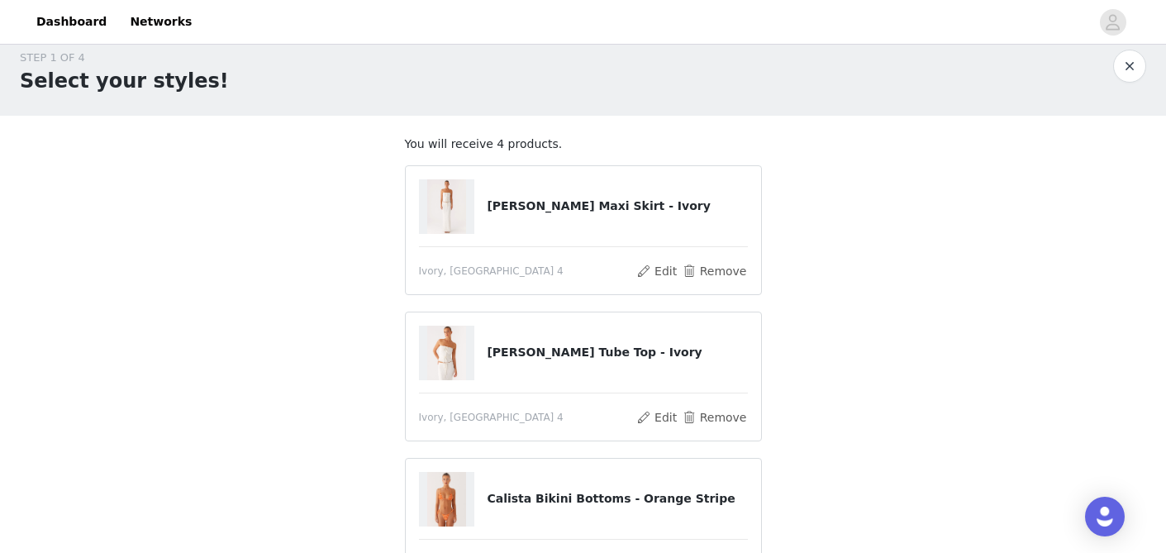
scroll to position [17, 0]
click at [700, 276] on button "Remove" at bounding box center [714, 272] width 66 height 20
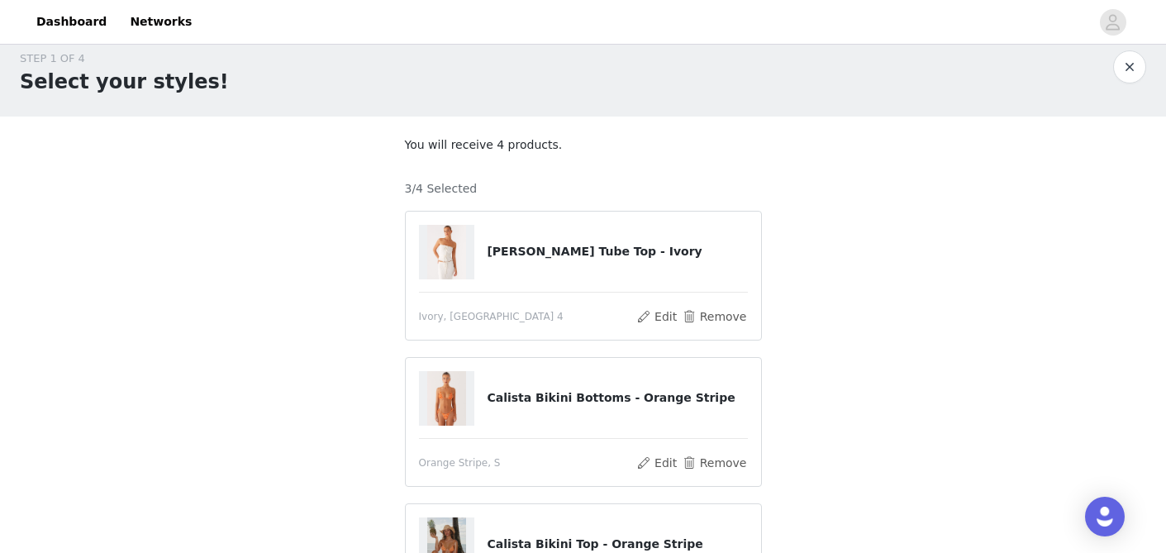
scroll to position [314, 0]
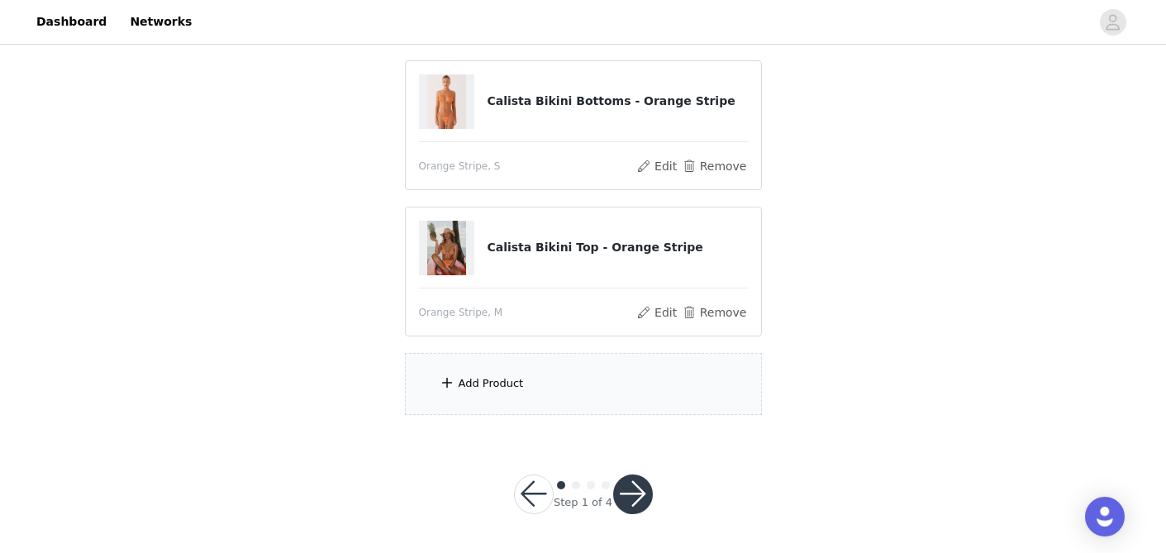
click at [536, 374] on div "Add Product" at bounding box center [583, 384] width 357 height 62
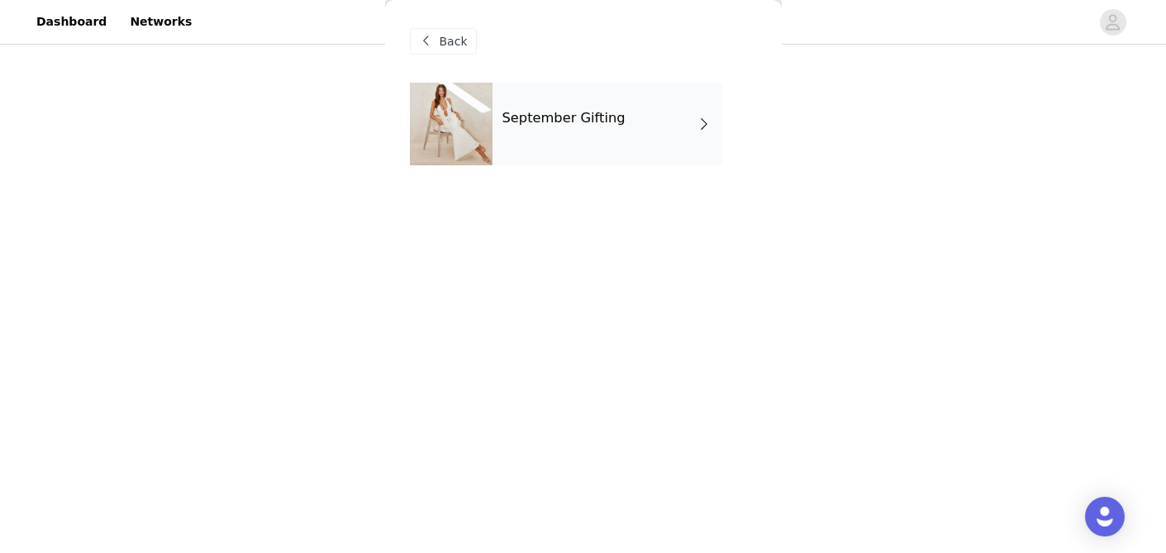
click at [576, 169] on div "September Gifting" at bounding box center [583, 136] width 347 height 107
click at [559, 122] on h4 "September Gifting" at bounding box center [564, 118] width 123 height 15
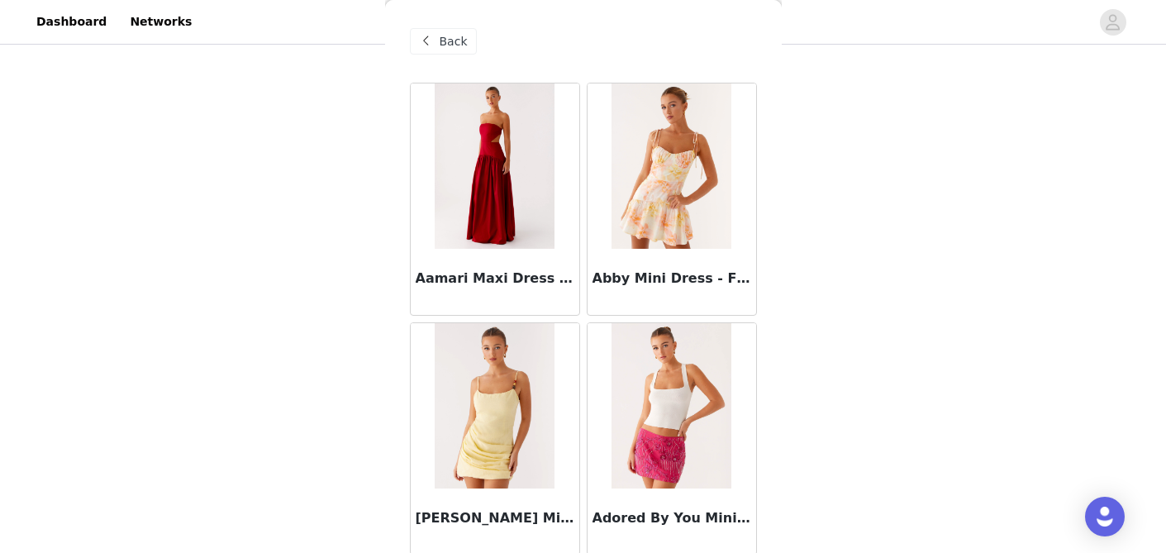
scroll to position [1976, 0]
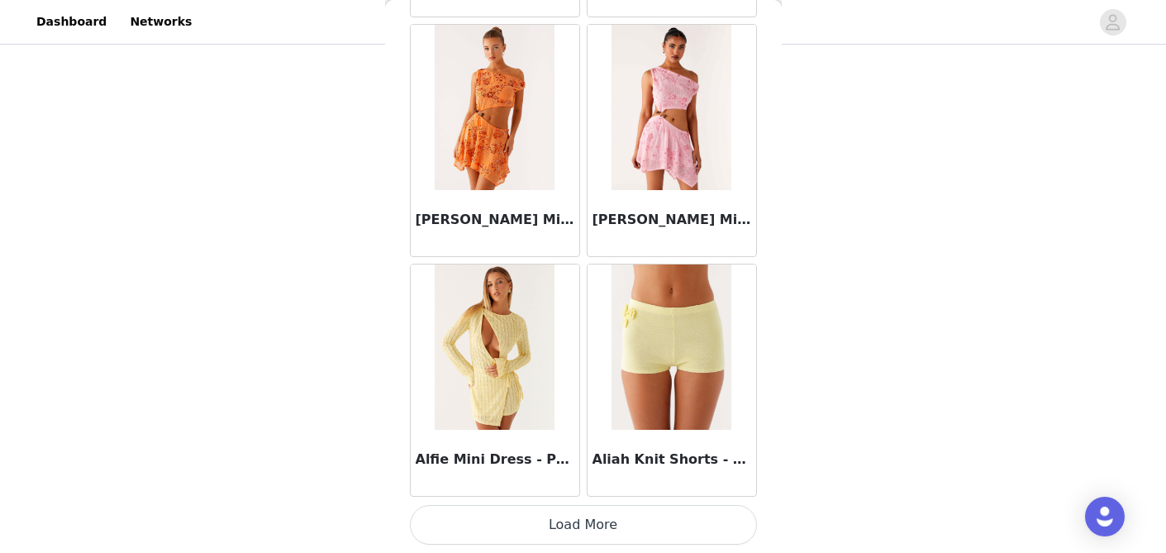
click at [565, 531] on button "Load More" at bounding box center [583, 525] width 347 height 40
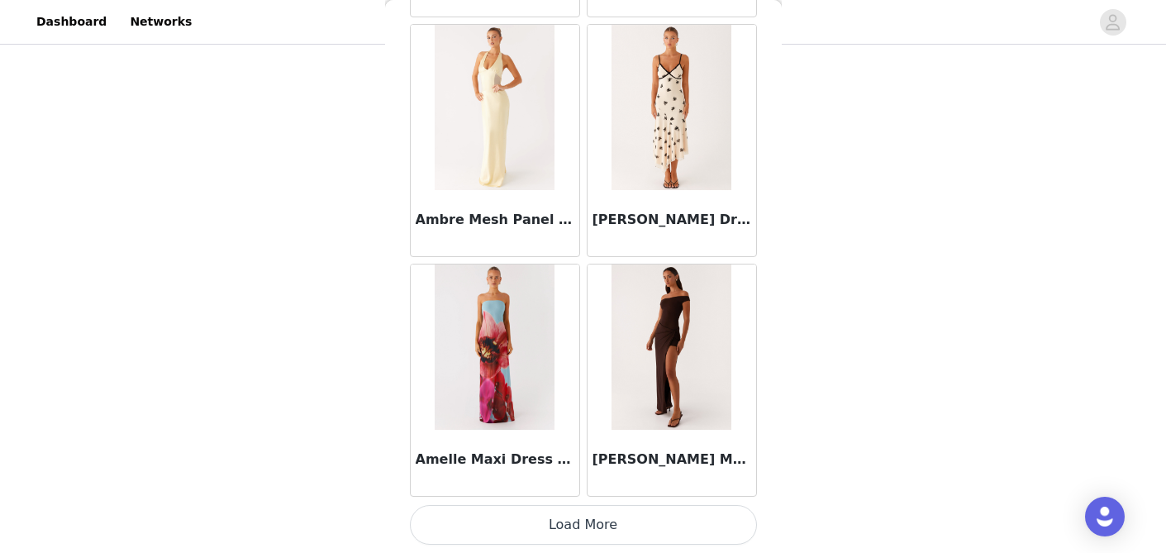
click at [565, 531] on button "Load More" at bounding box center [583, 525] width 347 height 40
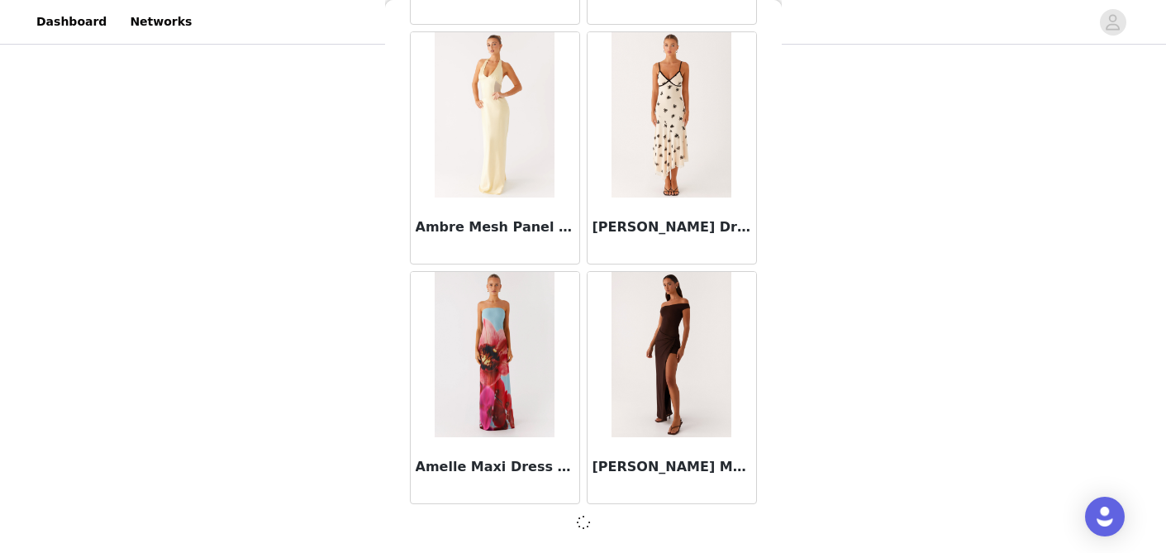
scroll to position [4366, 0]
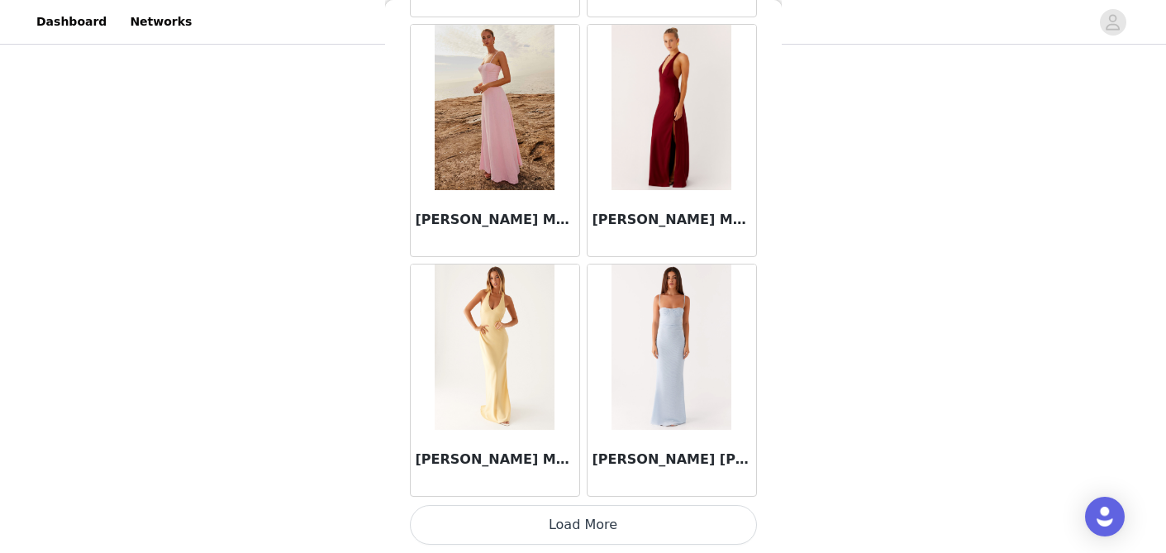
click at [565, 528] on button "Load More" at bounding box center [583, 525] width 347 height 40
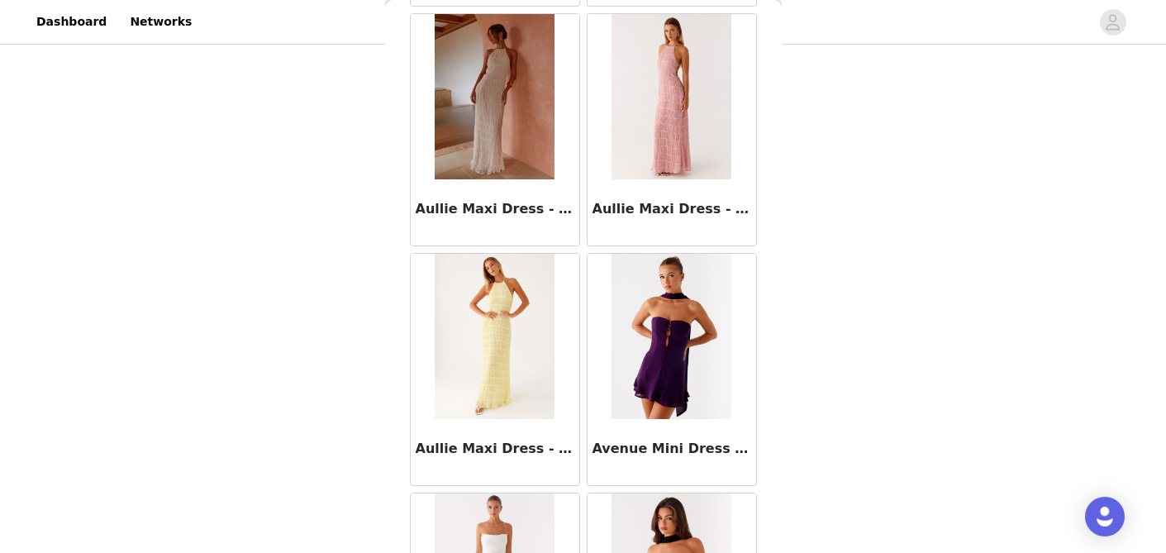
scroll to position [9167, 0]
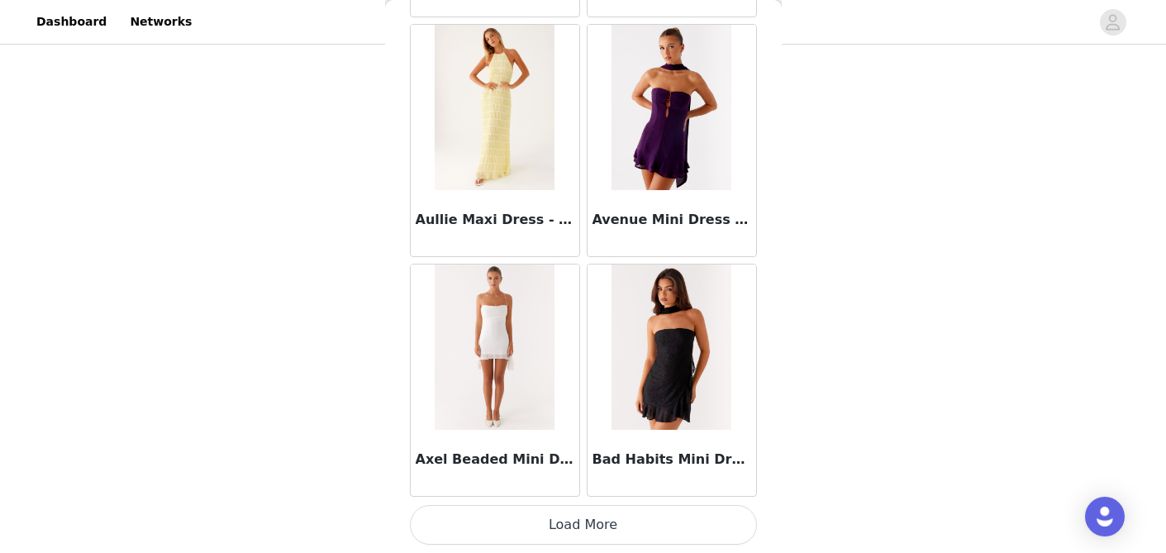
click at [517, 531] on button "Load More" at bounding box center [583, 525] width 347 height 40
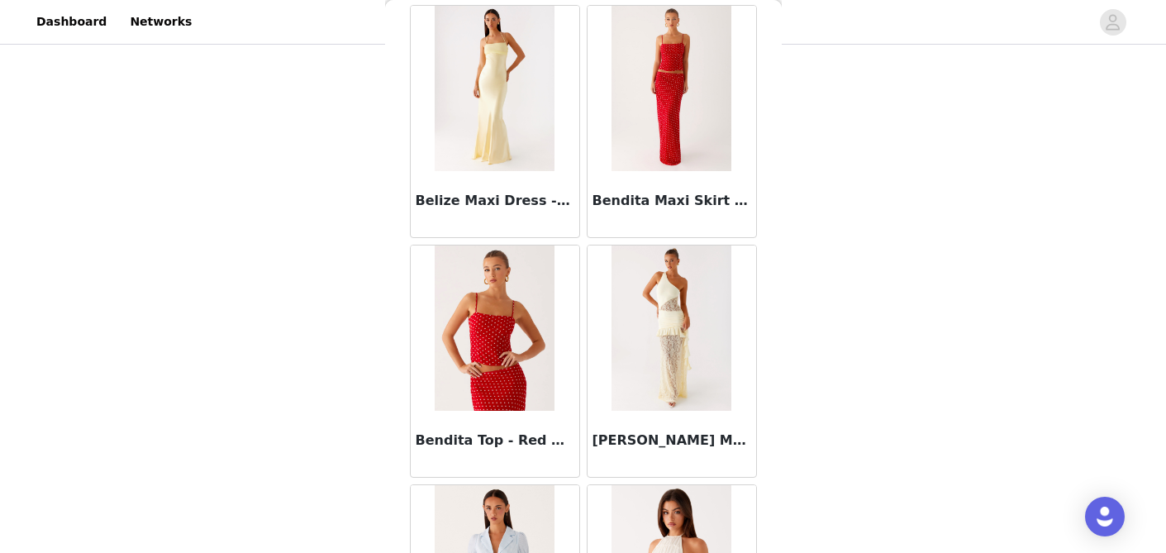
scroll to position [11564, 0]
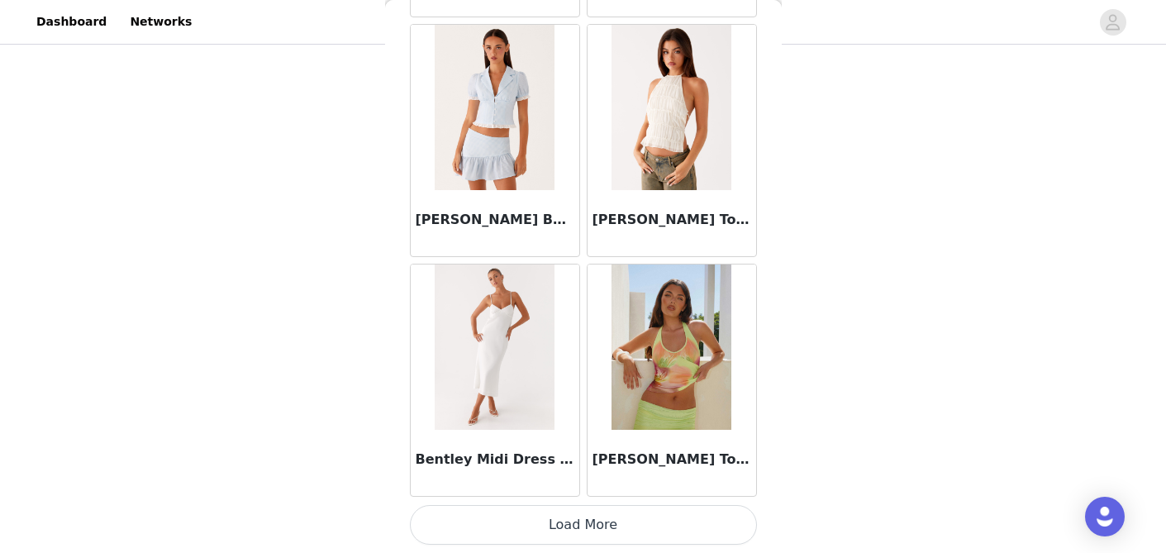
click at [574, 532] on button "Load More" at bounding box center [583, 525] width 347 height 40
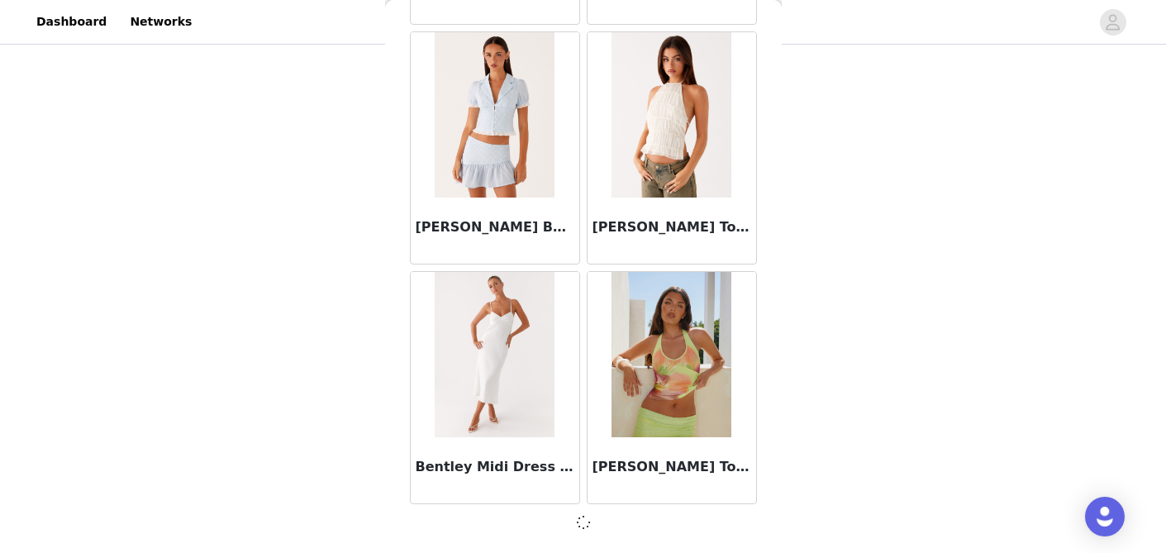
scroll to position [11556, 0]
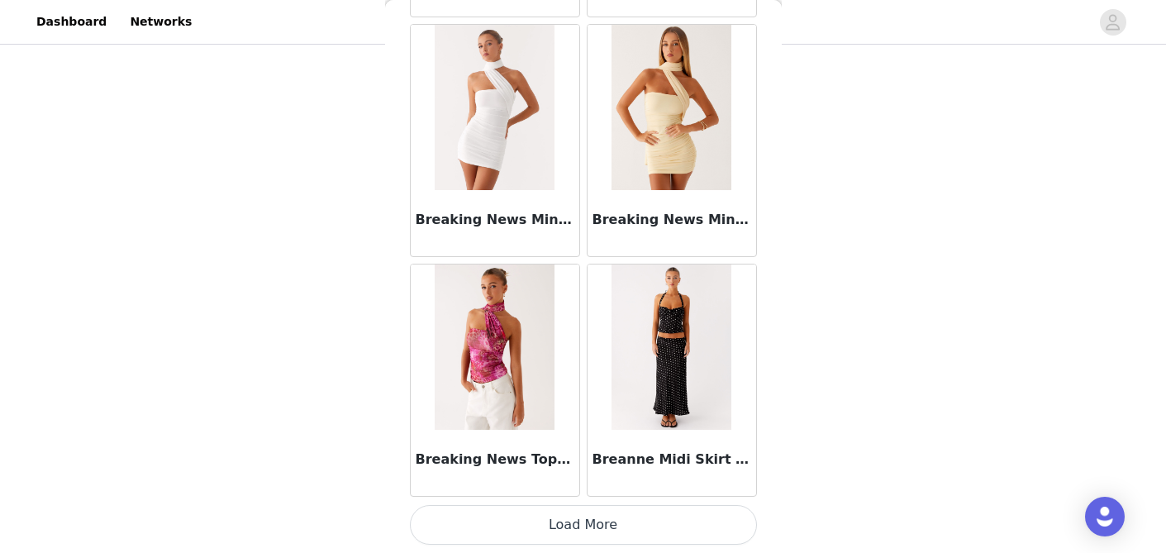
click at [574, 532] on button "Load More" at bounding box center [583, 525] width 347 height 40
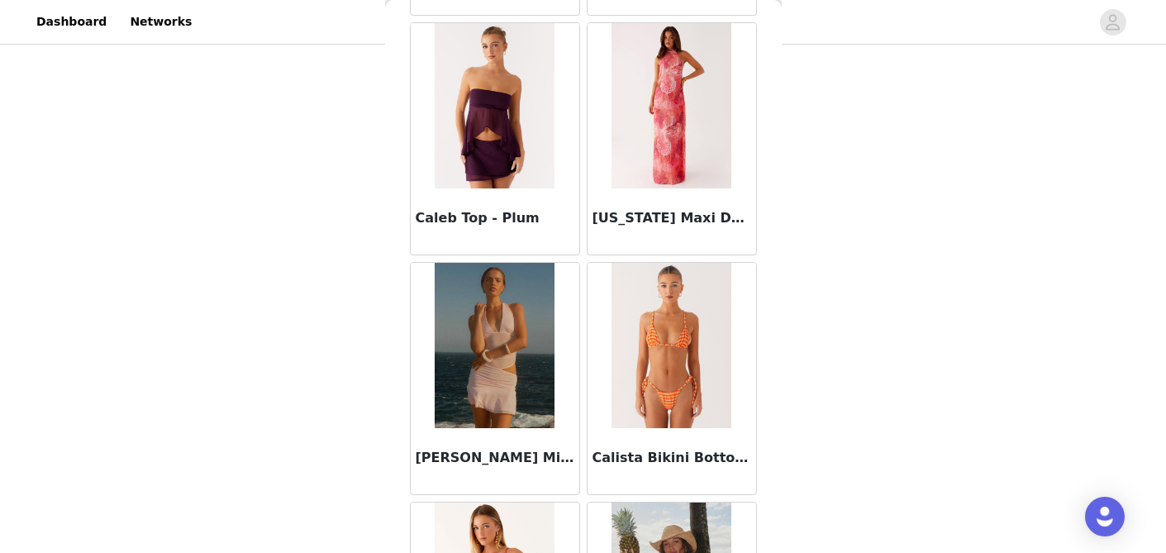
scroll to position [16358, 0]
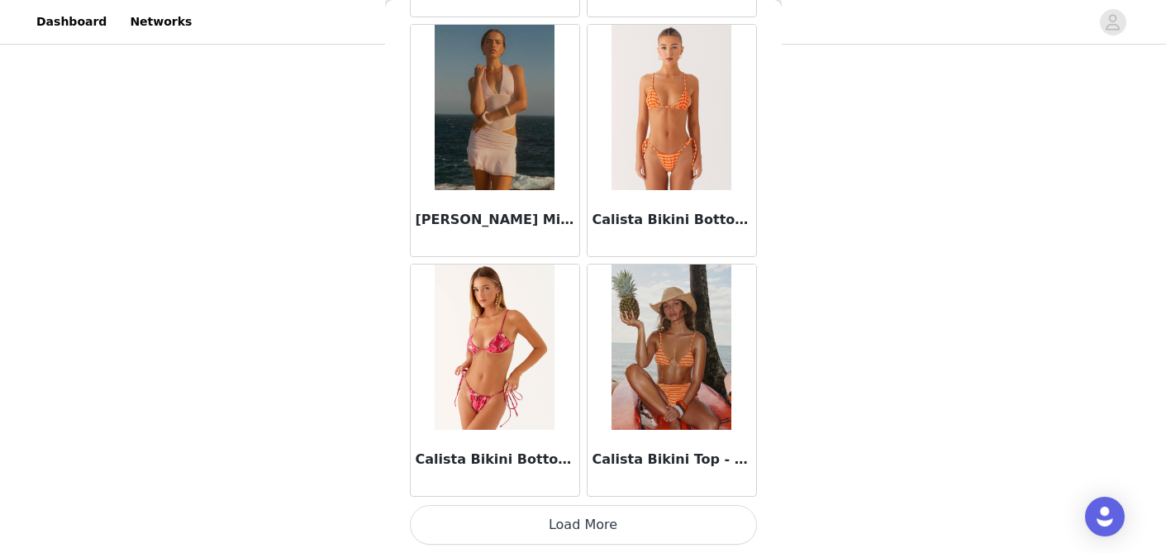
click at [574, 532] on button "Load More" at bounding box center [583, 525] width 347 height 40
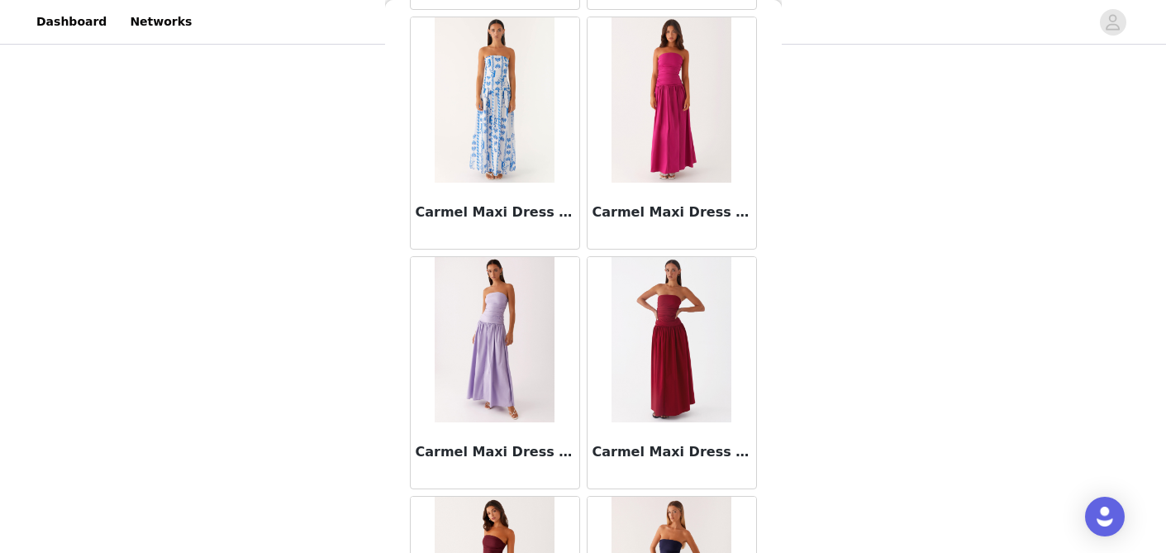
scroll to position [18755, 0]
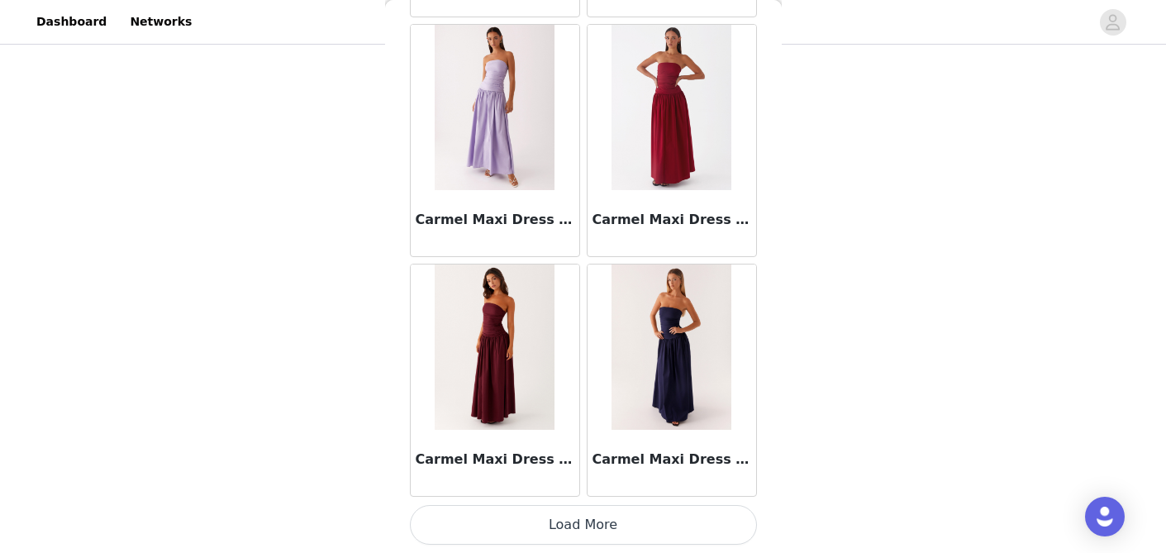
click at [569, 519] on button "Load More" at bounding box center [583, 525] width 347 height 40
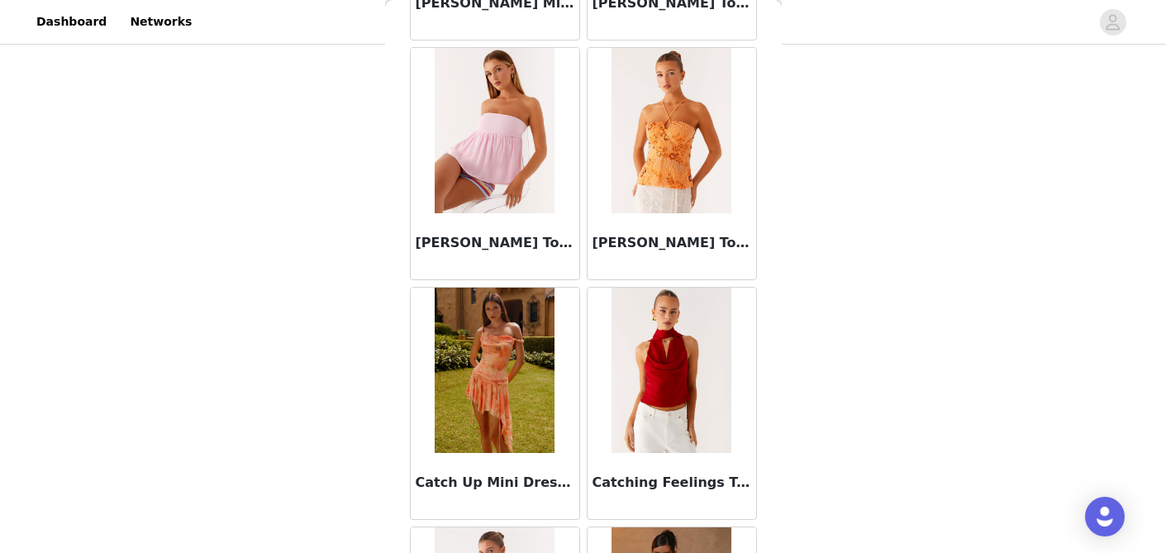
scroll to position [21151, 0]
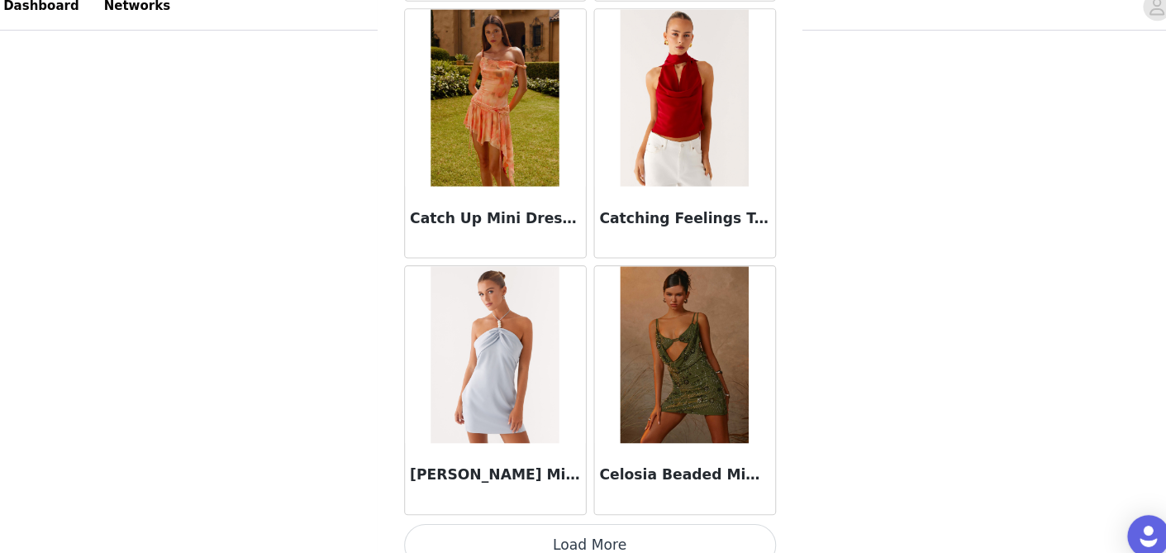
click at [658, 391] on img at bounding box center [672, 346] width 120 height 165
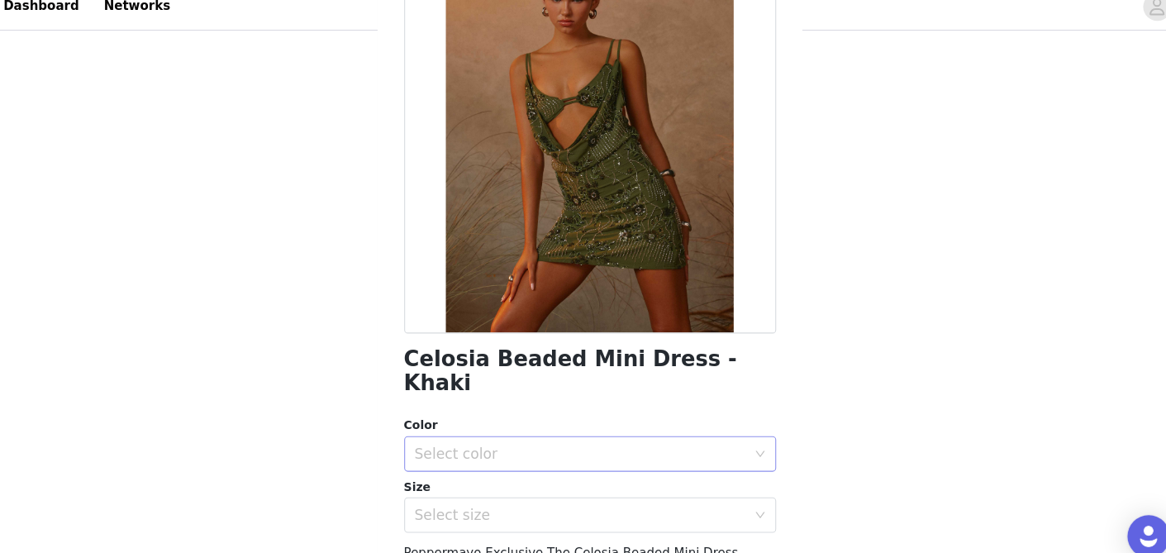
scroll to position [370, 0]
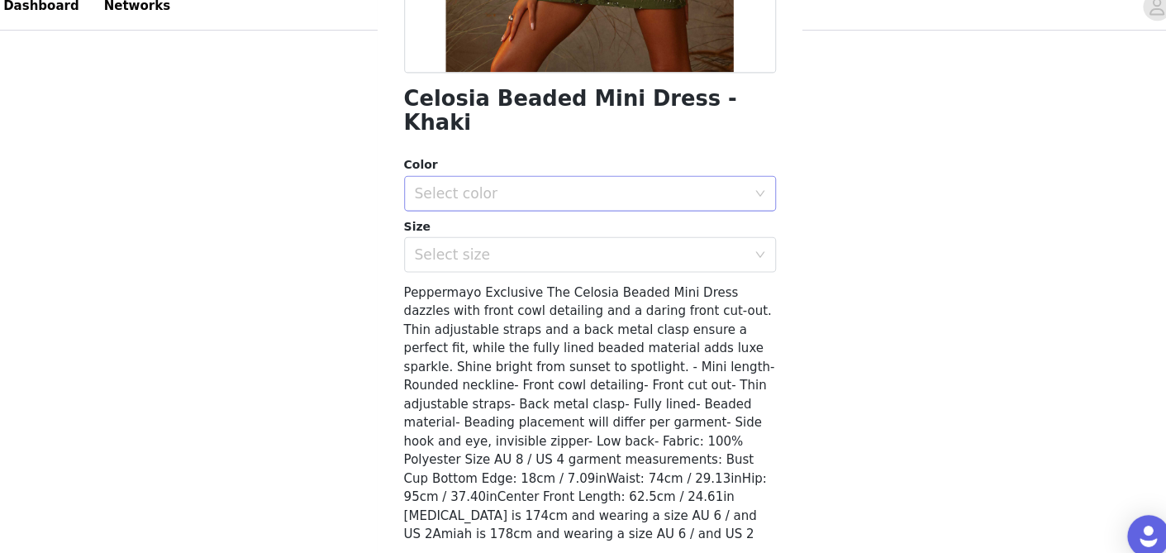
click at [585, 188] on div "Select color" at bounding box center [574, 196] width 309 height 17
click at [540, 202] on li "Khaki" at bounding box center [583, 211] width 347 height 26
click at [523, 245] on div "Select size" at bounding box center [574, 253] width 309 height 17
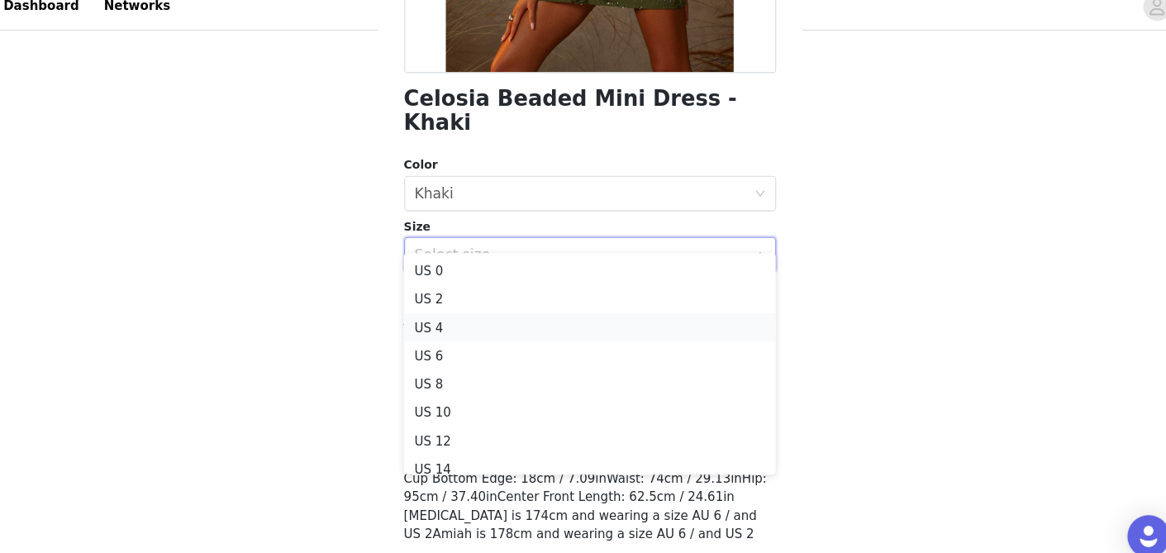
click at [487, 313] on li "US 4" at bounding box center [583, 321] width 347 height 26
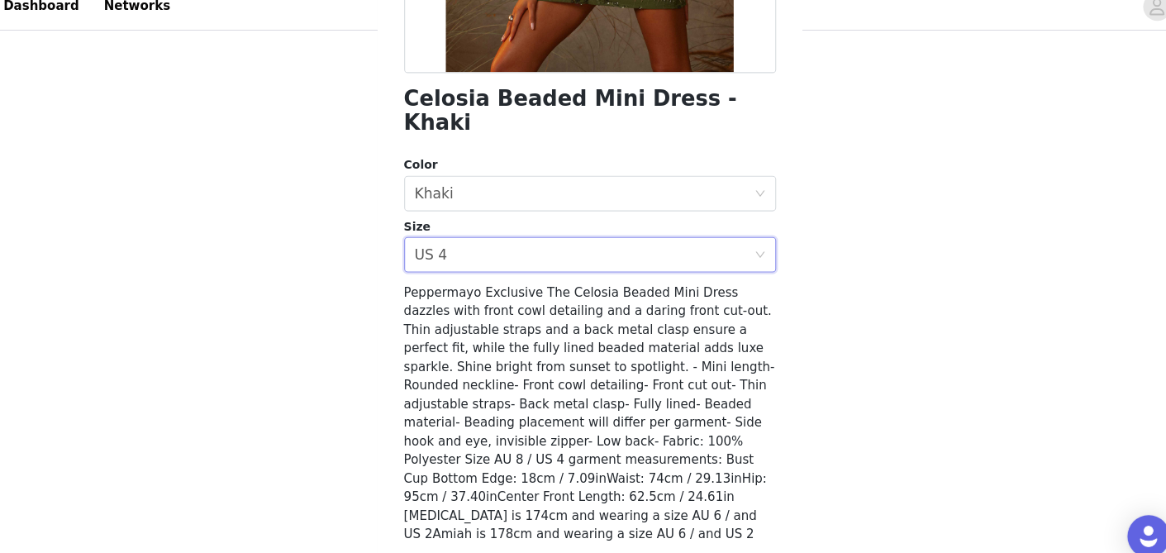
click at [325, 323] on div "STEP 1 OF 4 Select your styles! You will receive 4 products. 3/4 Selected [PERS…" at bounding box center [583, 84] width 1166 height 701
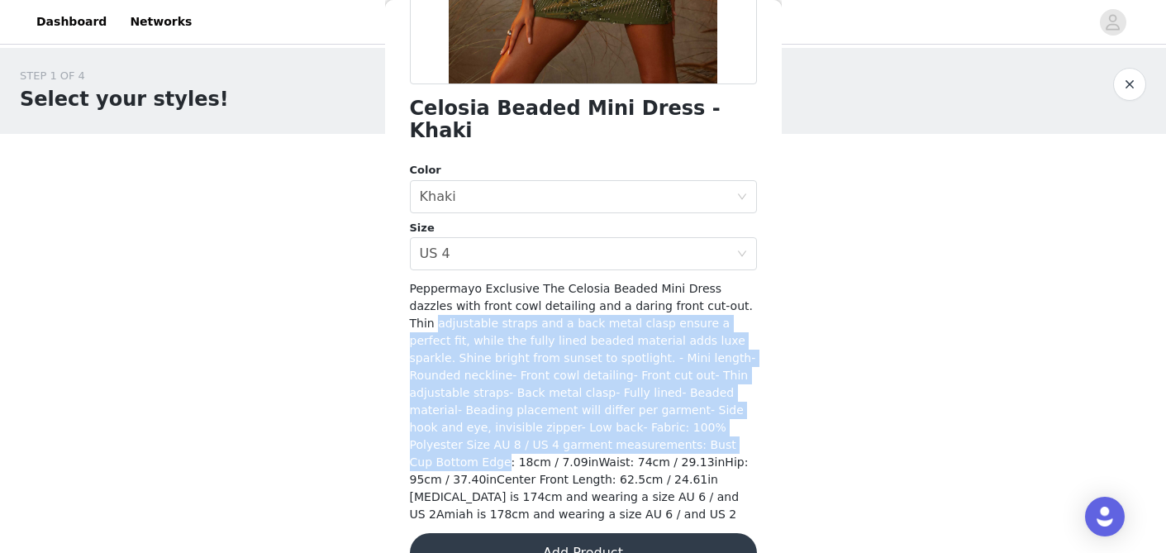
drag, startPoint x: 412, startPoint y: 298, endPoint x: 613, endPoint y: 420, distance: 234.7
click at [613, 420] on span "Peppermayo Exclusive The Celosia Beaded Mini Dress dazzles with front cowl deta…" at bounding box center [583, 401] width 346 height 239
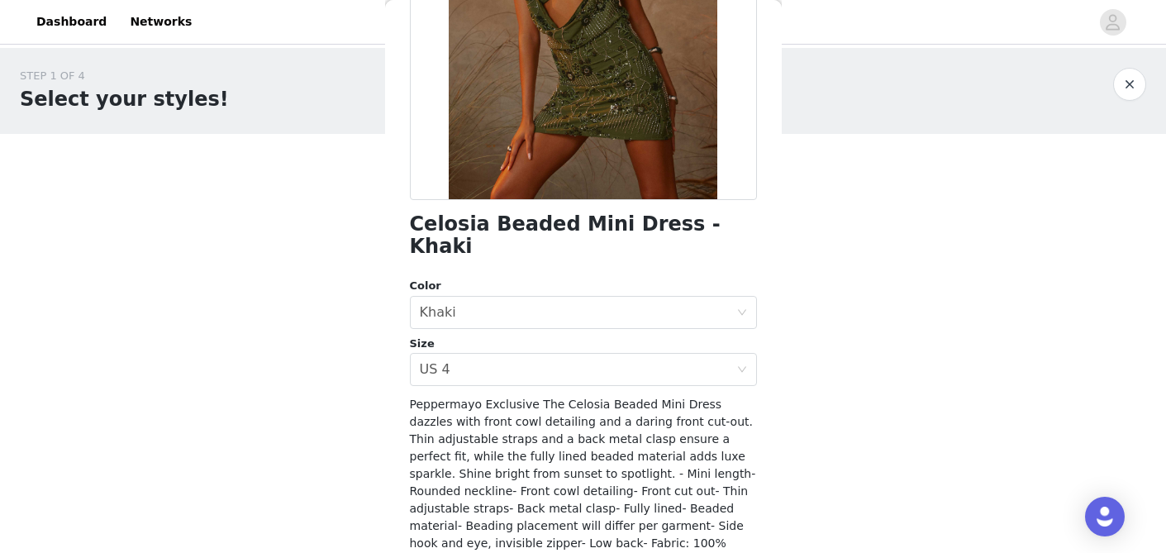
scroll to position [256, 0]
click at [527, 352] on div "Select size US 4" at bounding box center [578, 367] width 317 height 31
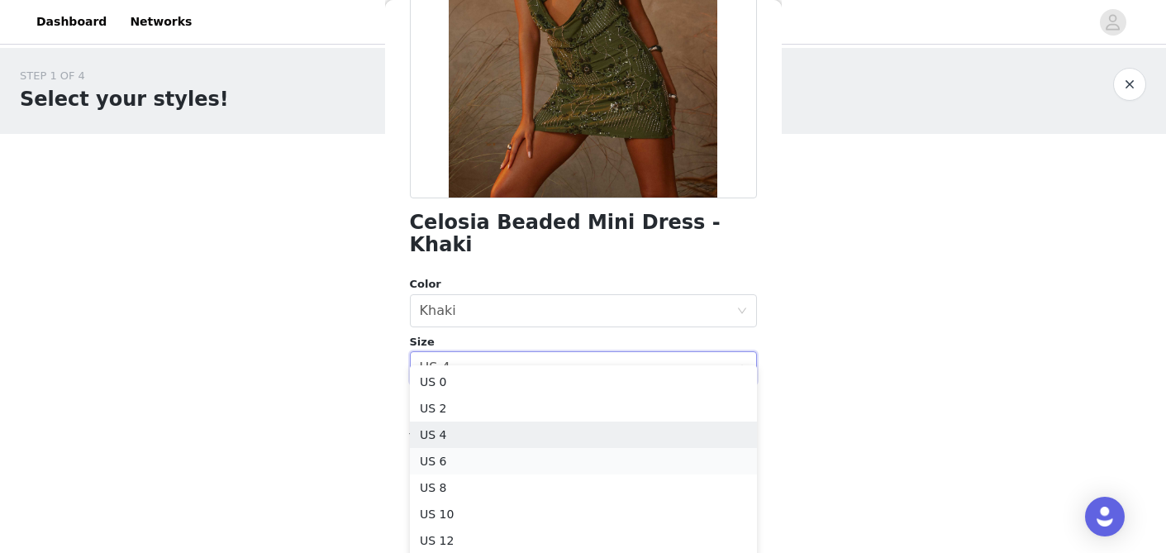
click at [471, 465] on li "US 6" at bounding box center [583, 461] width 347 height 26
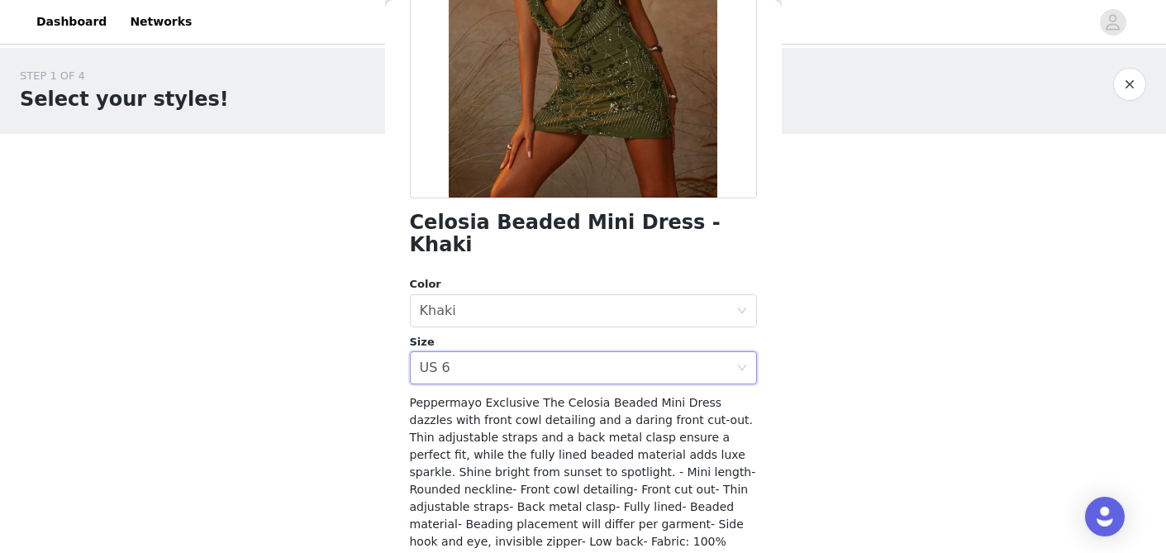
click at [344, 364] on div "STEP 1 OF 4 Select your styles! You will receive 4 products. 3/4 Selected [PERS…" at bounding box center [583, 398] width 1166 height 701
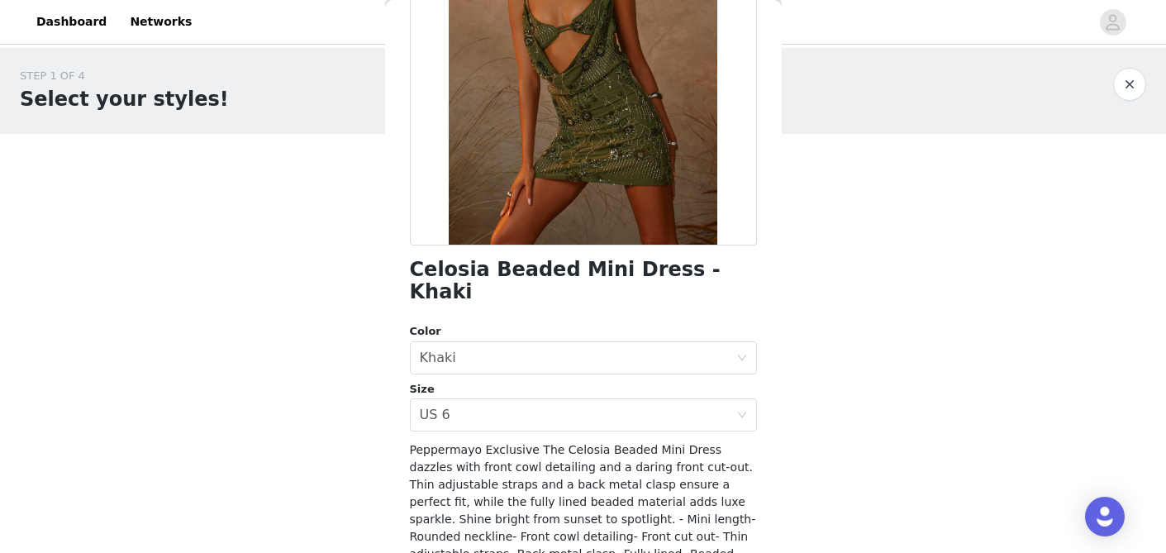
scroll to position [217, 0]
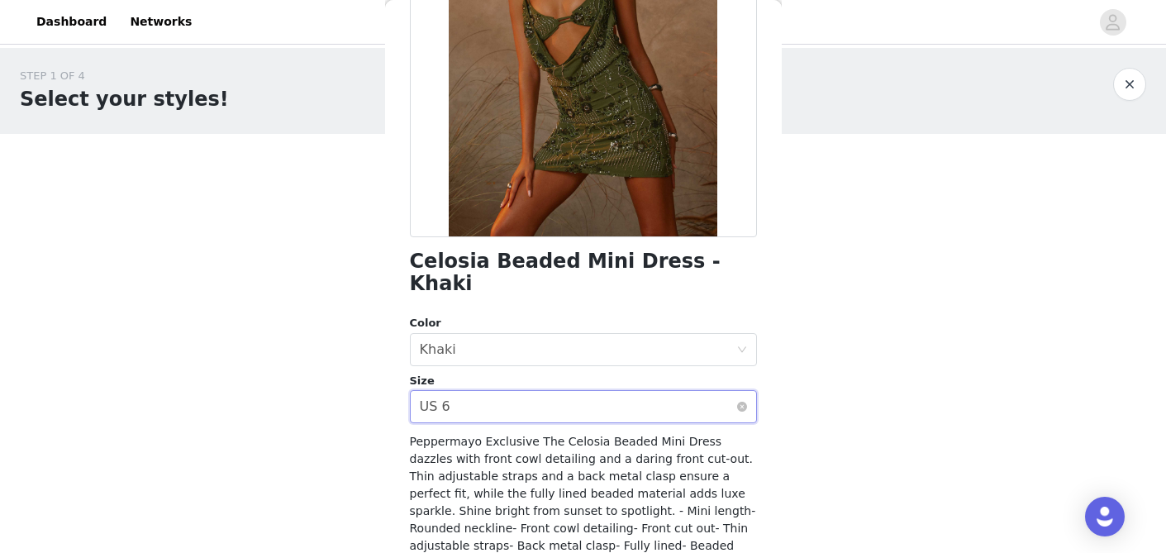
click at [560, 391] on div "Select size US 6" at bounding box center [578, 406] width 317 height 31
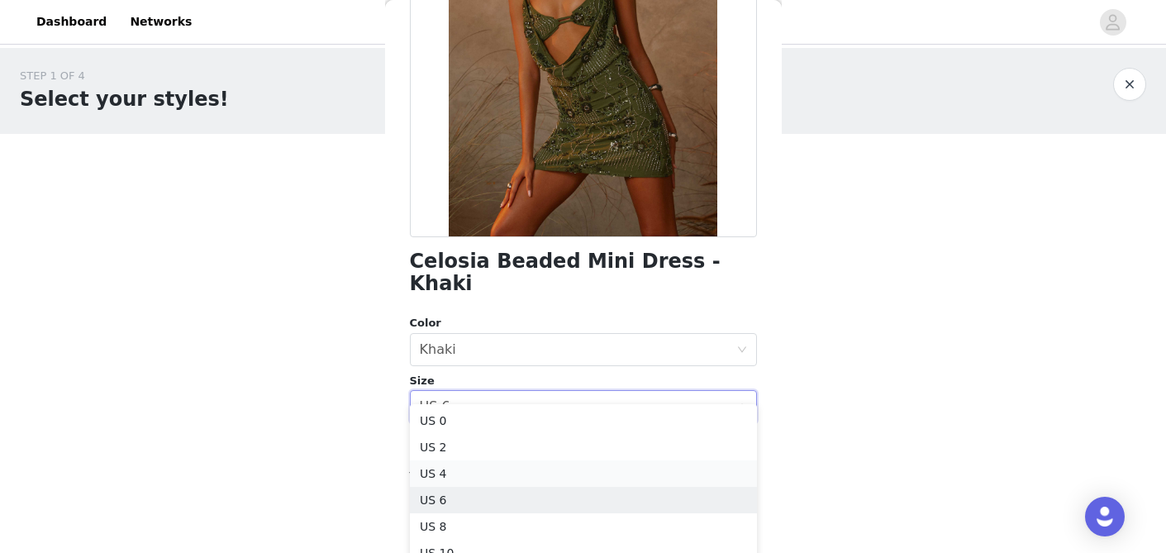
click at [500, 475] on li "US 4" at bounding box center [583, 473] width 347 height 26
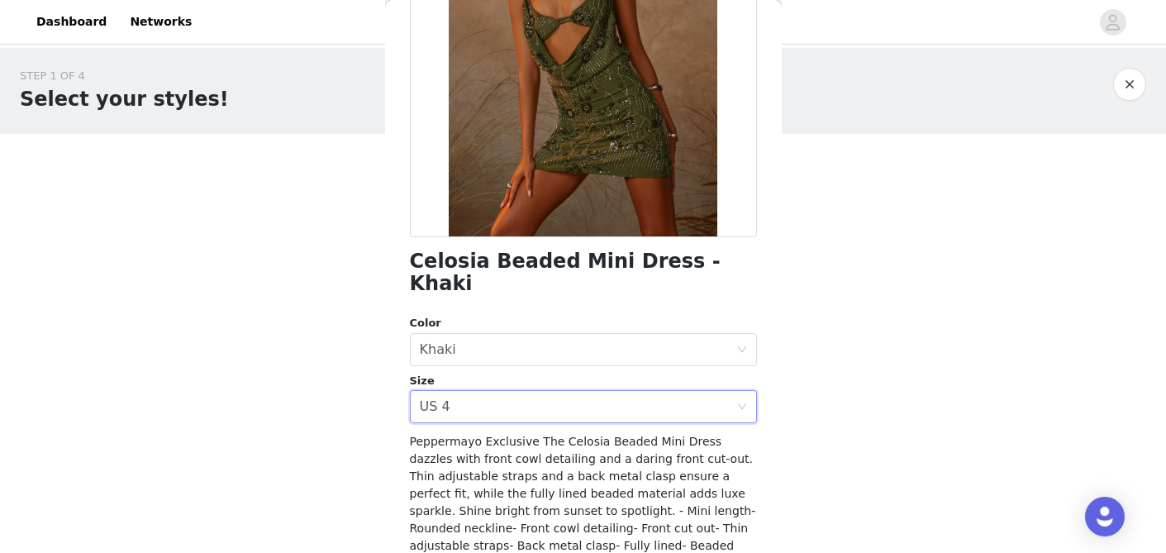
click at [322, 400] on div "STEP 1 OF 4 Select your styles! You will receive 4 products. 3/4 Selected [PERS…" at bounding box center [583, 398] width 1166 height 701
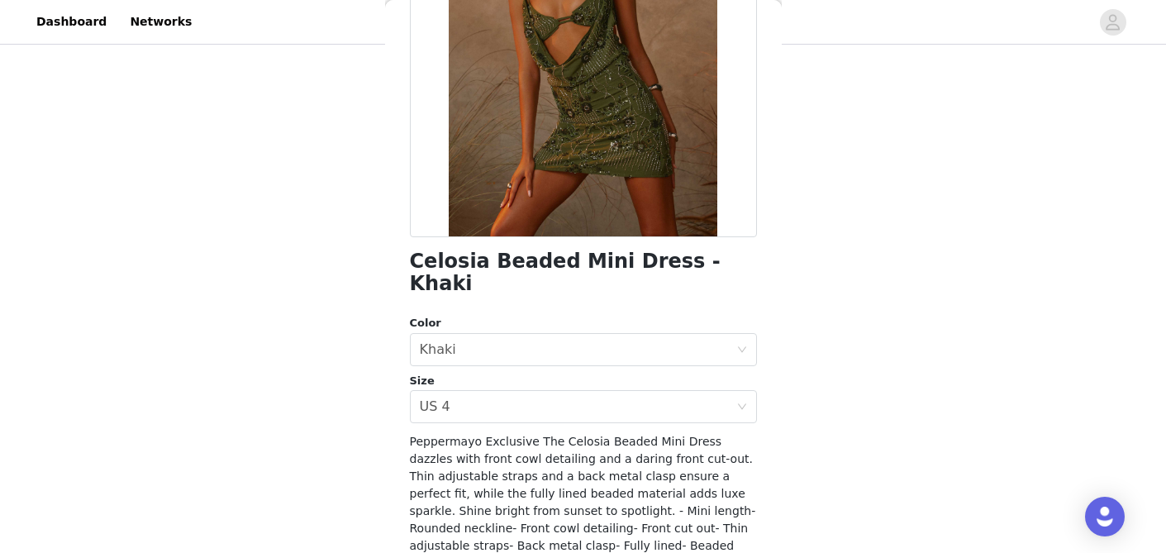
scroll to position [370, 0]
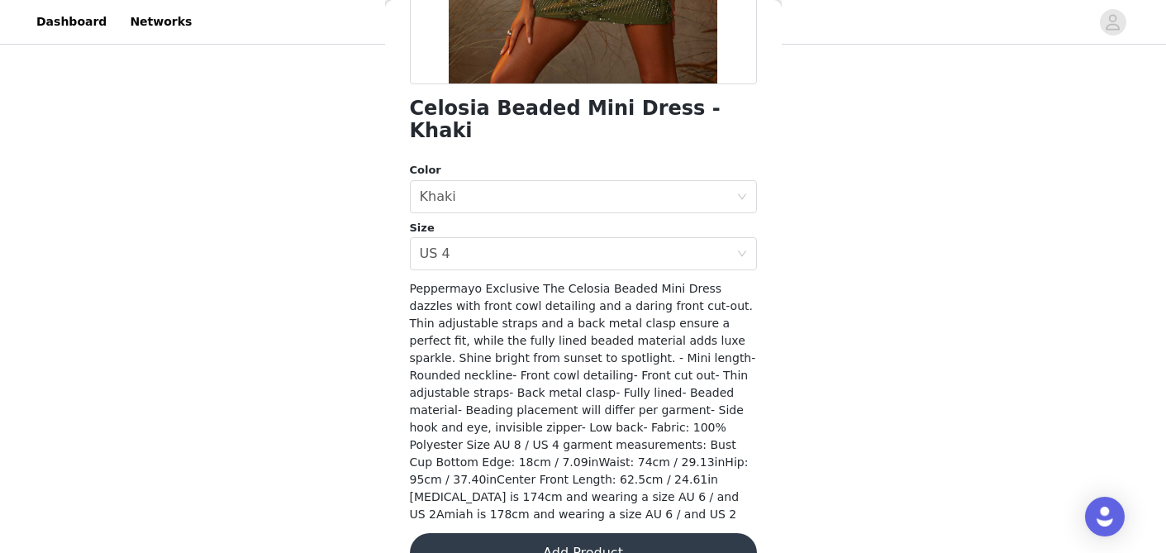
click at [576, 533] on button "Add Product" at bounding box center [583, 553] width 347 height 40
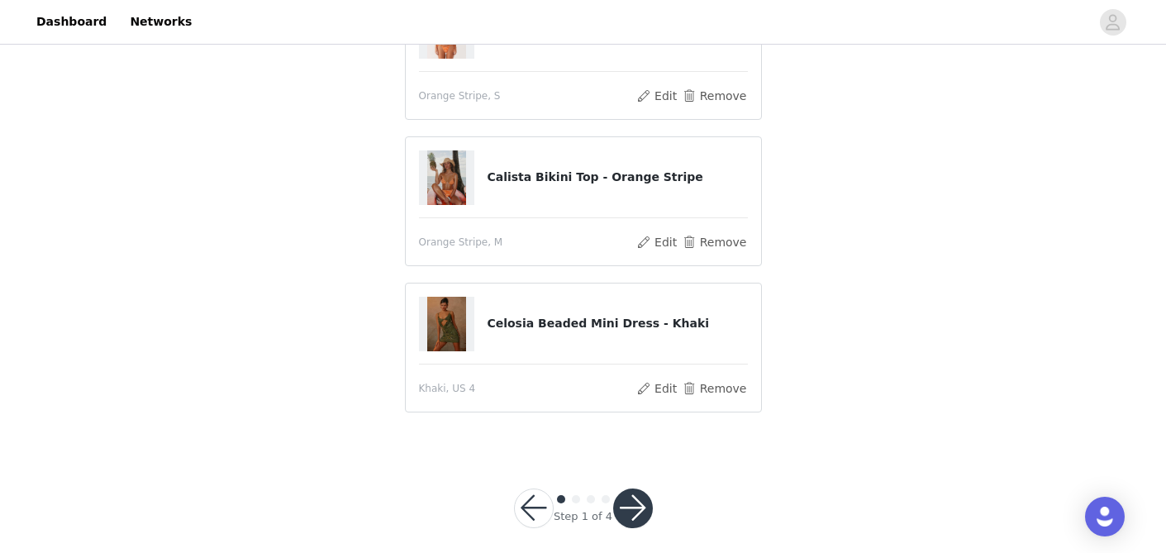
scroll to position [354, 0]
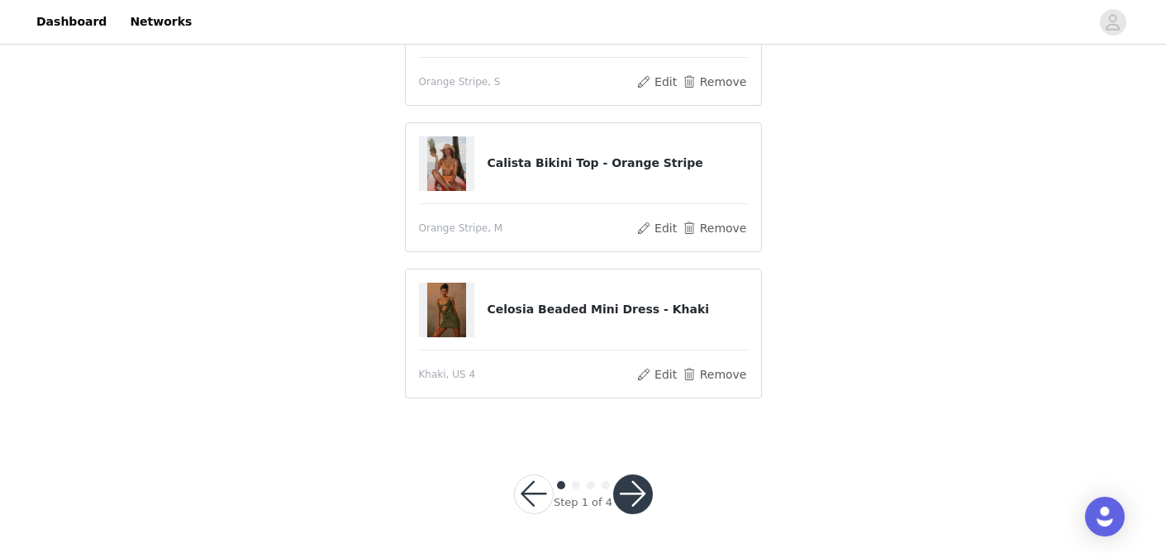
click at [631, 502] on button "button" at bounding box center [633, 494] width 40 height 40
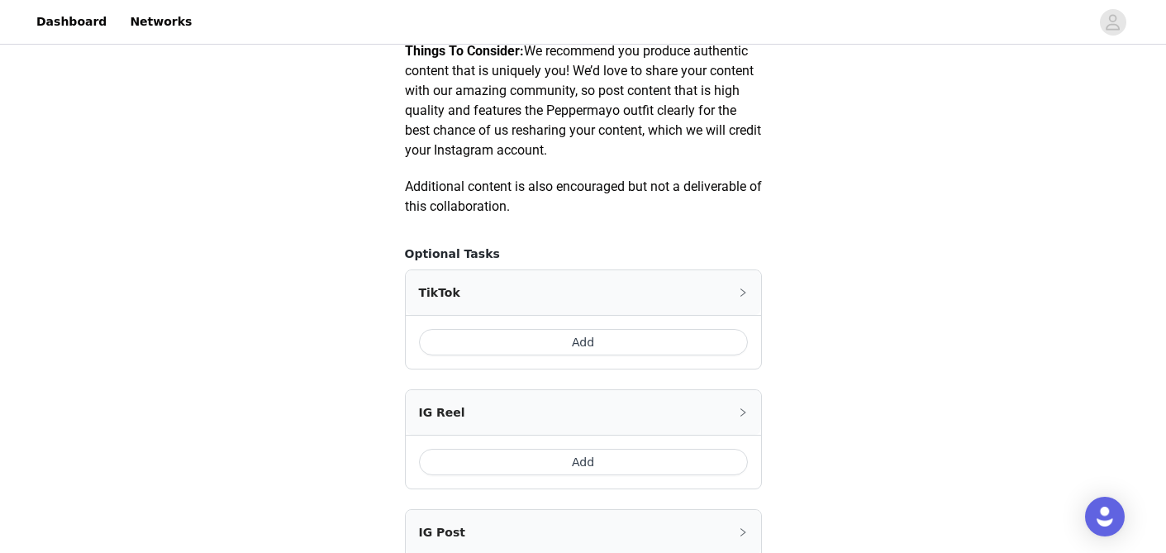
scroll to position [846, 0]
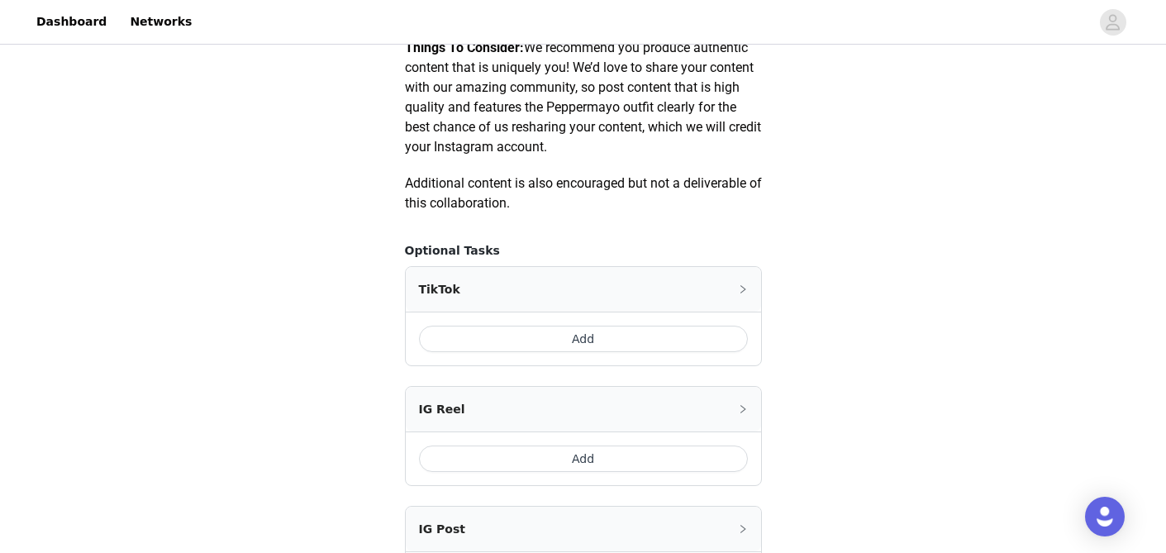
click at [610, 334] on button "Add" at bounding box center [583, 339] width 329 height 26
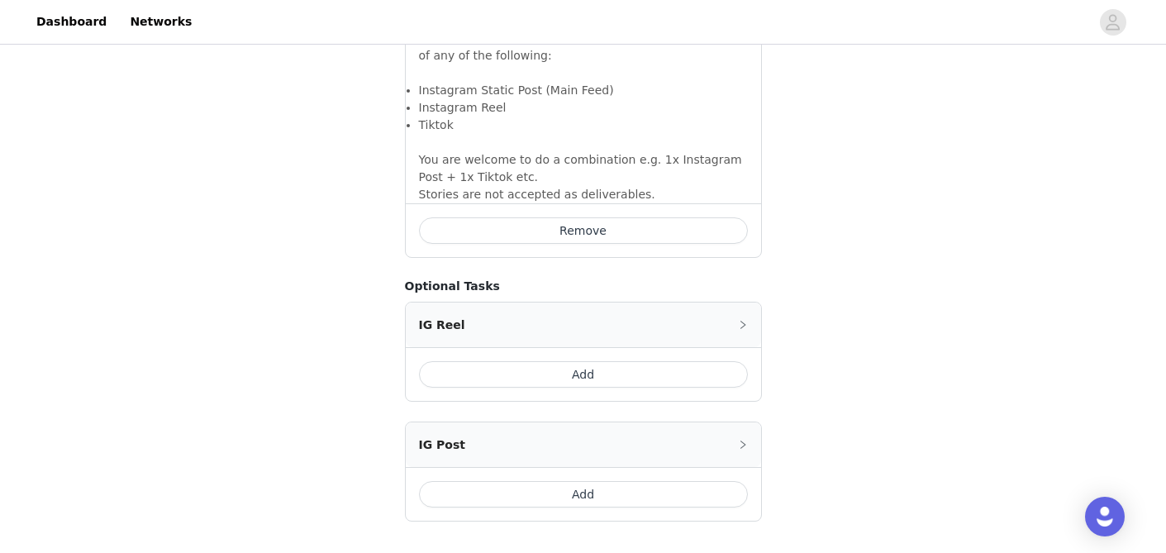
scroll to position [1351, 0]
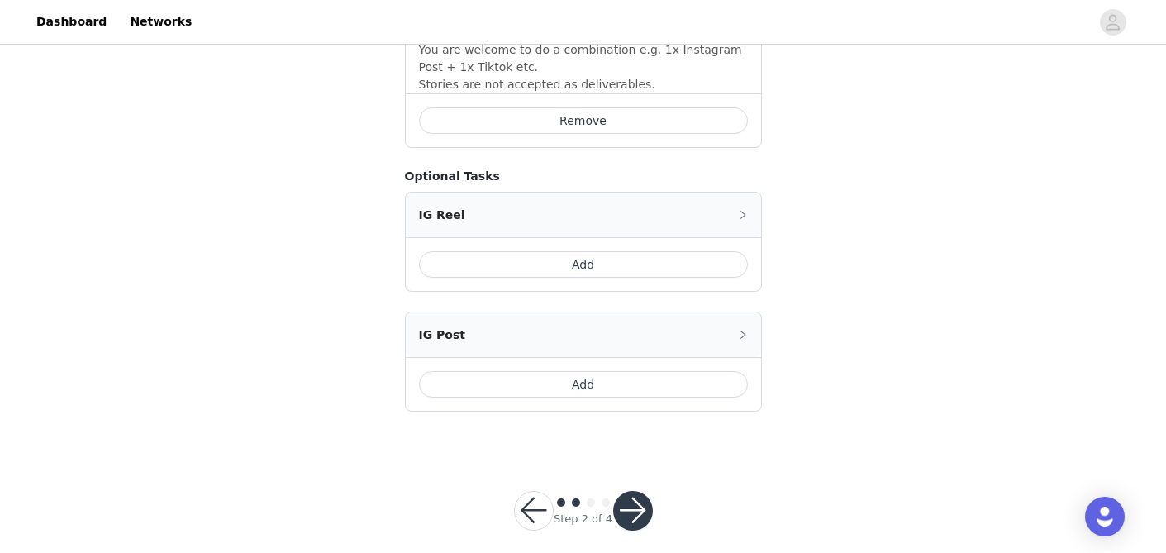
click at [634, 491] on button "button" at bounding box center [633, 511] width 40 height 40
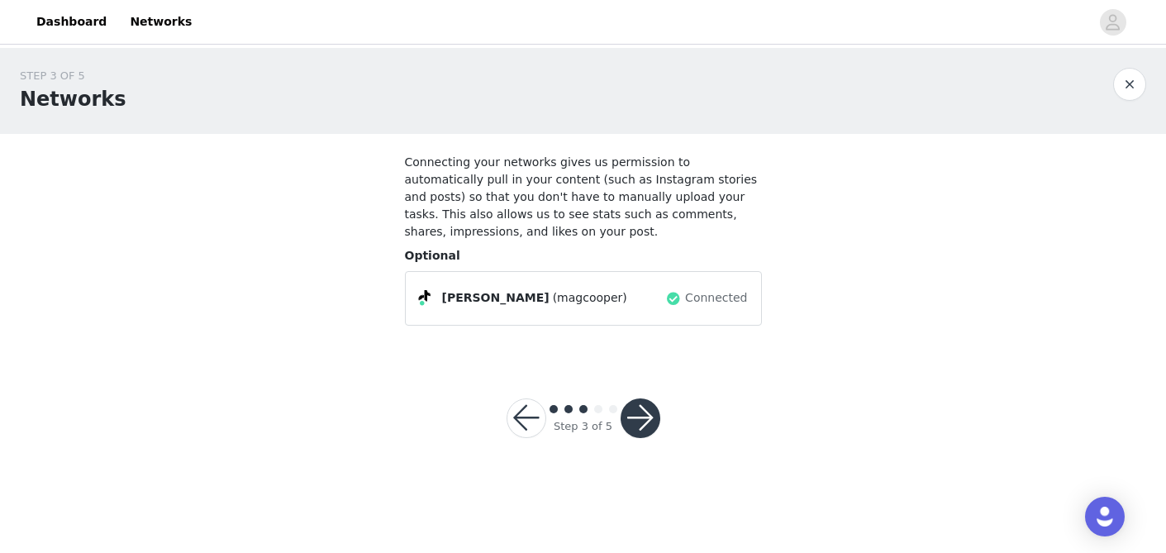
click at [639, 426] on button "button" at bounding box center [641, 418] width 40 height 40
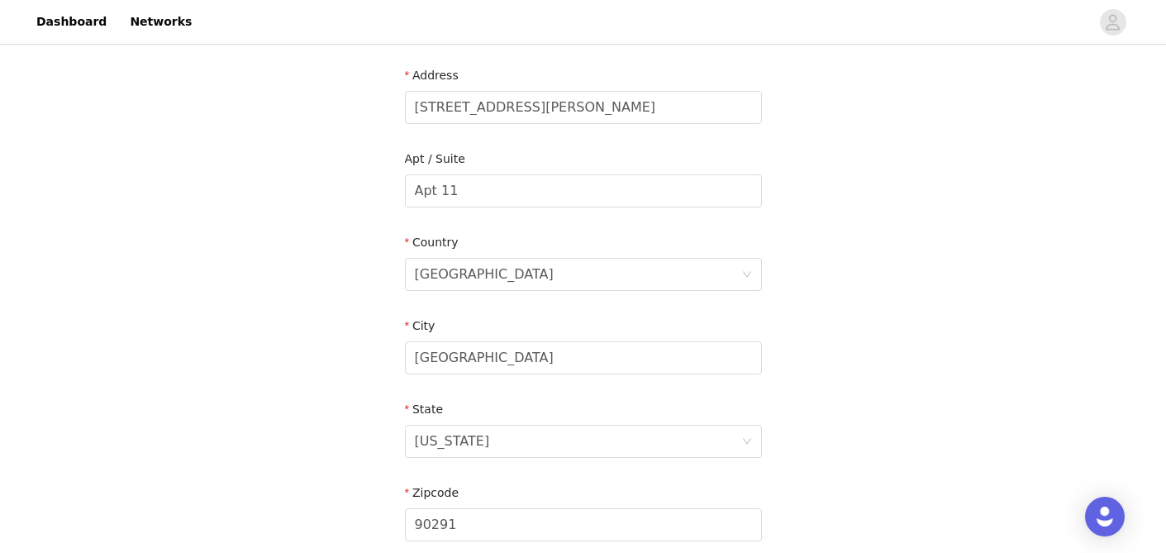
scroll to position [574, 0]
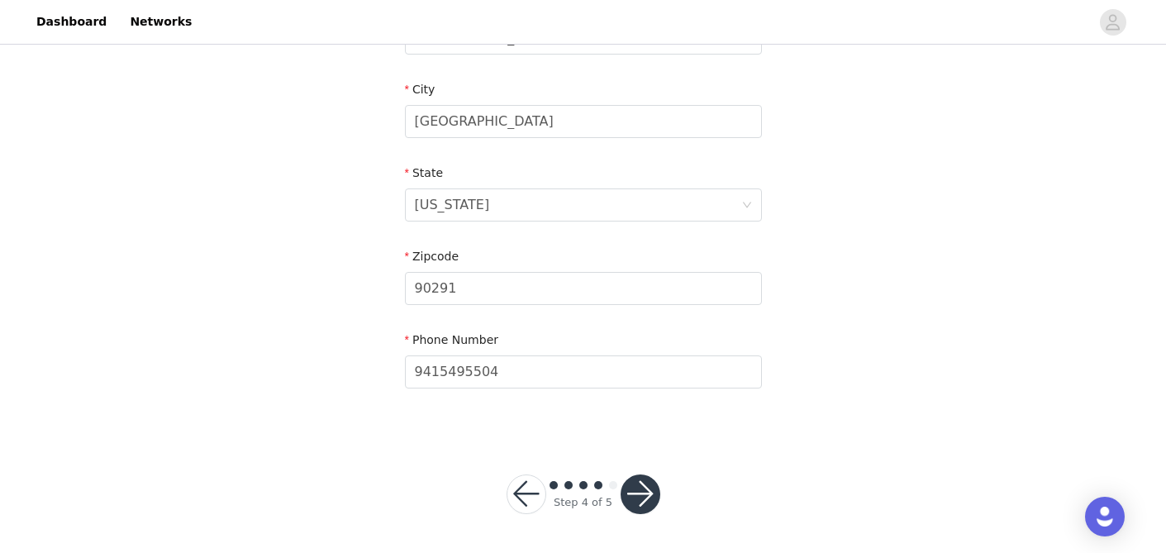
click at [645, 498] on button "button" at bounding box center [641, 494] width 40 height 40
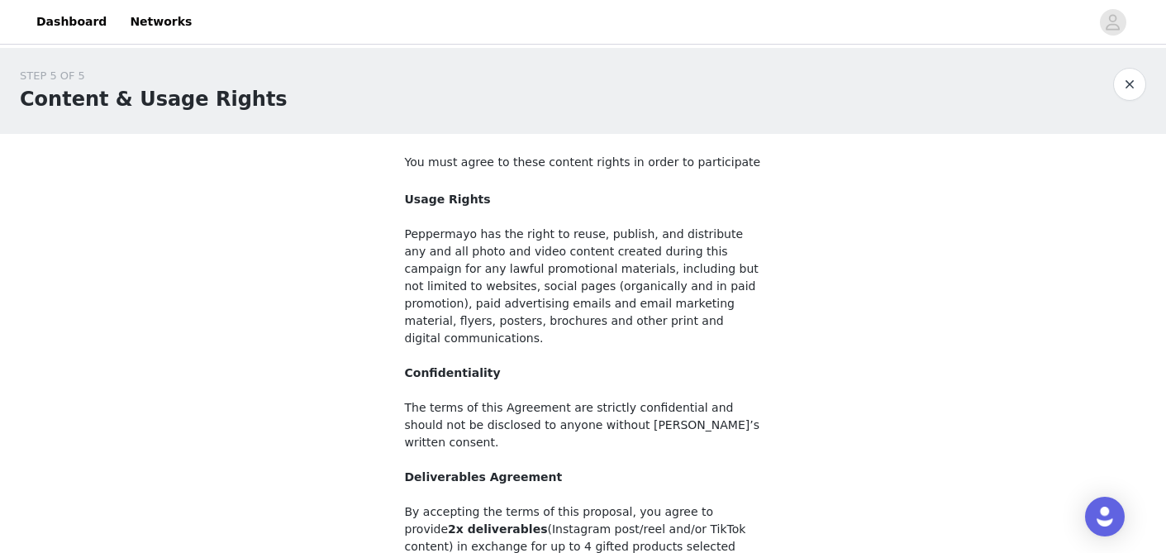
scroll to position [211, 0]
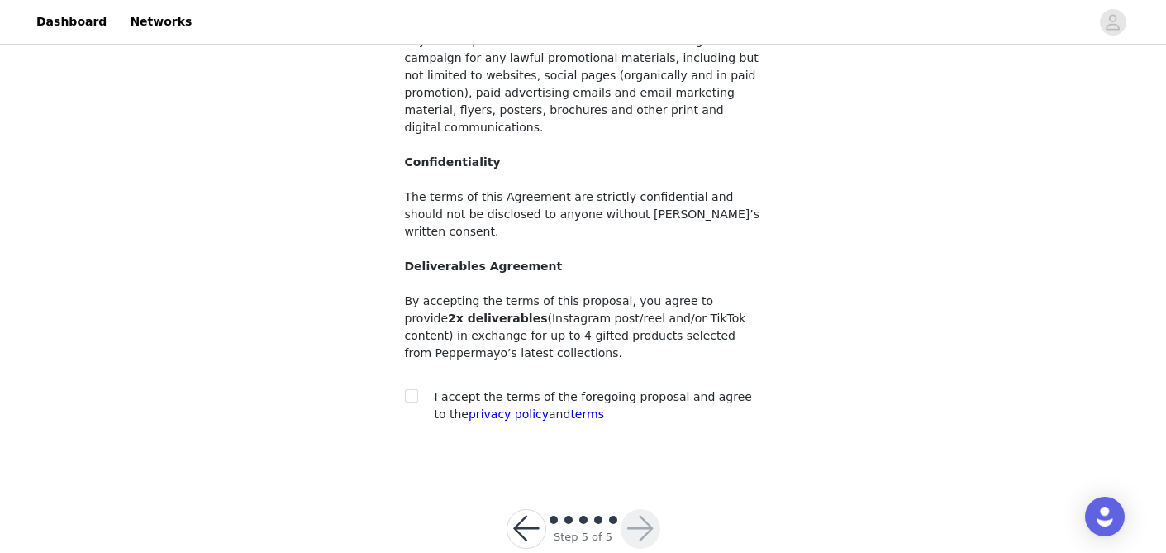
click at [403, 360] on section "You must agree to these content rights in order to participate Usage Rights Pep…" at bounding box center [583, 196] width 397 height 546
click at [407, 350] on div "You must agree to these content rights in order to participate Usage Rights Pep…" at bounding box center [583, 186] width 357 height 487
click at [413, 389] on input "checkbox" at bounding box center [411, 395] width 12 height 12
checkbox input "true"
click at [645, 509] on button "button" at bounding box center [641, 529] width 40 height 40
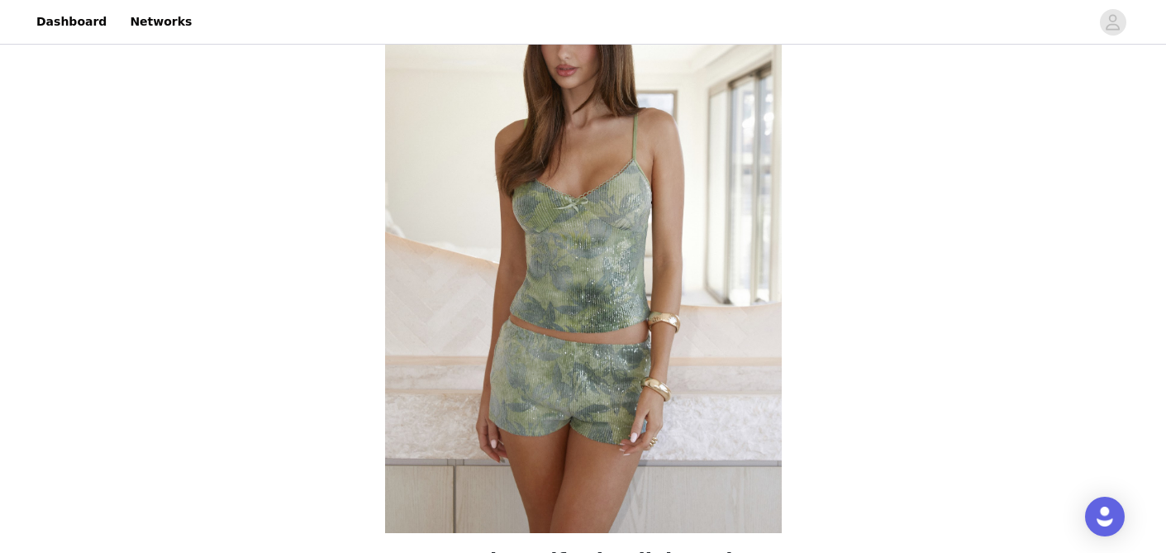
scroll to position [211, 0]
